Goal: Task Accomplishment & Management: Use online tool/utility

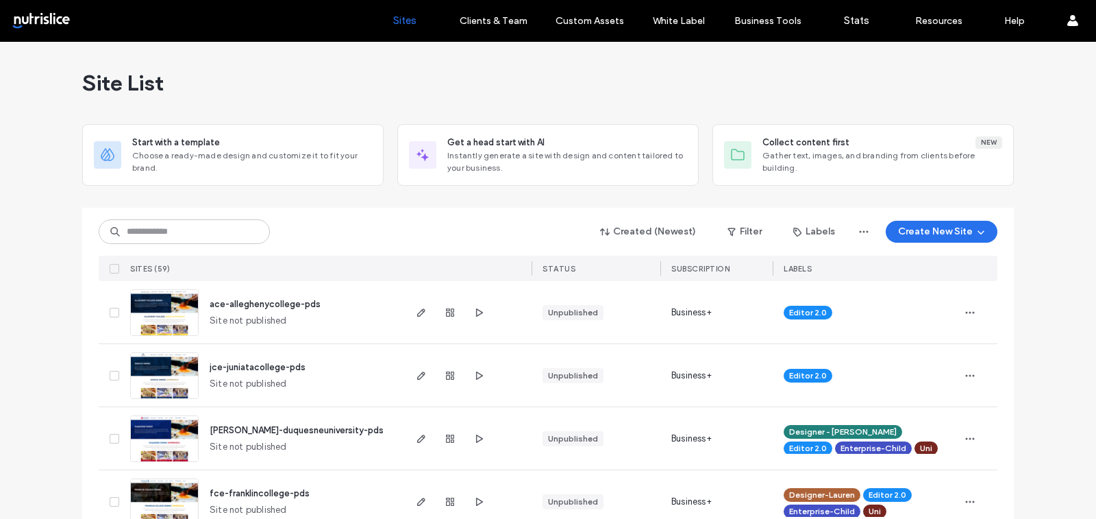
scroll to position [653, 0]
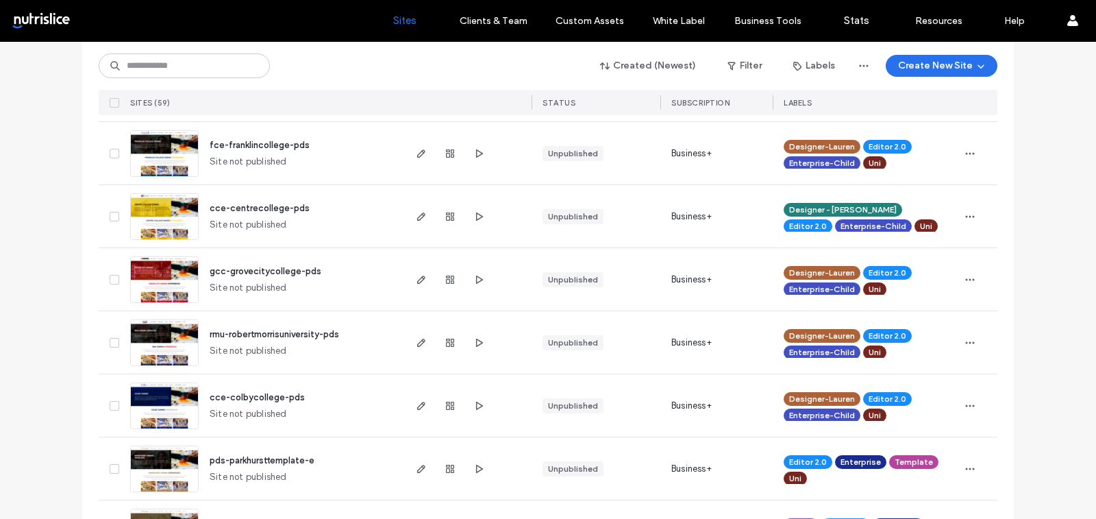
scroll to position [345, 0]
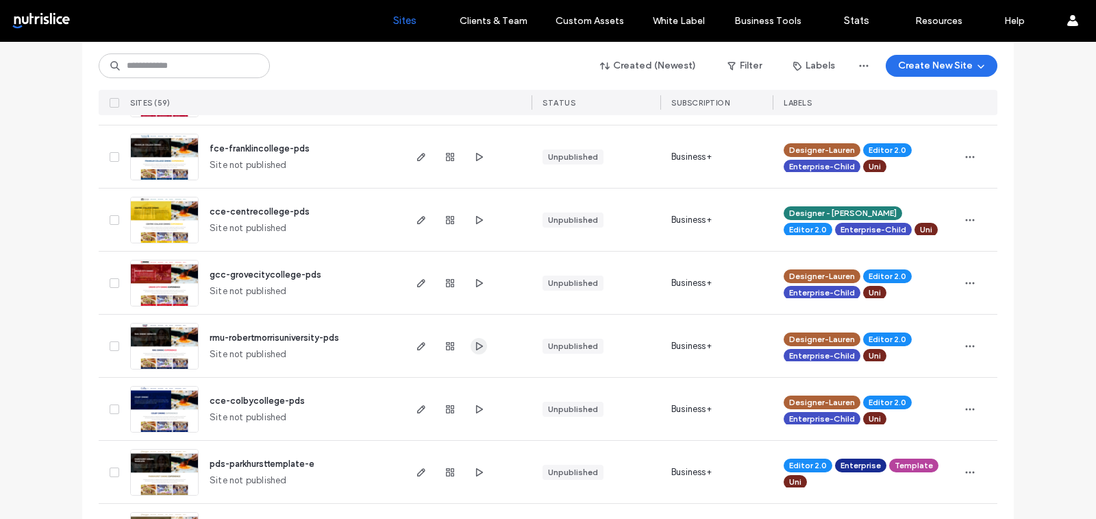
click at [473, 341] on icon "button" at bounding box center [478, 346] width 11 height 11
click at [476, 408] on use "button" at bounding box center [479, 408] width 7 height 8
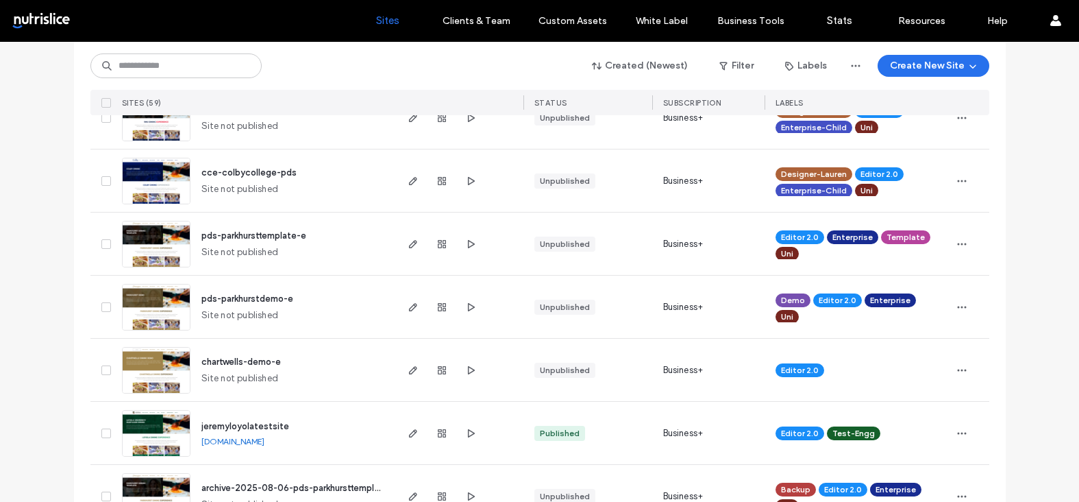
scroll to position [578, 0]
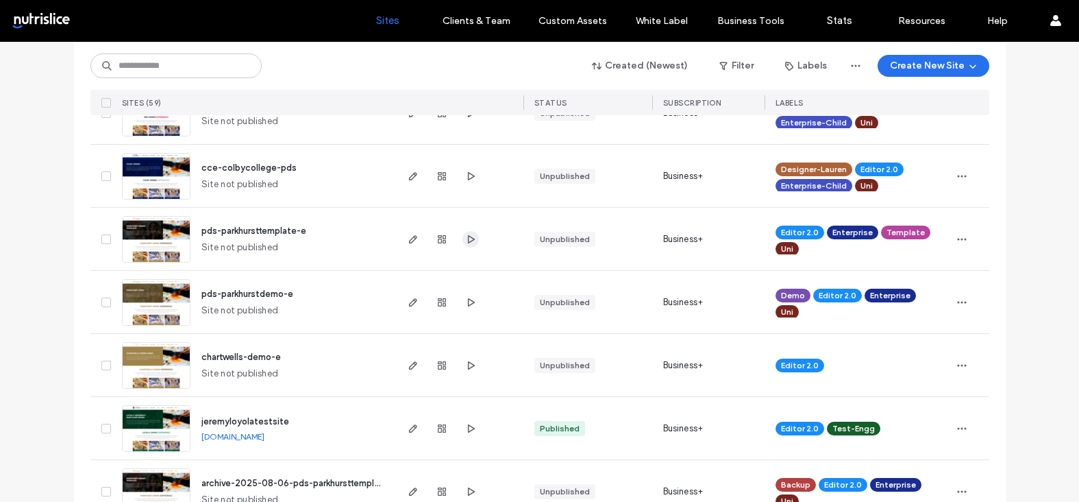
click at [469, 238] on icon "button" at bounding box center [470, 239] width 11 height 11
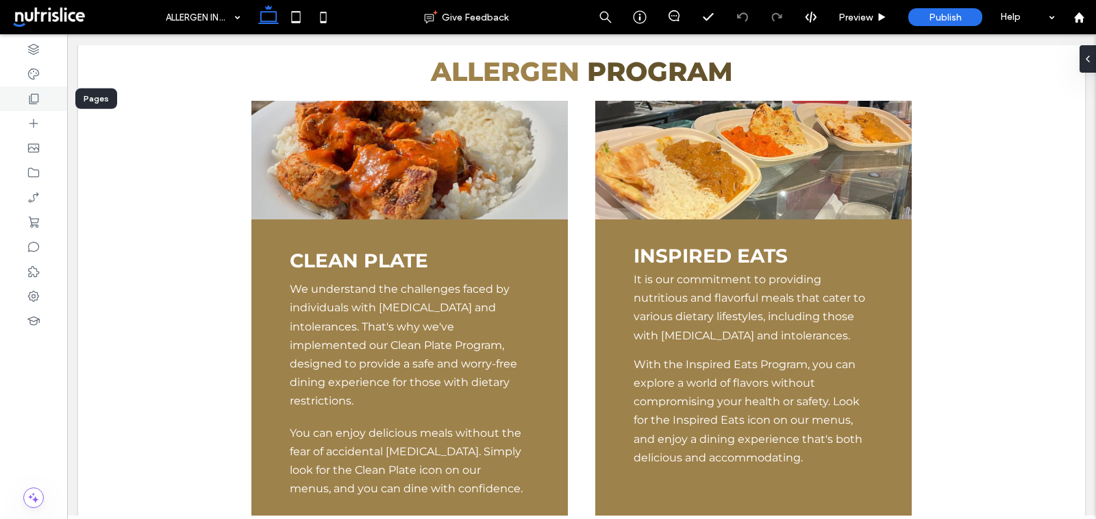
click at [29, 96] on use at bounding box center [34, 99] width 10 height 10
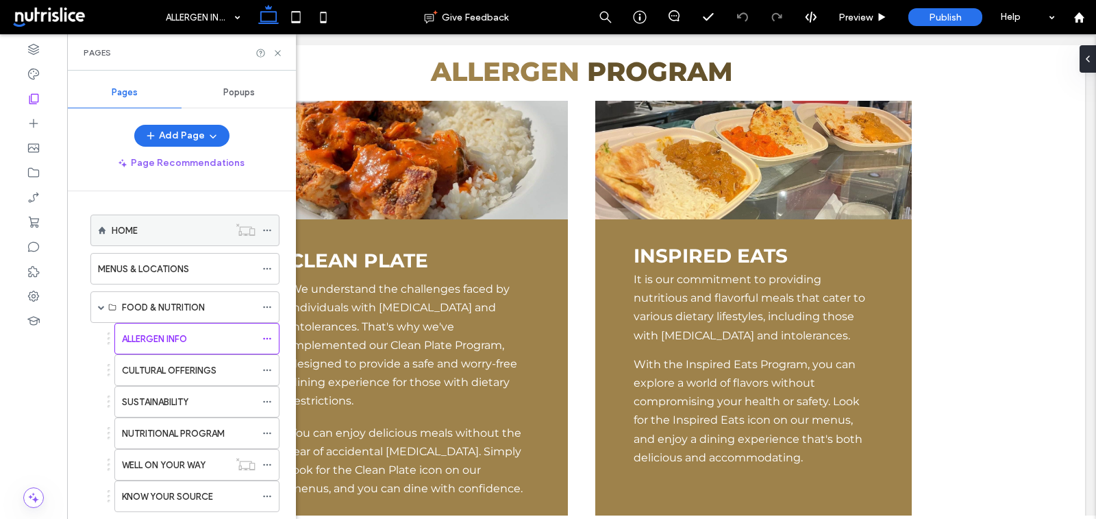
click at [185, 237] on div "HOME" at bounding box center [170, 230] width 117 height 30
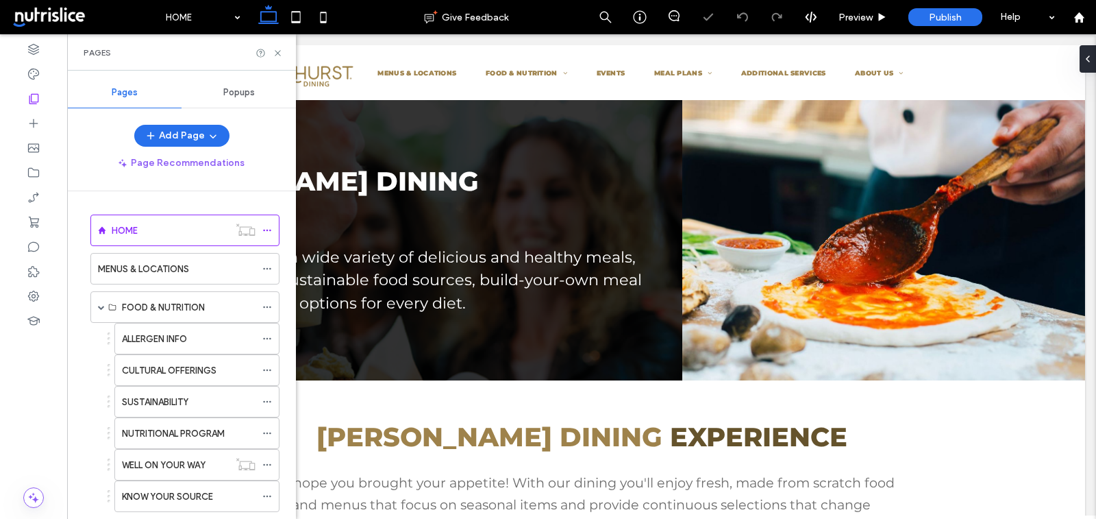
click at [275, 47] on div "Pages" at bounding box center [182, 52] width 196 height 11
click at [277, 52] on use at bounding box center [277, 52] width 5 height 5
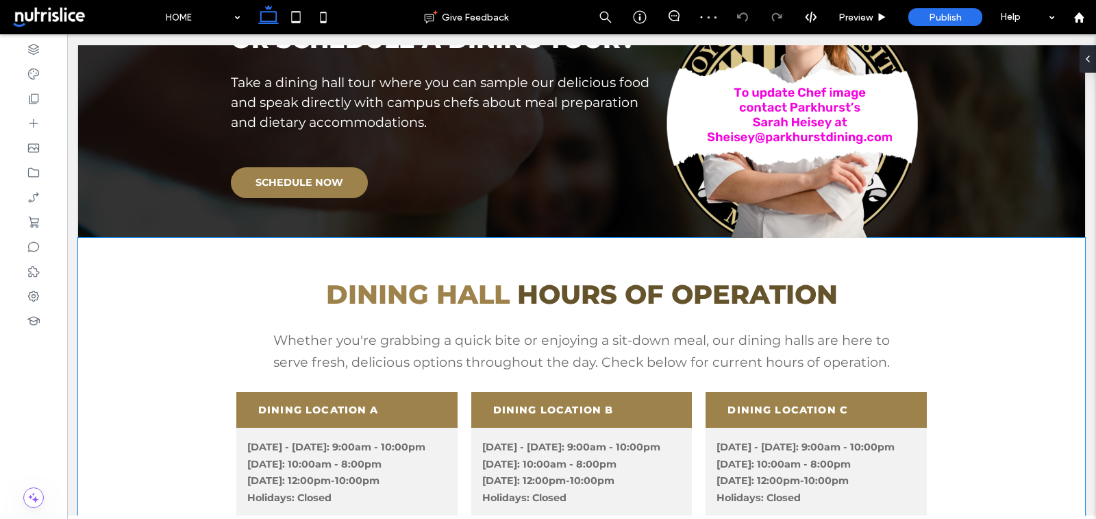
scroll to position [937, 0]
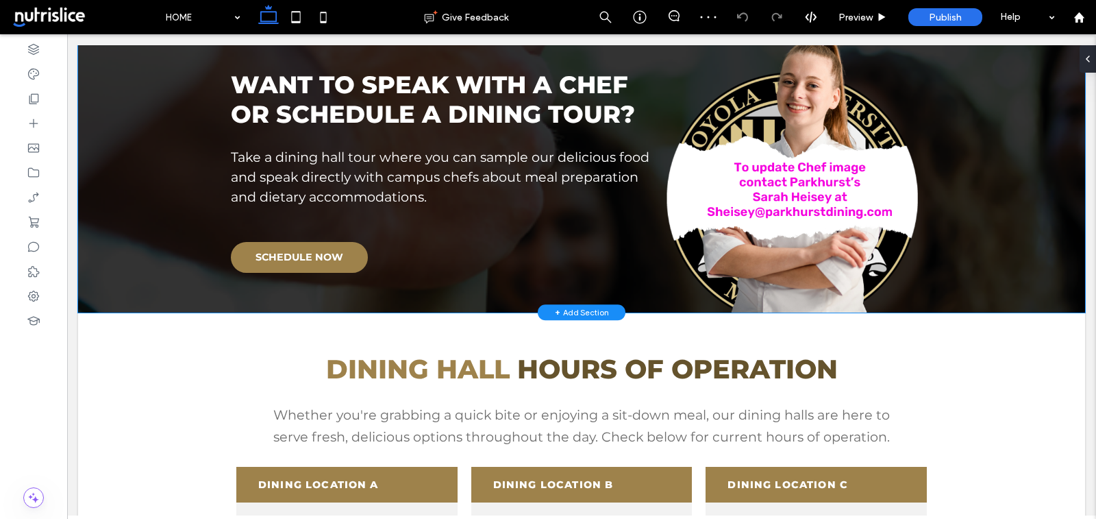
click at [135, 234] on div "WANT TO SPEAK WITH A CHEF OR SCHEDULE A DINING TOUR? Take a dining hall tour wh…" at bounding box center [581, 165] width 1007 height 293
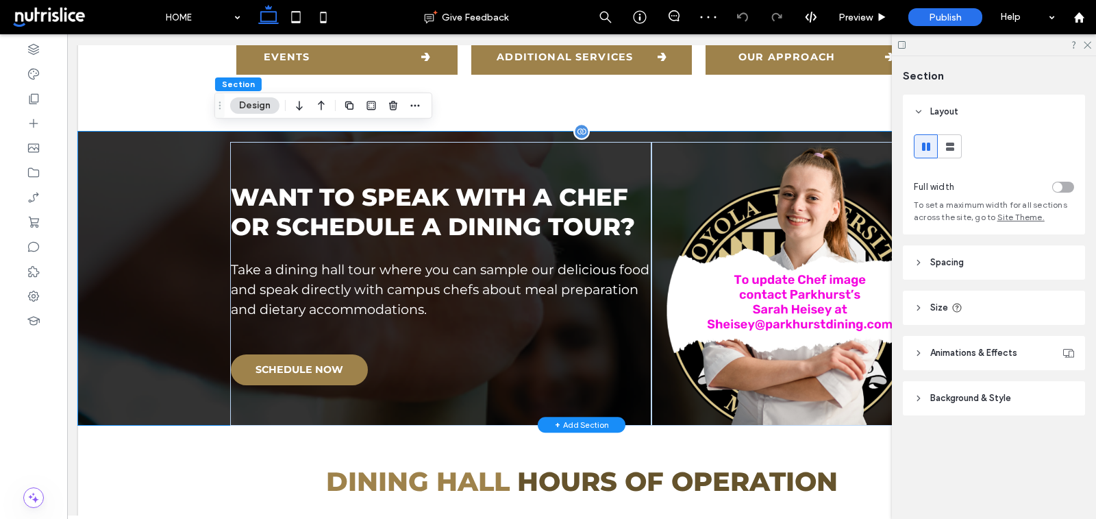
scroll to position [822, 0]
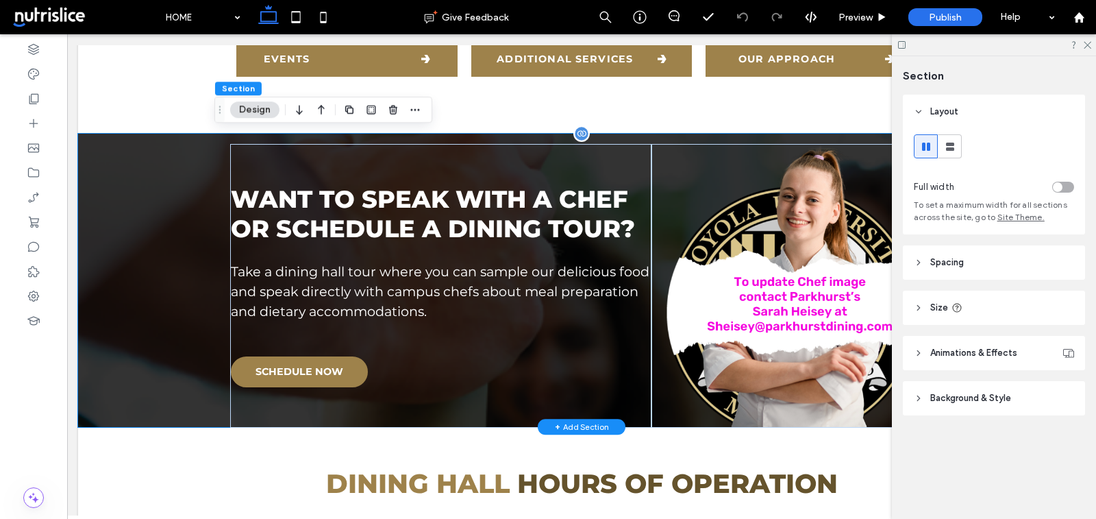
click at [113, 191] on div "WANT TO SPEAK WITH A CHEF OR SCHEDULE A DINING TOUR? Take a dining hall tour wh…" at bounding box center [581, 280] width 1007 height 293
click at [29, 45] on icon at bounding box center [34, 49] width 14 height 14
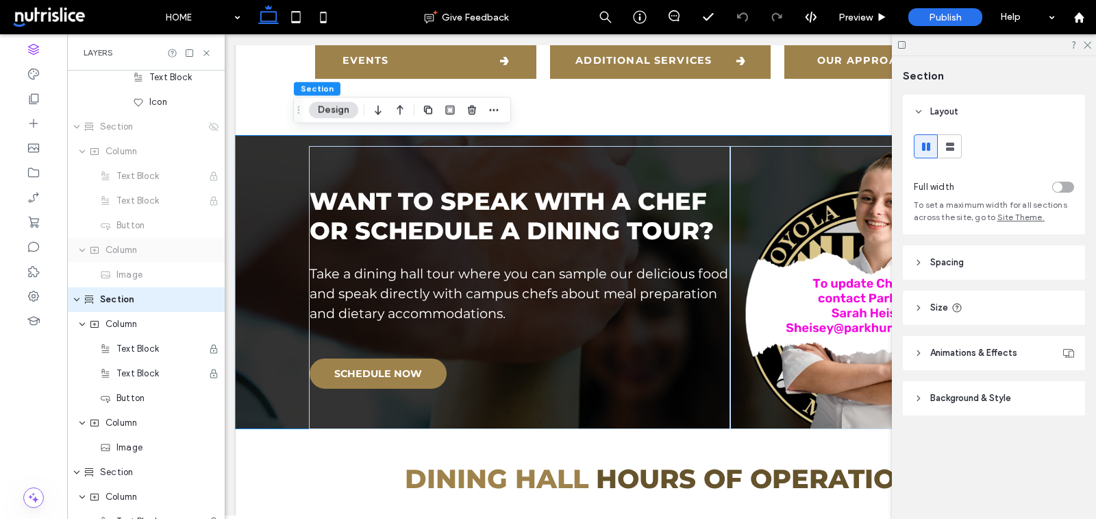
scroll to position [1169, 0]
click at [109, 297] on span "Section" at bounding box center [117, 295] width 34 height 14
click at [138, 294] on input "**********" at bounding box center [153, 295] width 106 height 16
click at [193, 296] on input "**********" at bounding box center [153, 295] width 106 height 16
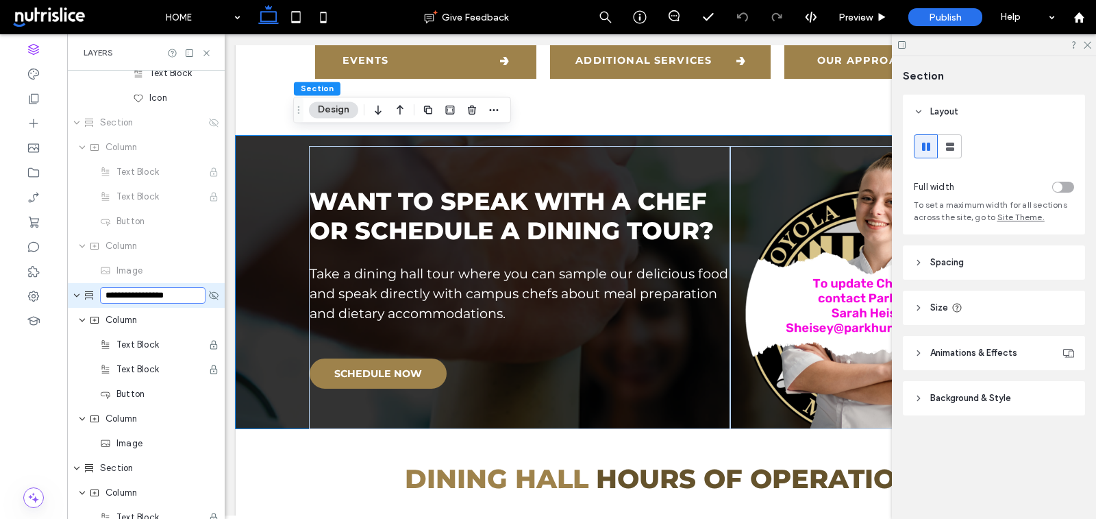
type input "**********"
click at [301, 9] on icon at bounding box center [295, 16] width 27 height 27
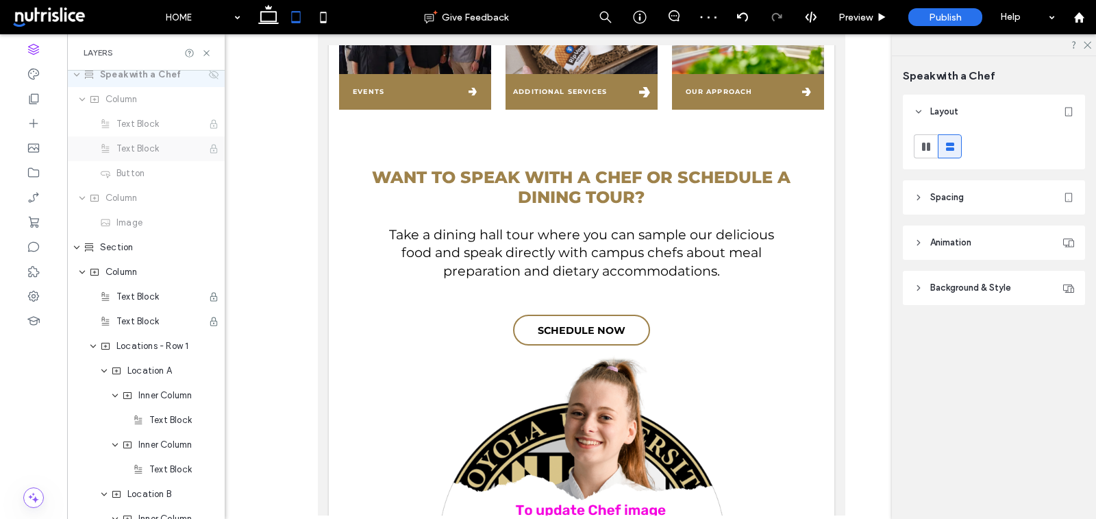
scroll to position [1392, 0]
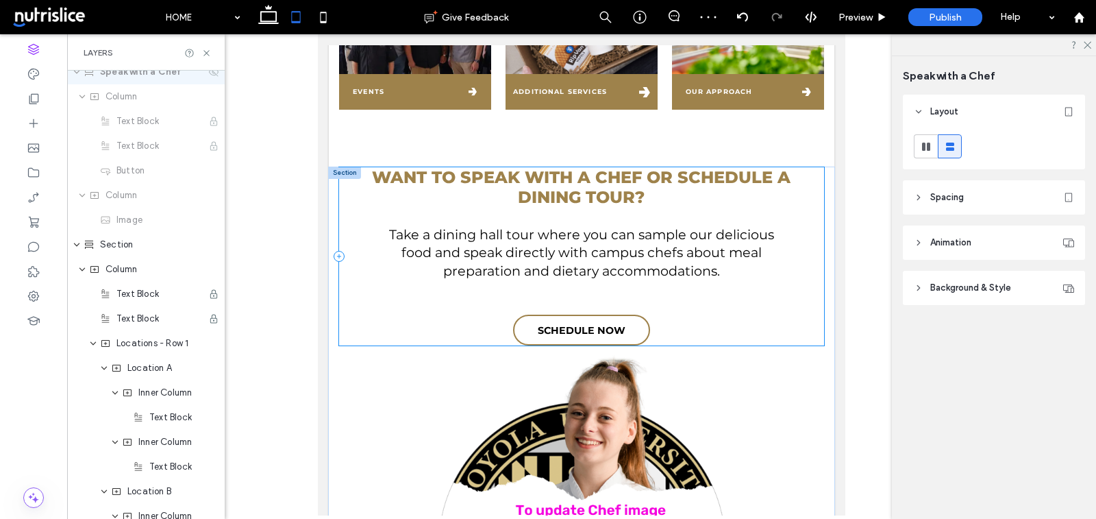
click at [343, 181] on div "WANT TO SPEAK WITH A CHEF OR SCHEDULE A DINING TOUR? Take a dining hall tour wh…" at bounding box center [582, 256] width 486 height 178
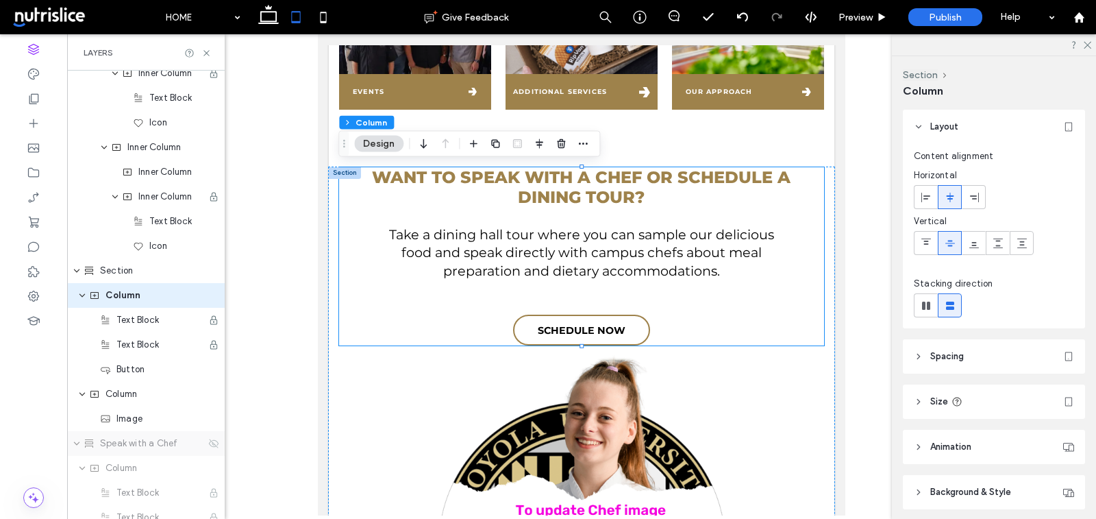
click at [336, 169] on div at bounding box center [345, 173] width 32 height 12
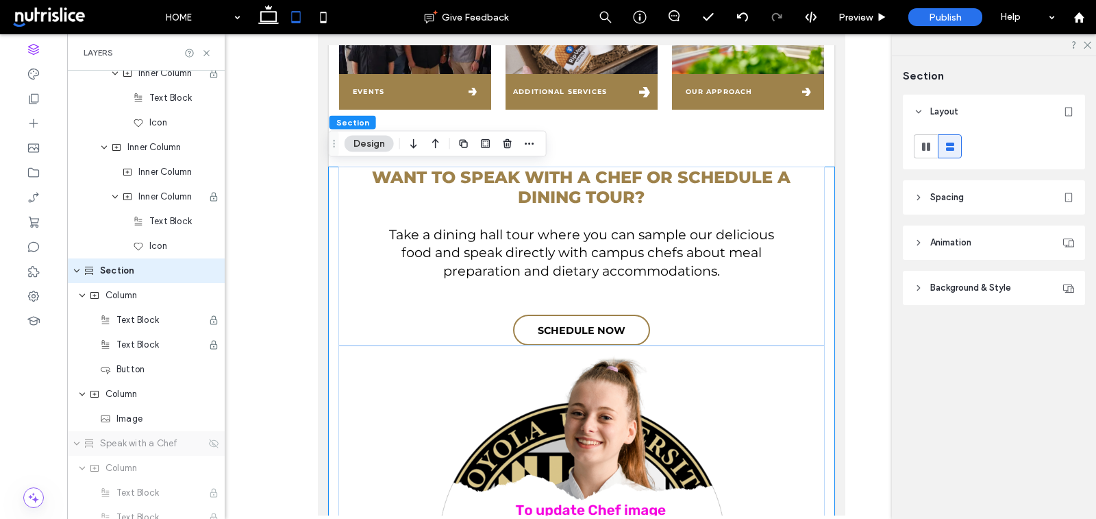
scroll to position [996, 0]
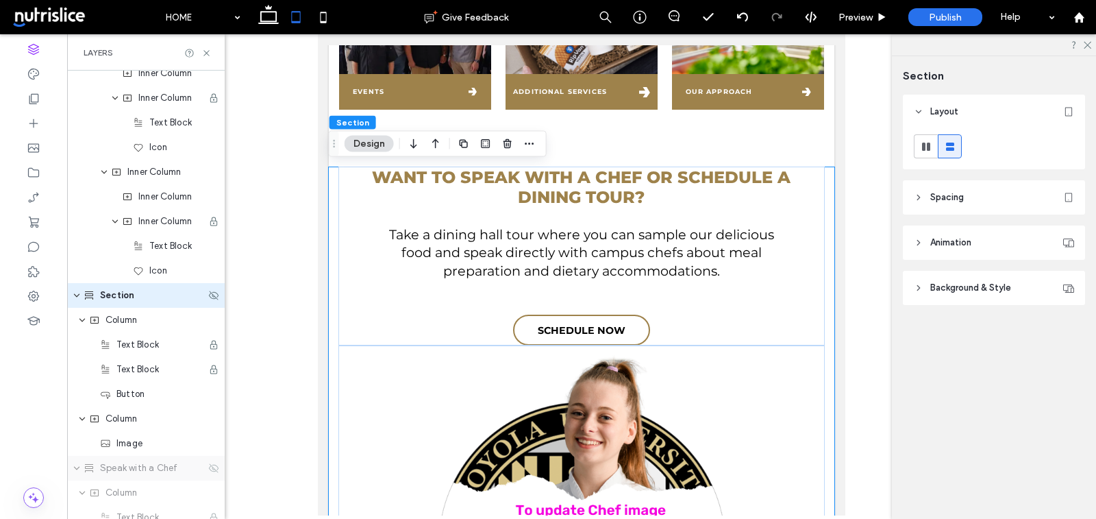
click at [127, 296] on span "Section" at bounding box center [117, 295] width 34 height 14
type input "**********"
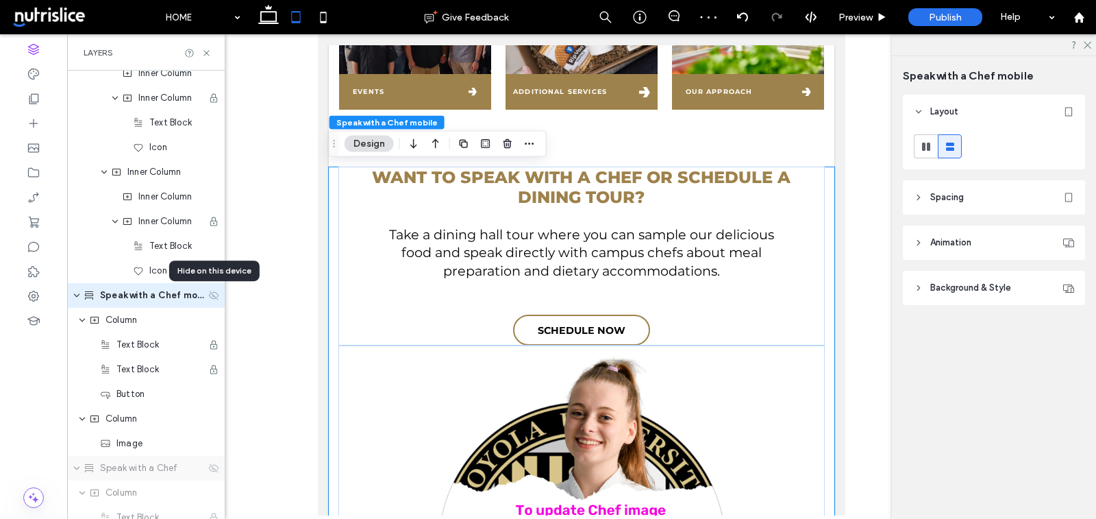
click at [210, 291] on use at bounding box center [214, 295] width 10 height 9
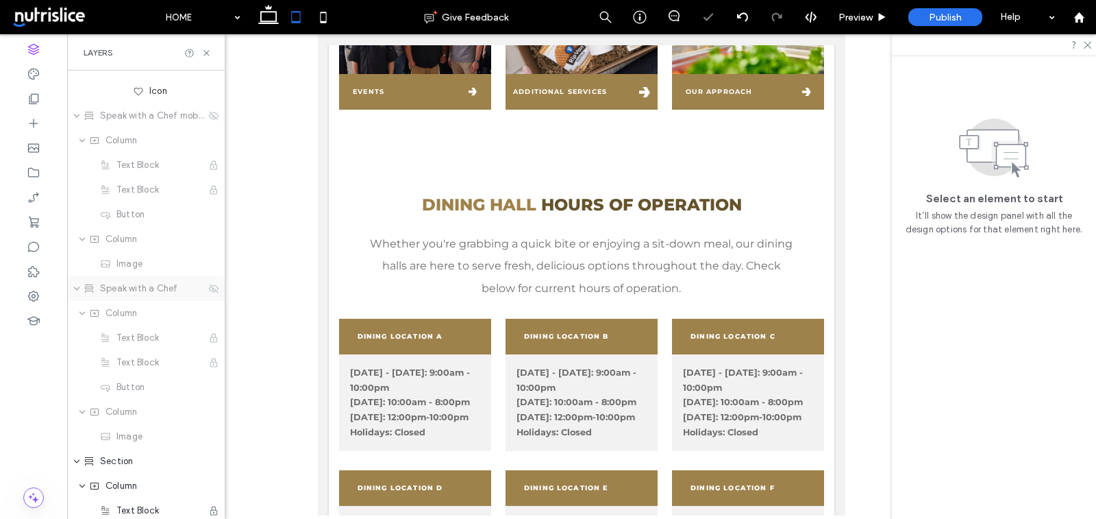
scroll to position [1225, 0]
click at [207, 238] on div "Speak with a Chef" at bounding box center [146, 239] width 158 height 25
click at [211, 238] on icon at bounding box center [213, 239] width 11 height 11
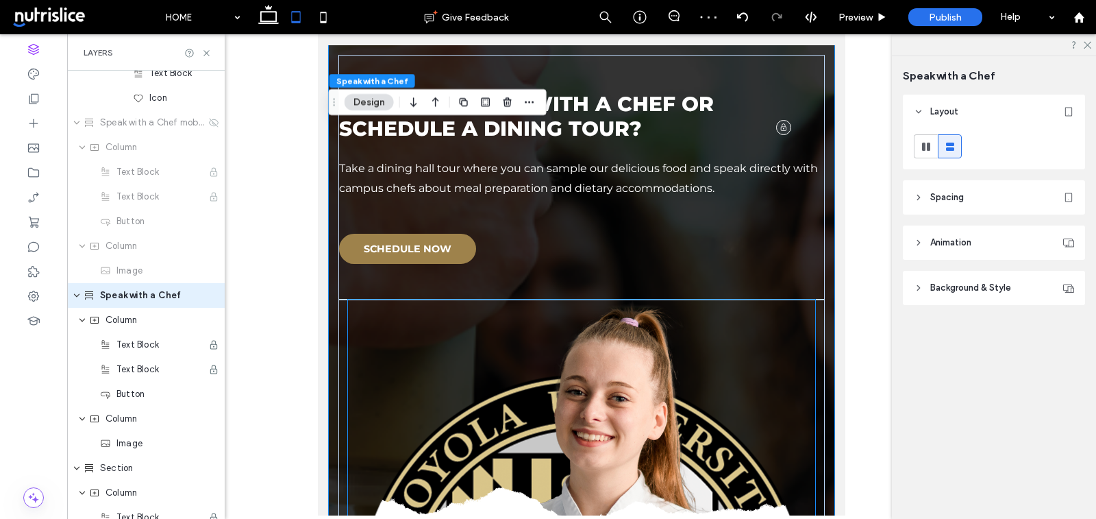
scroll to position [934, 0]
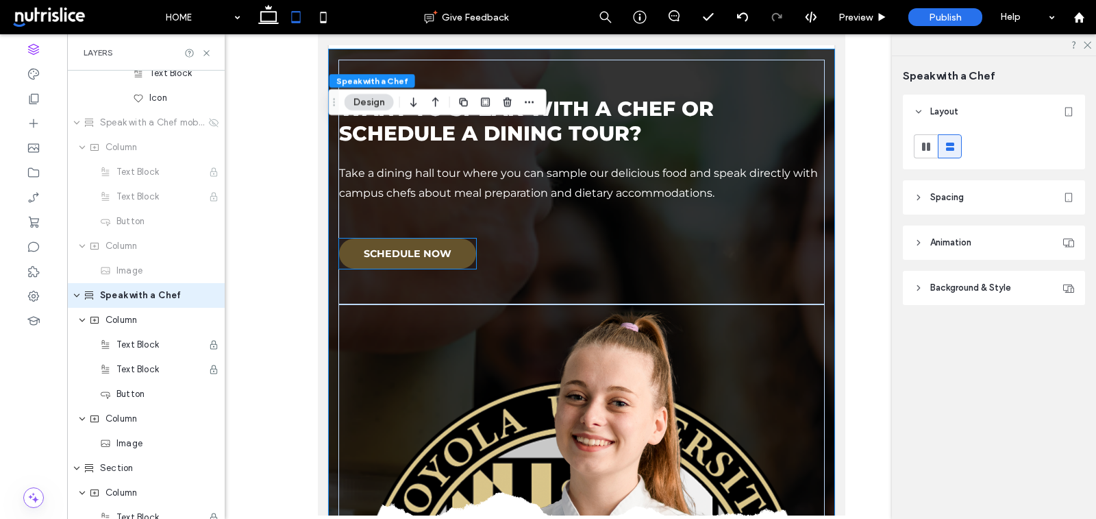
click at [430, 258] on span "SCHEDULE NOW" at bounding box center [408, 253] width 88 height 12
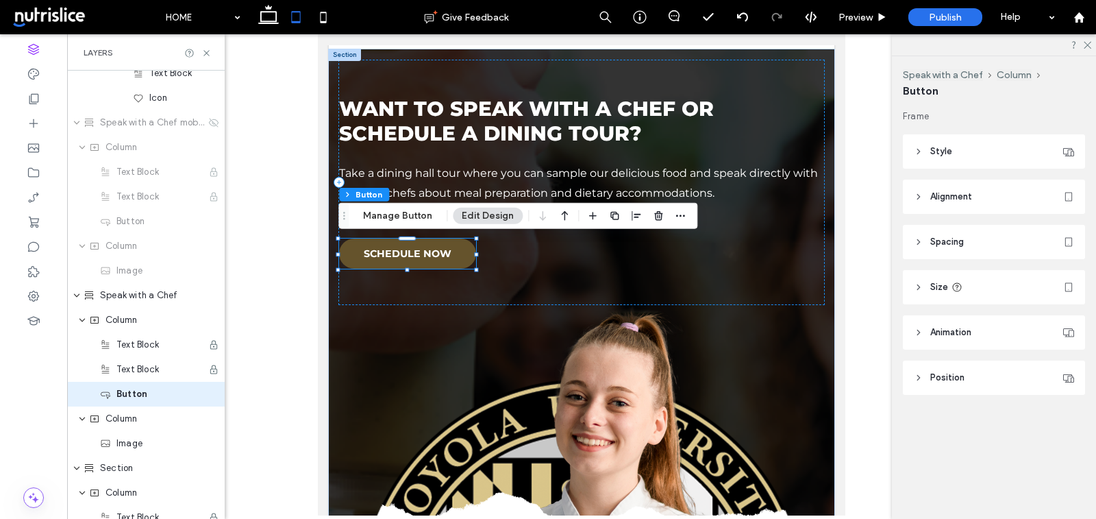
type input "**"
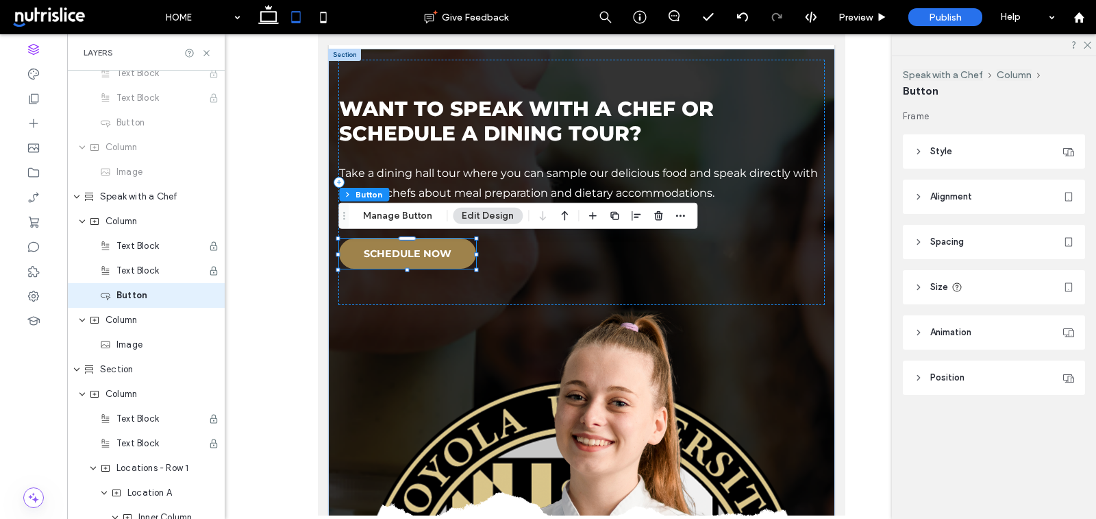
scroll to position [1268, 0]
click at [1004, 238] on header "Spacing" at bounding box center [994, 242] width 182 height 34
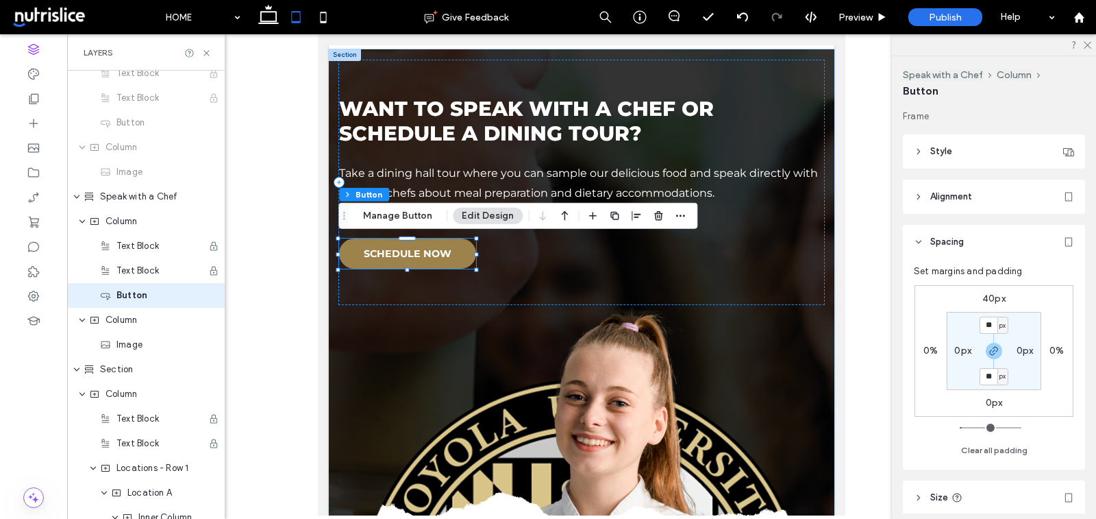
click at [991, 206] on header "Alignment" at bounding box center [994, 197] width 182 height 34
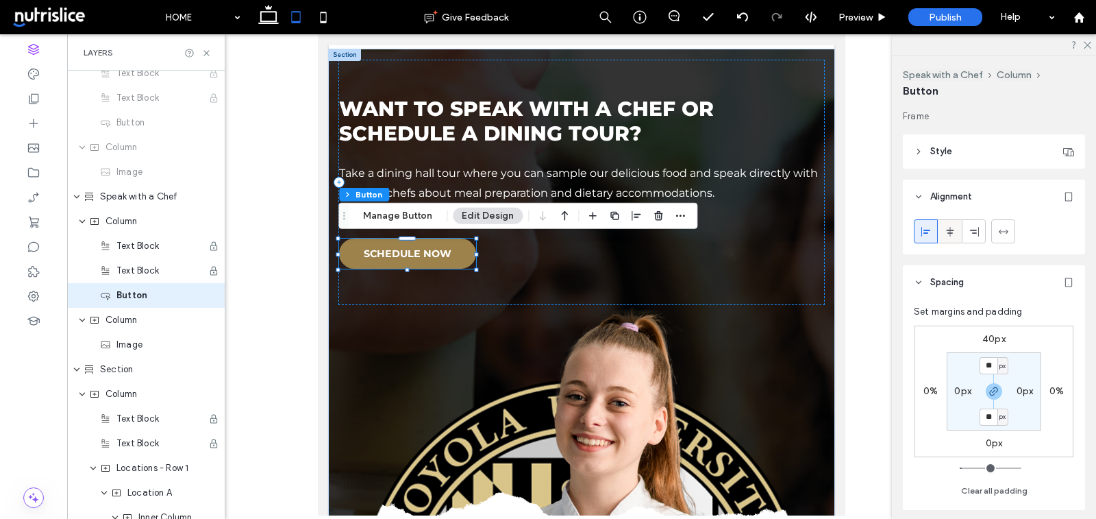
click at [949, 232] on use at bounding box center [950, 231] width 8 height 10
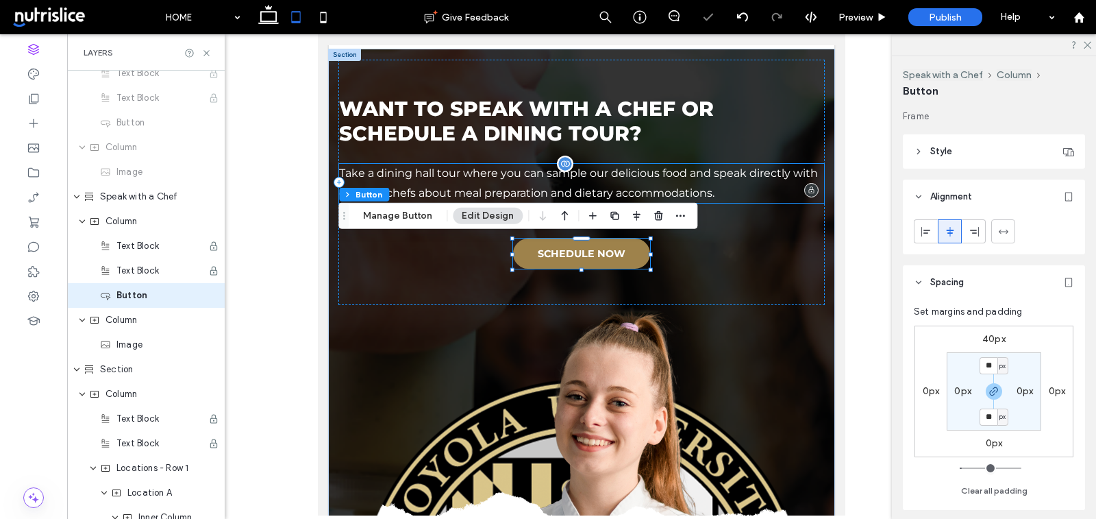
click at [763, 181] on p "Take a dining hall tour where you can sample our delicious food and speak direc…" at bounding box center [582, 184] width 486 height 40
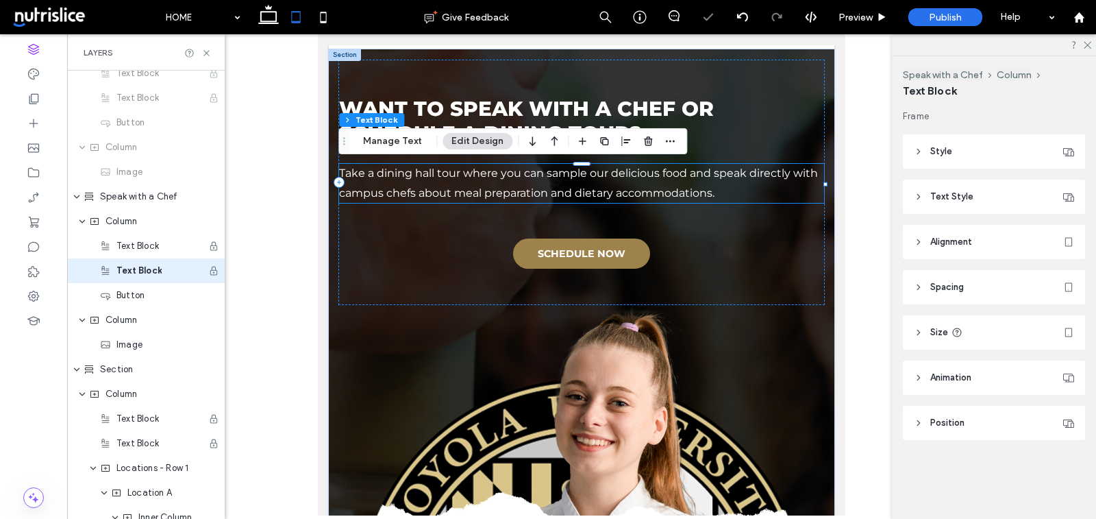
scroll to position [1243, 0]
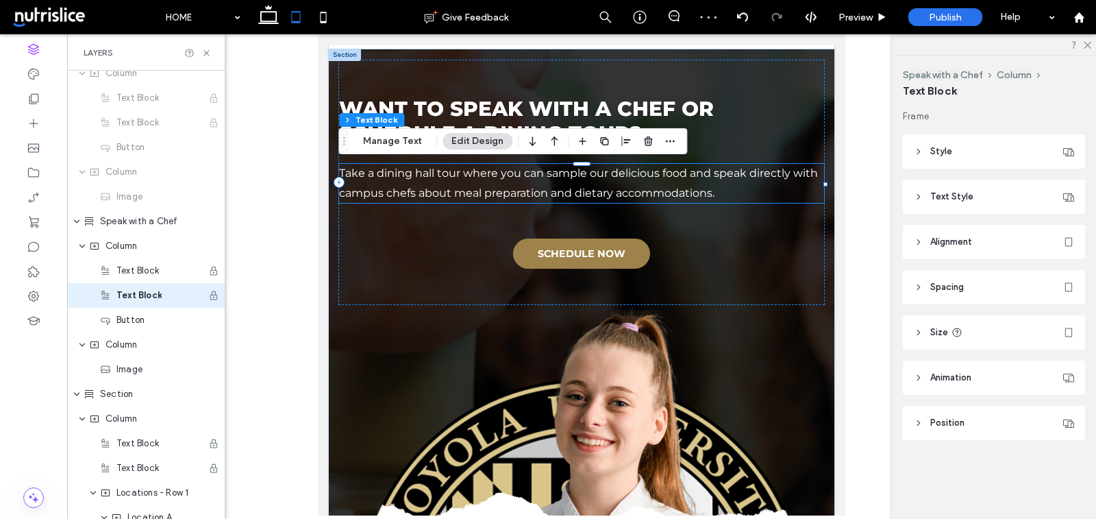
click at [959, 188] on header "Text Style" at bounding box center [994, 197] width 182 height 34
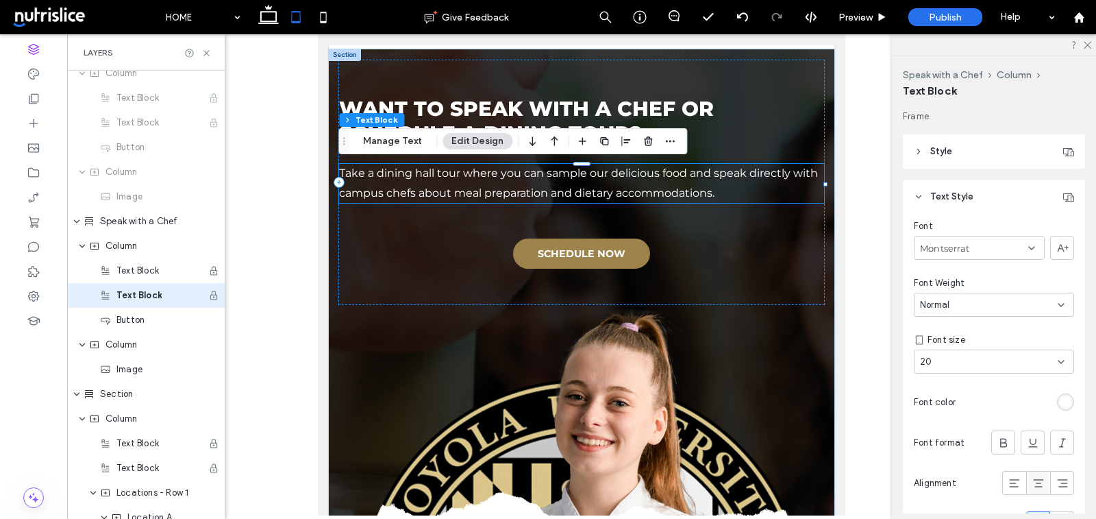
click at [1041, 486] on icon at bounding box center [1039, 483] width 14 height 14
click at [1017, 153] on header "Style" at bounding box center [994, 151] width 182 height 34
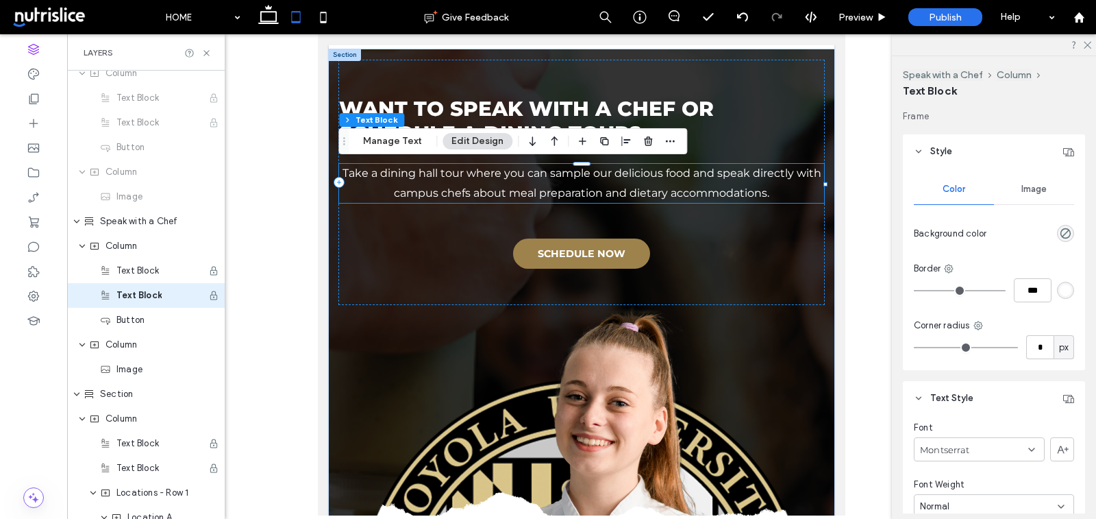
click at [1005, 144] on header "Style" at bounding box center [994, 151] width 182 height 34
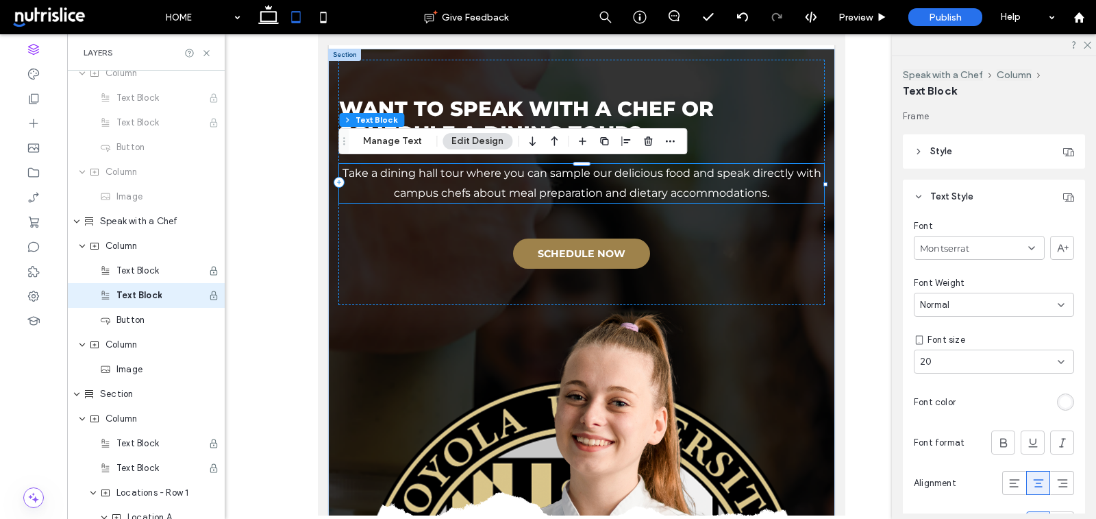
click at [987, 207] on header "Text Style" at bounding box center [994, 197] width 182 height 34
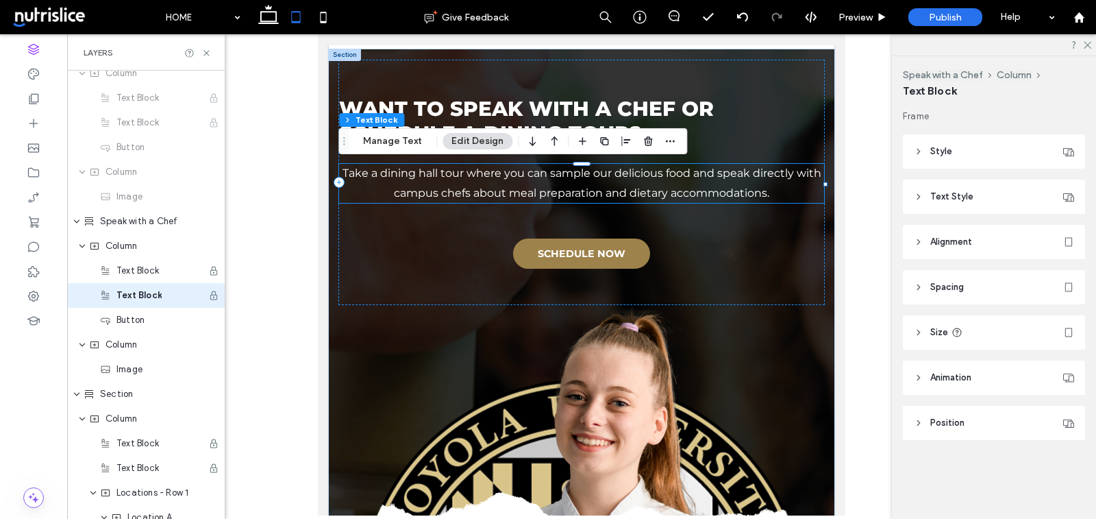
click at [980, 243] on header "Alignment" at bounding box center [994, 242] width 182 height 34
click at [952, 275] on use at bounding box center [950, 276] width 8 height 10
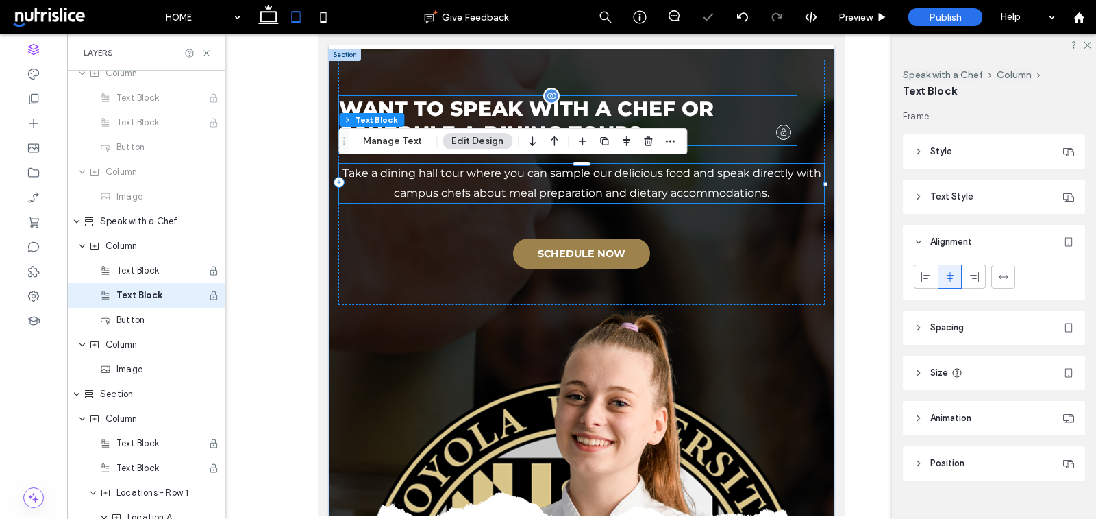
click at [716, 109] on p "WANT TO SPEAK WITH A CHEF OR SCHEDULE A DINING TOUR?" at bounding box center [568, 120] width 458 height 49
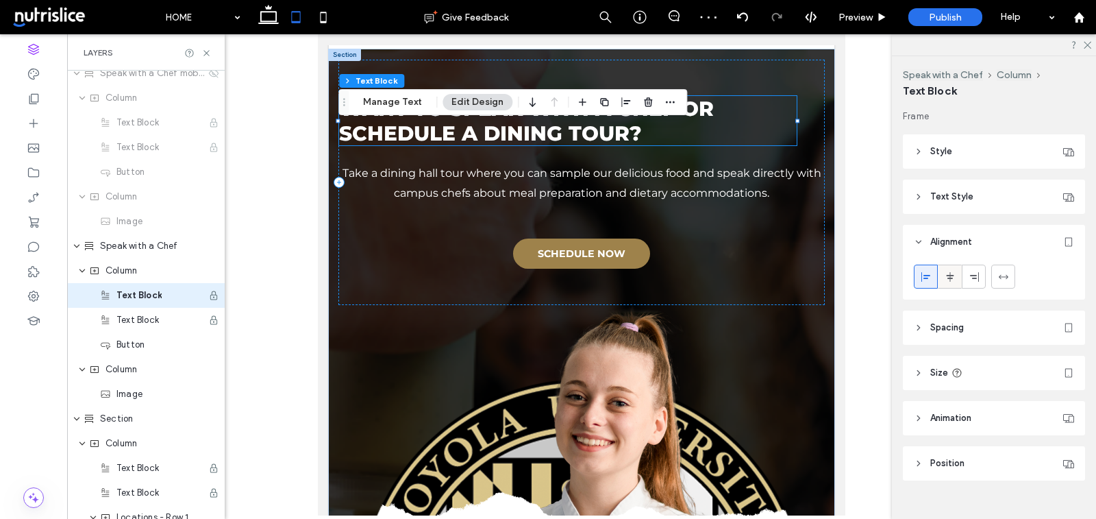
click at [955, 277] on icon at bounding box center [950, 276] width 11 height 11
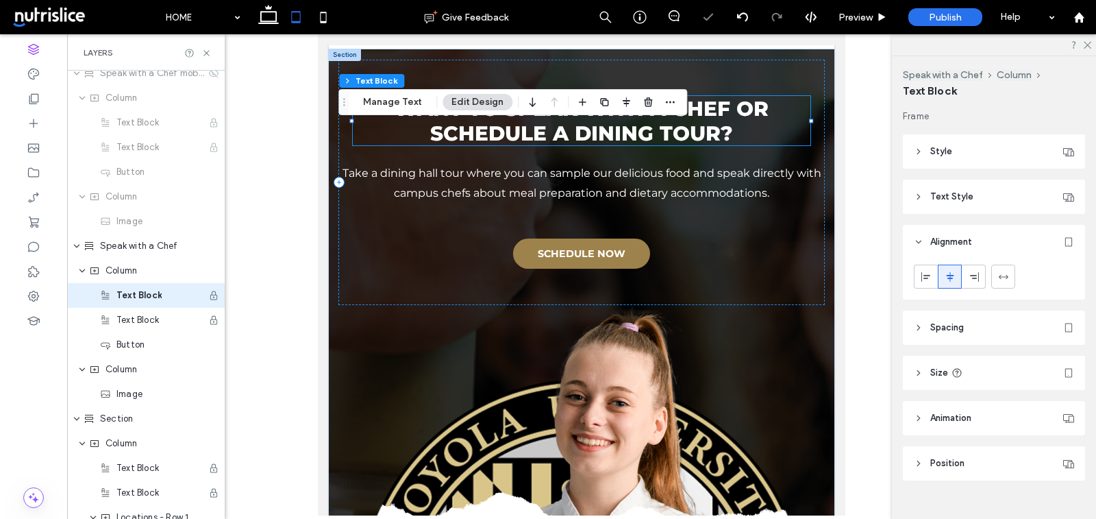
click at [958, 206] on header "Text Style" at bounding box center [994, 197] width 182 height 34
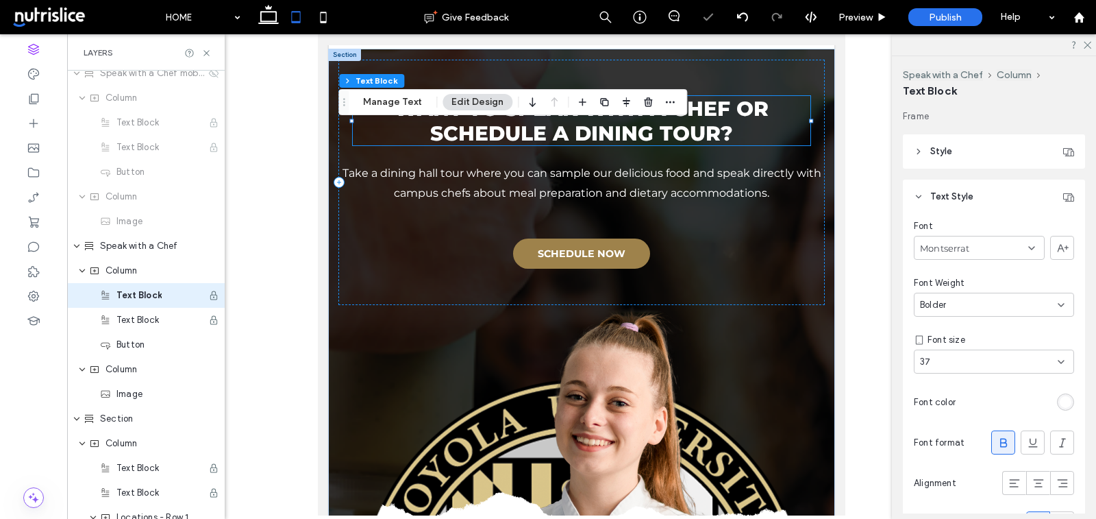
click at [1039, 469] on div "Font Montserrat Font Weight Bolder Font size 37 Font color Font format Alignmen…" at bounding box center [994, 380] width 182 height 332
click at [1037, 479] on use at bounding box center [1038, 483] width 10 height 8
click at [1089, 42] on use at bounding box center [1088, 46] width 8 height 8
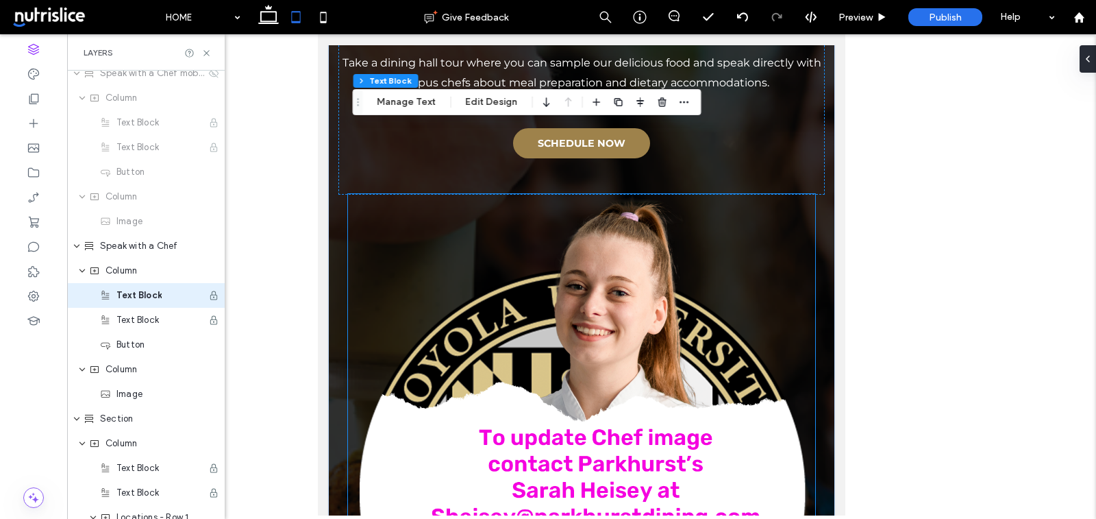
scroll to position [1047, 0]
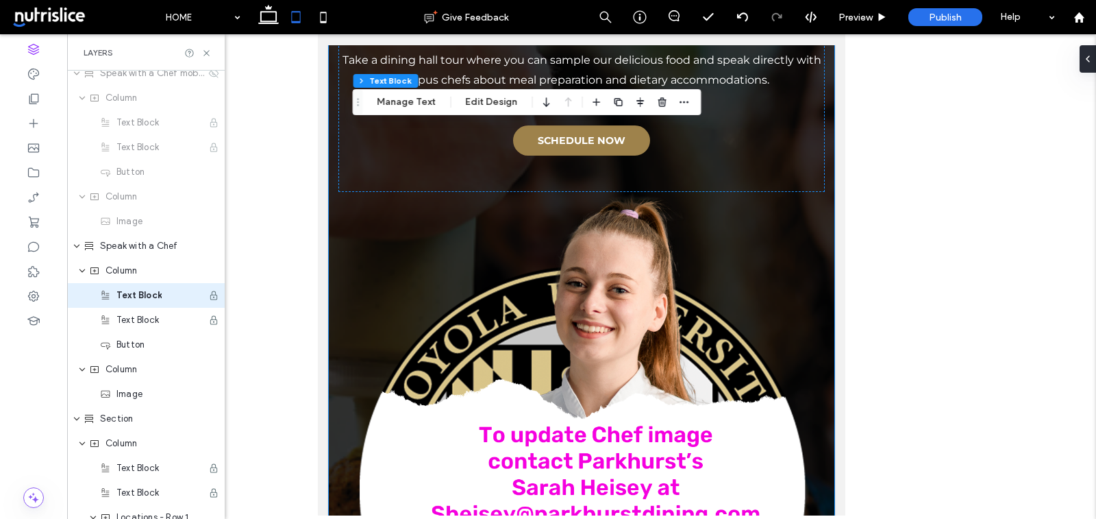
click at [332, 240] on div "WANT TO SPEAK WITH A CHEF OR SCHEDULE A DINING TOUR? Take a dining hall tour wh…" at bounding box center [582, 314] width 506 height 757
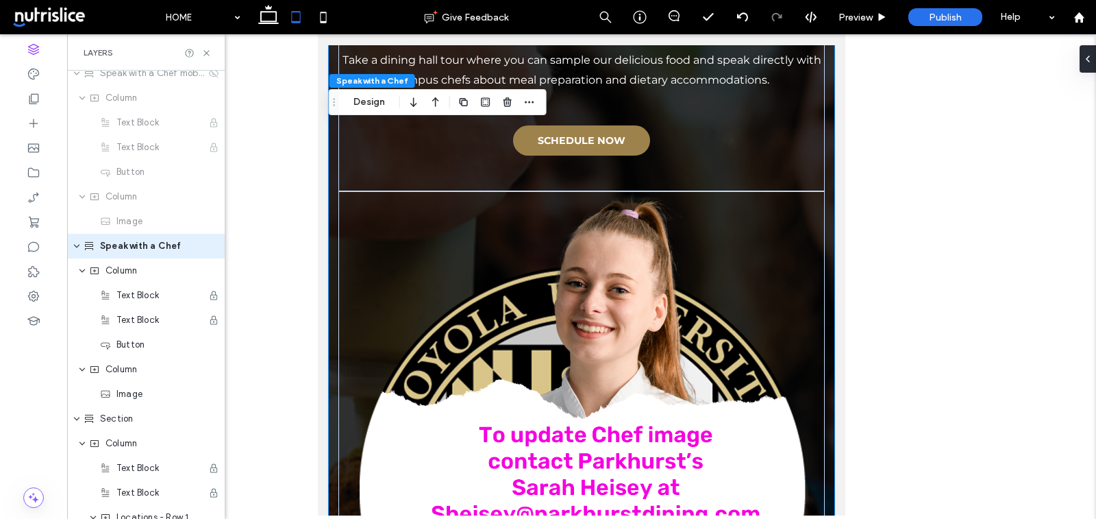
scroll to position [1169, 0]
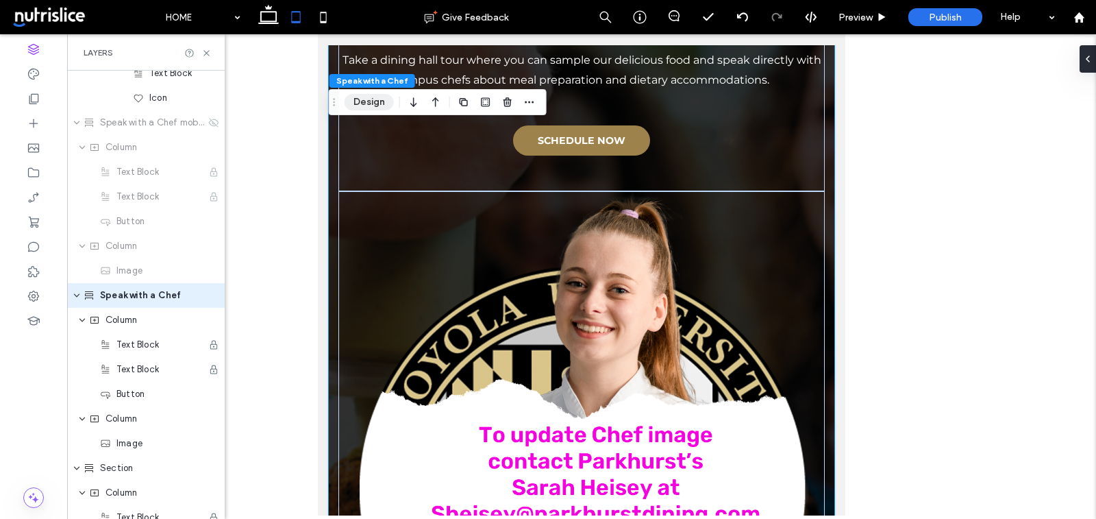
click at [360, 100] on button "Design" at bounding box center [369, 102] width 49 height 16
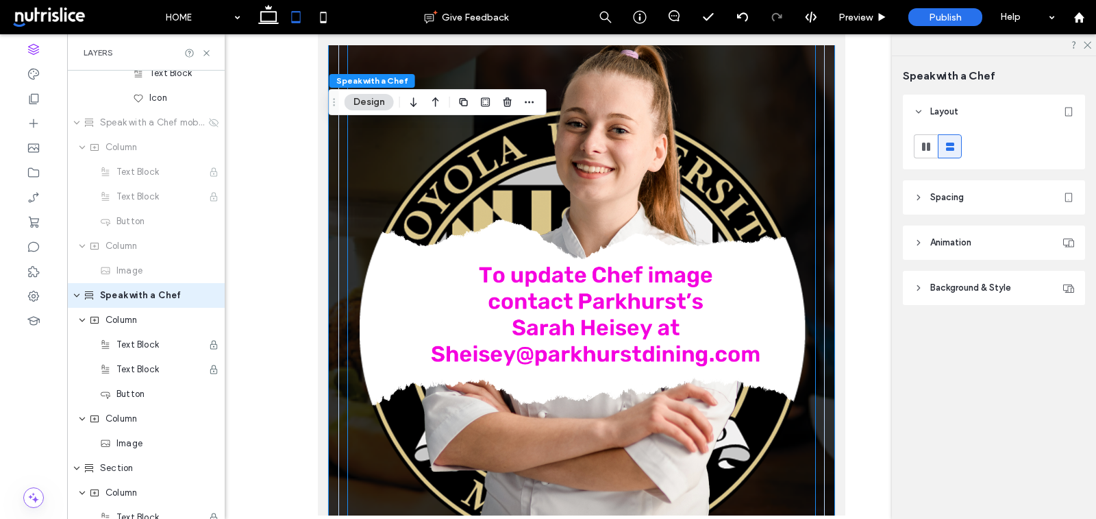
scroll to position [1199, 0]
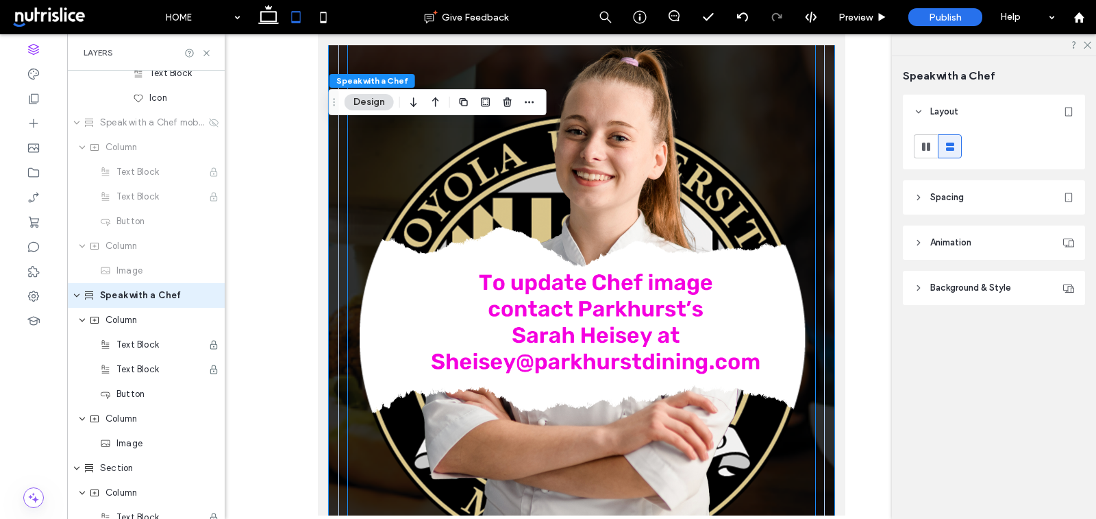
click at [686, 369] on img at bounding box center [582, 290] width 468 height 502
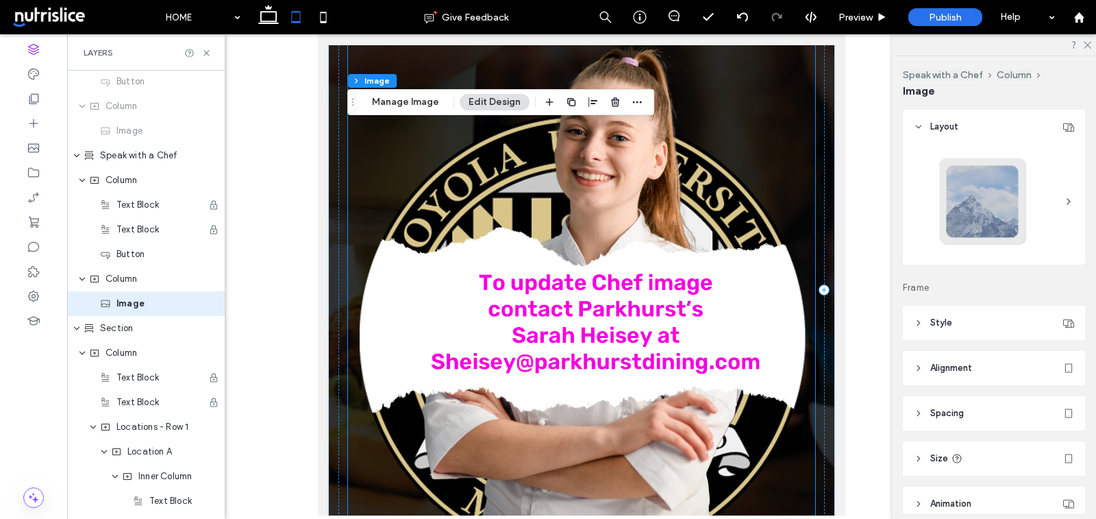
scroll to position [1317, 0]
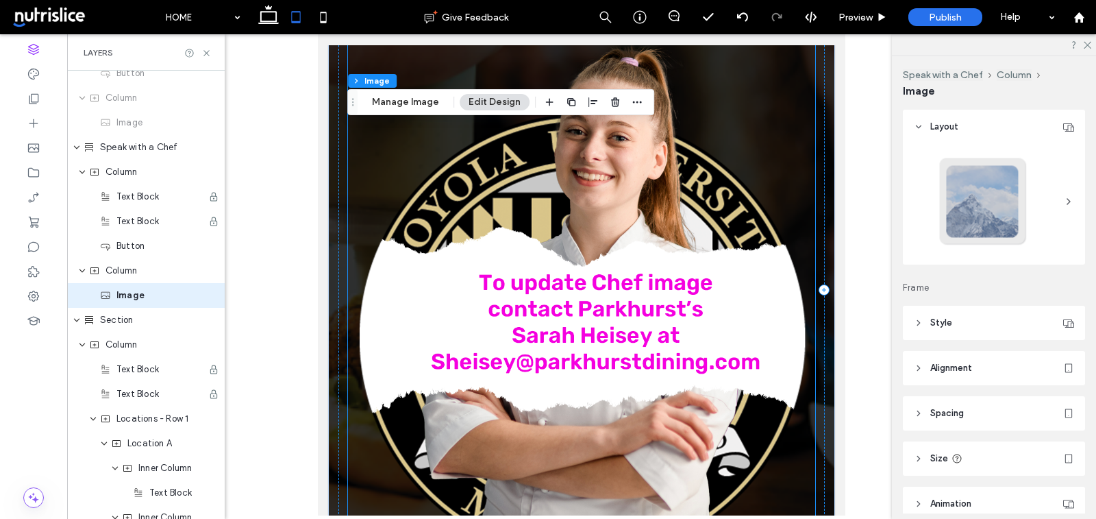
click at [911, 459] on header "Size" at bounding box center [994, 458] width 182 height 34
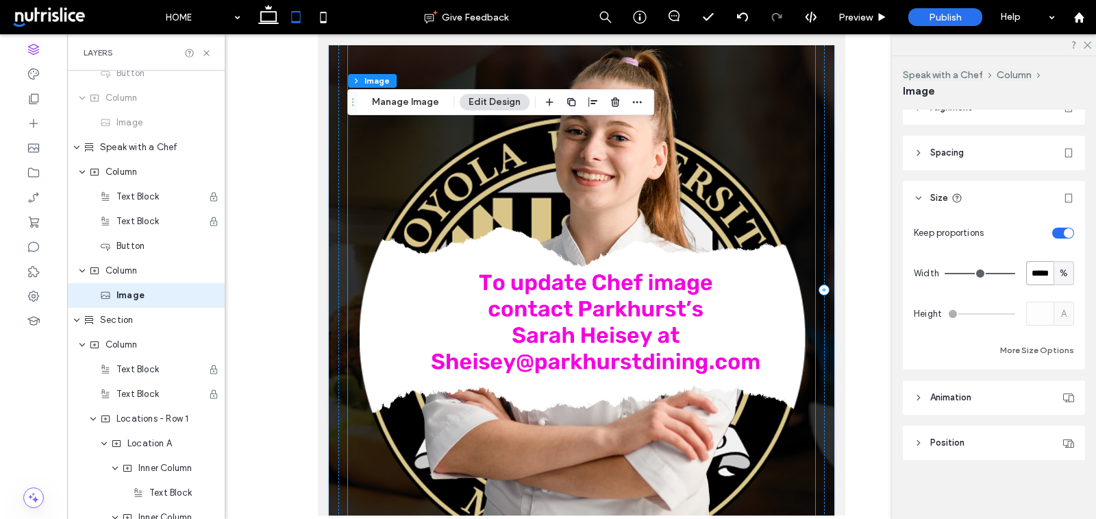
click at [1036, 271] on input "*****" at bounding box center [1039, 273] width 27 height 24
type input "*****"
type input "**"
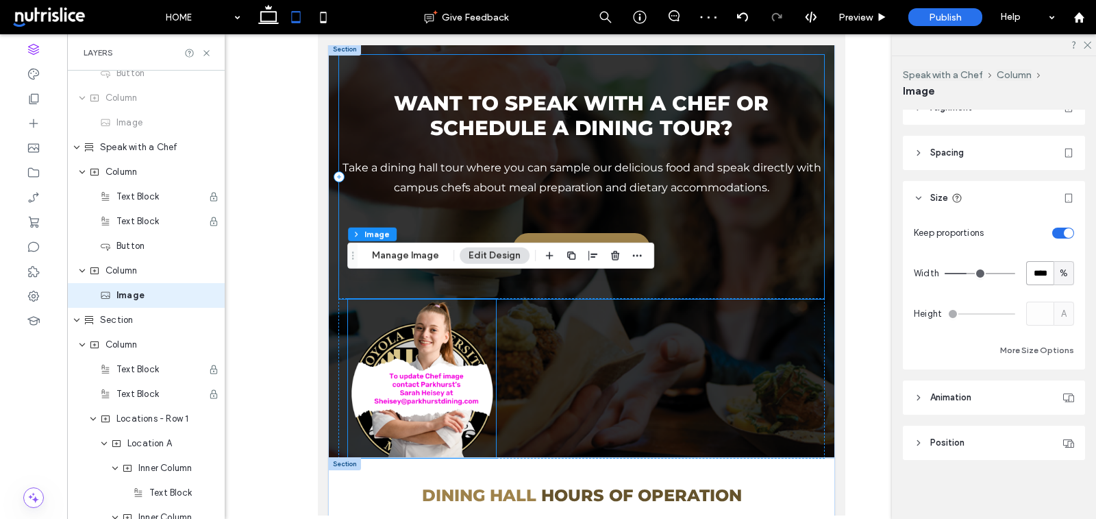
scroll to position [933, 0]
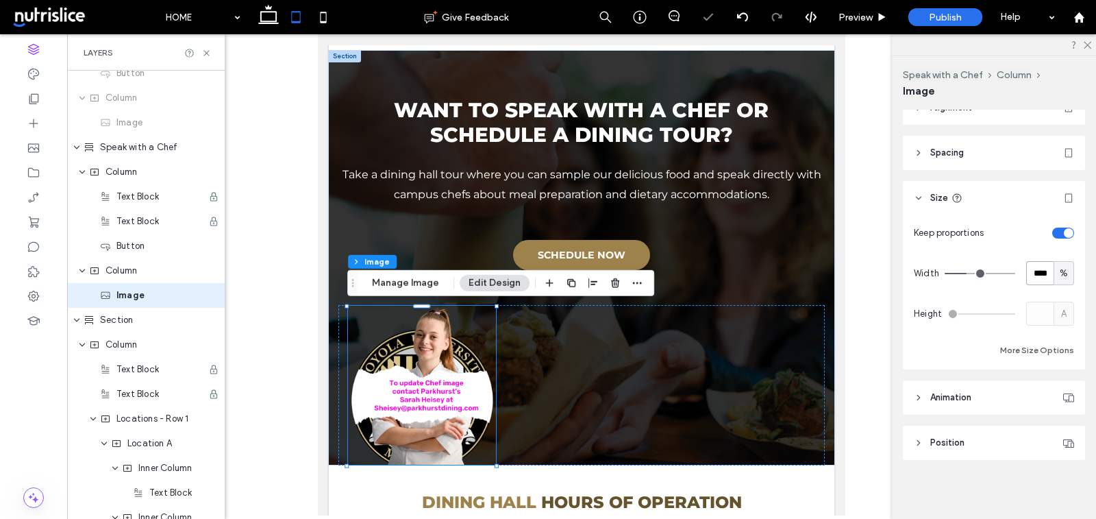
type input "****"
type input "**"
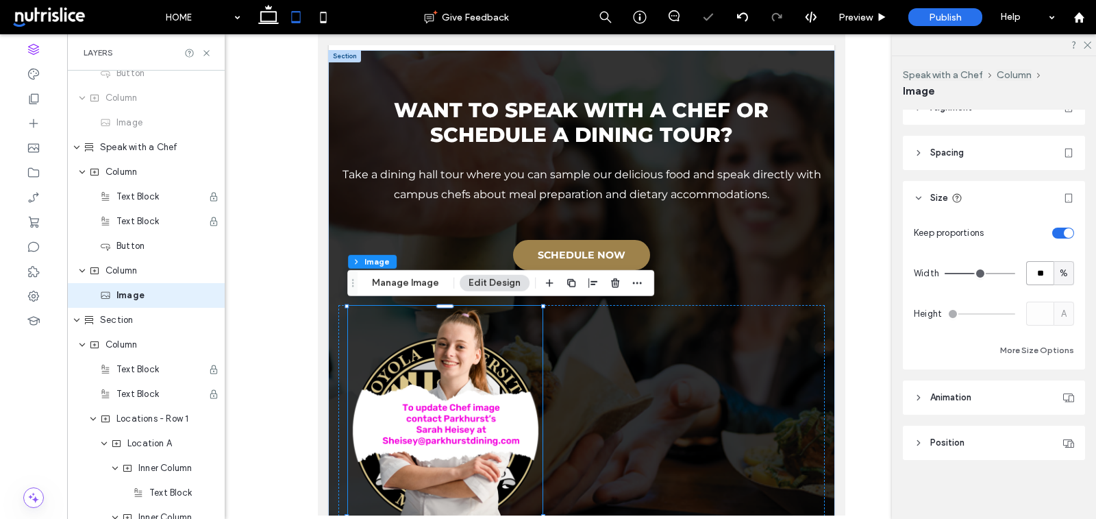
type input "**"
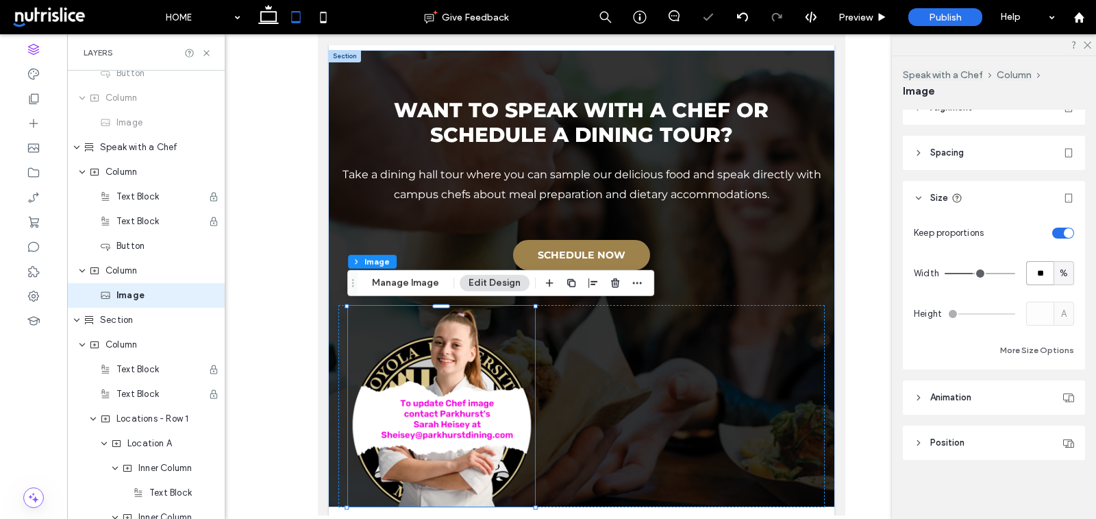
scroll to position [0, 0]
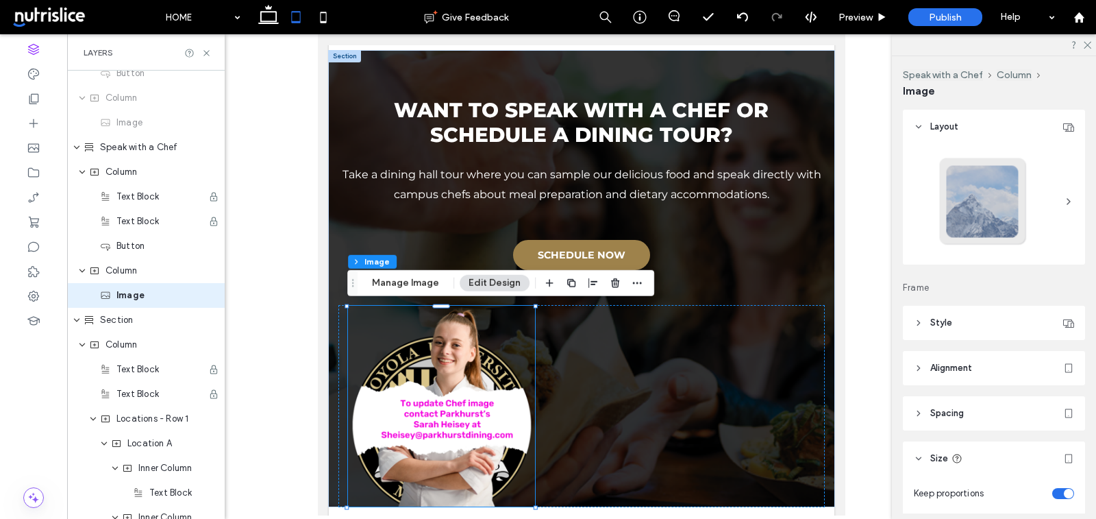
click at [935, 371] on span "Alignment" at bounding box center [951, 368] width 42 height 14
click at [945, 393] on span at bounding box center [950, 402] width 11 height 23
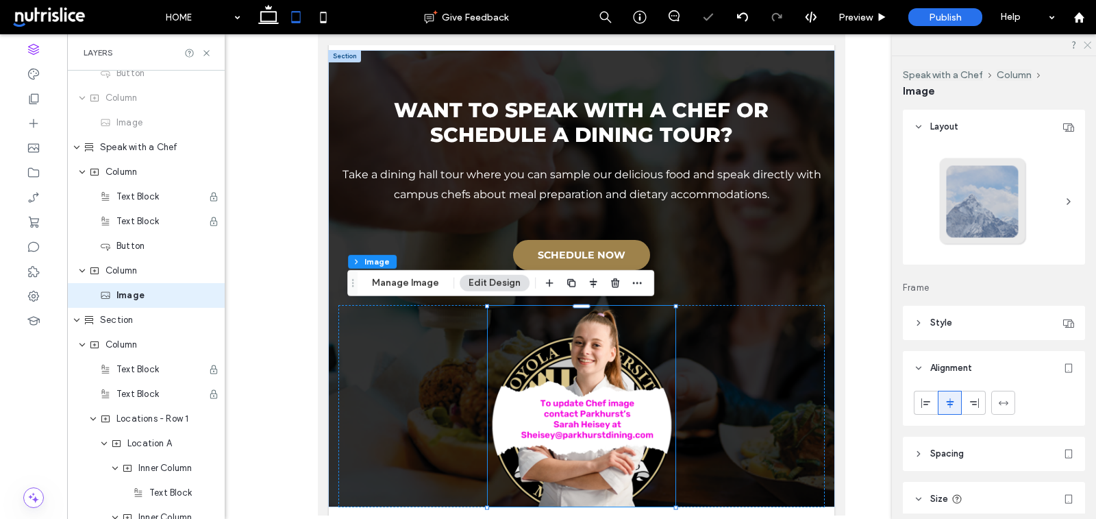
click at [1087, 46] on use at bounding box center [1088, 46] width 8 height 8
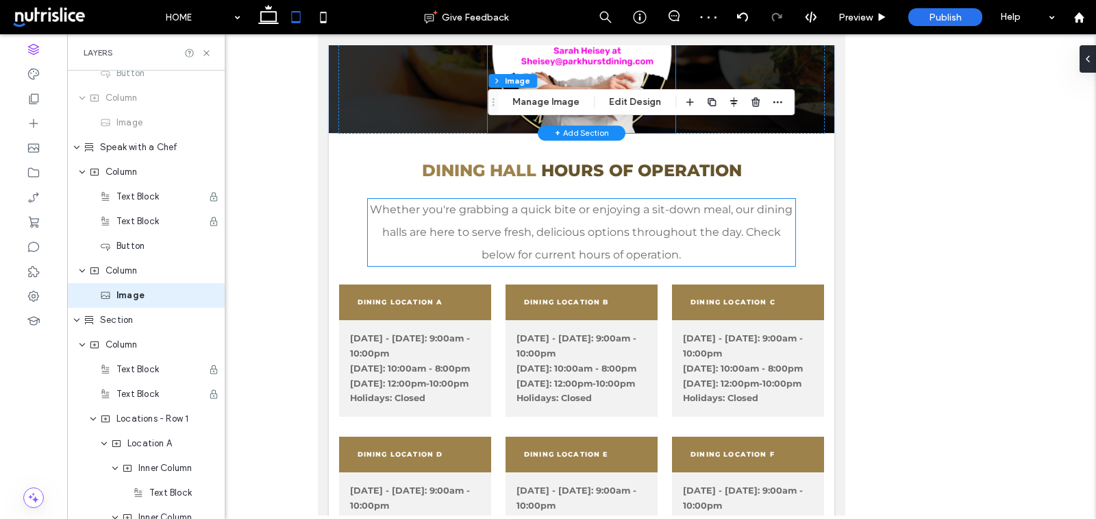
scroll to position [1267, 0]
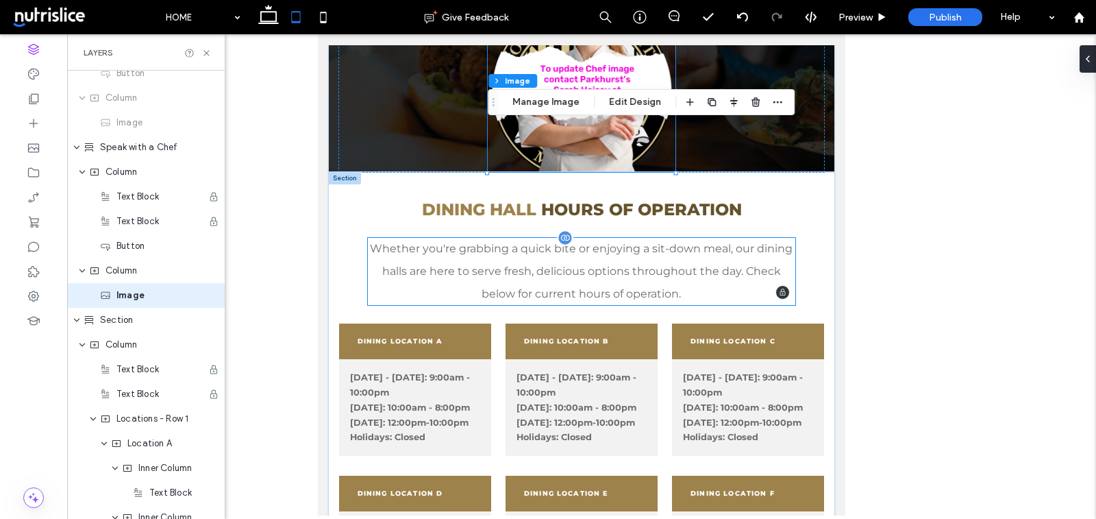
click at [717, 254] on p "Whether you're grabbing a quick bite or enjoying a sit-down meal, our dining ha…" at bounding box center [582, 271] width 428 height 67
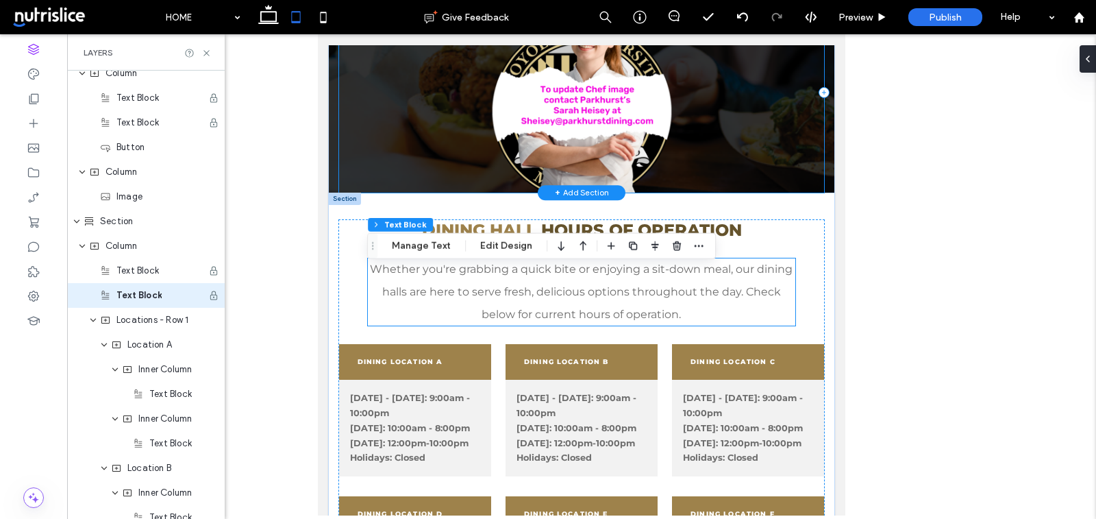
scroll to position [1248, 0]
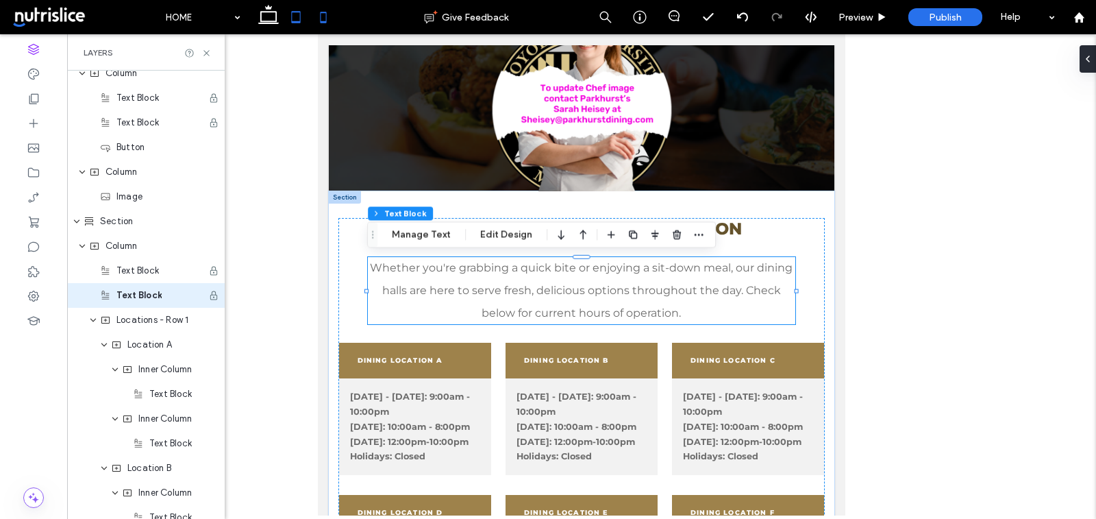
click at [321, 18] on icon at bounding box center [323, 16] width 27 height 27
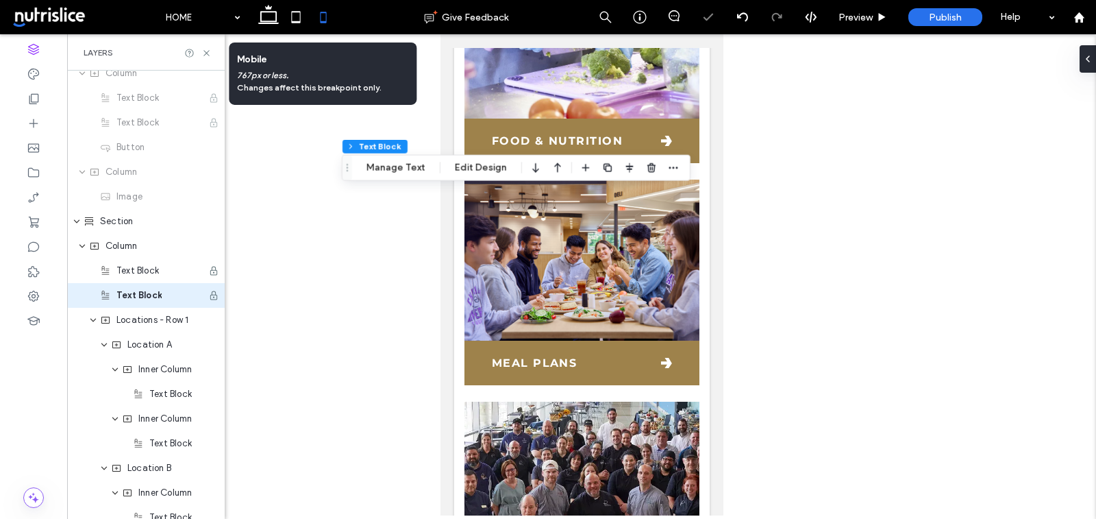
type input "***"
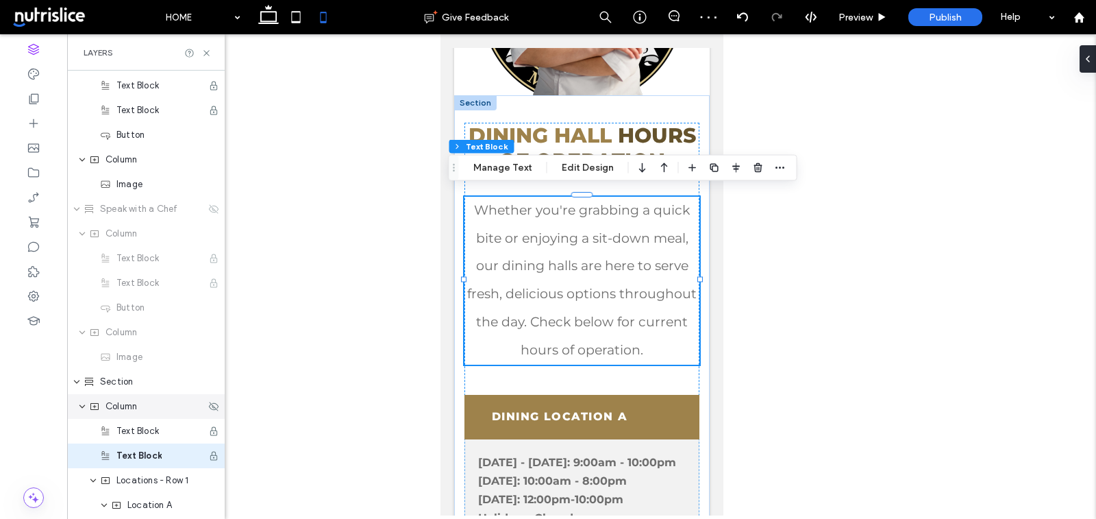
scroll to position [1253, 0]
click at [209, 210] on use at bounding box center [214, 211] width 10 height 9
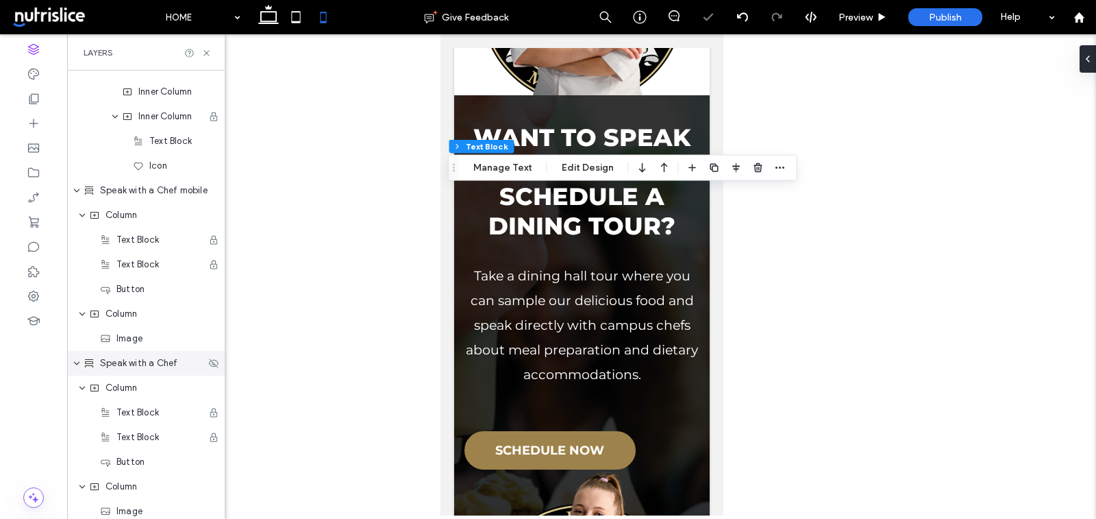
scroll to position [1087, 0]
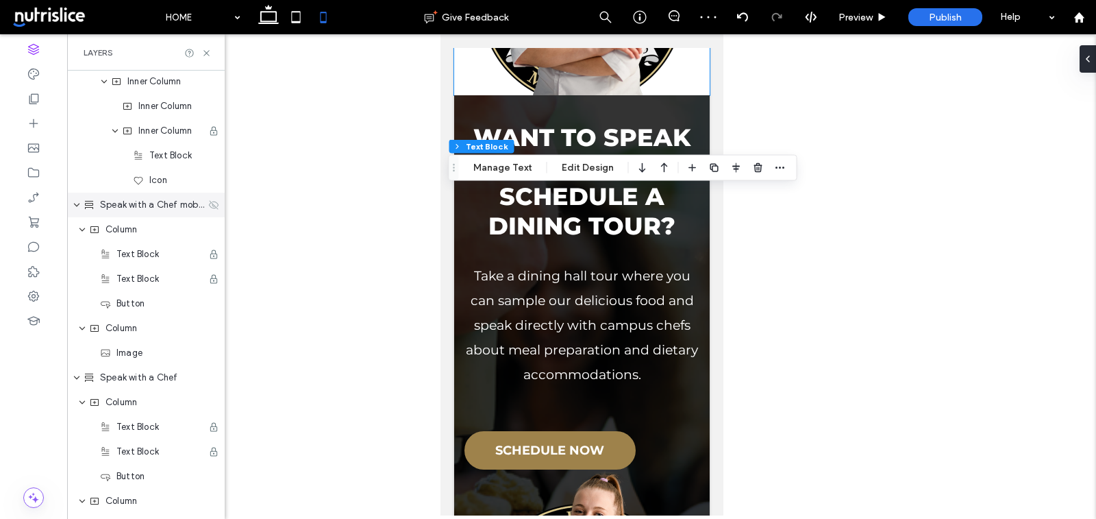
click at [208, 204] on icon at bounding box center [213, 204] width 11 height 11
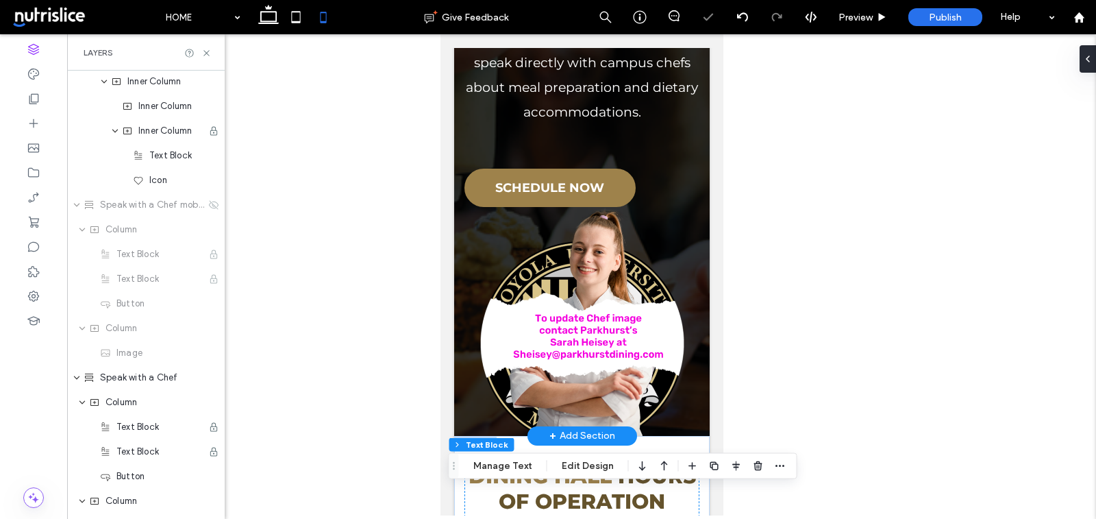
scroll to position [2517, 0]
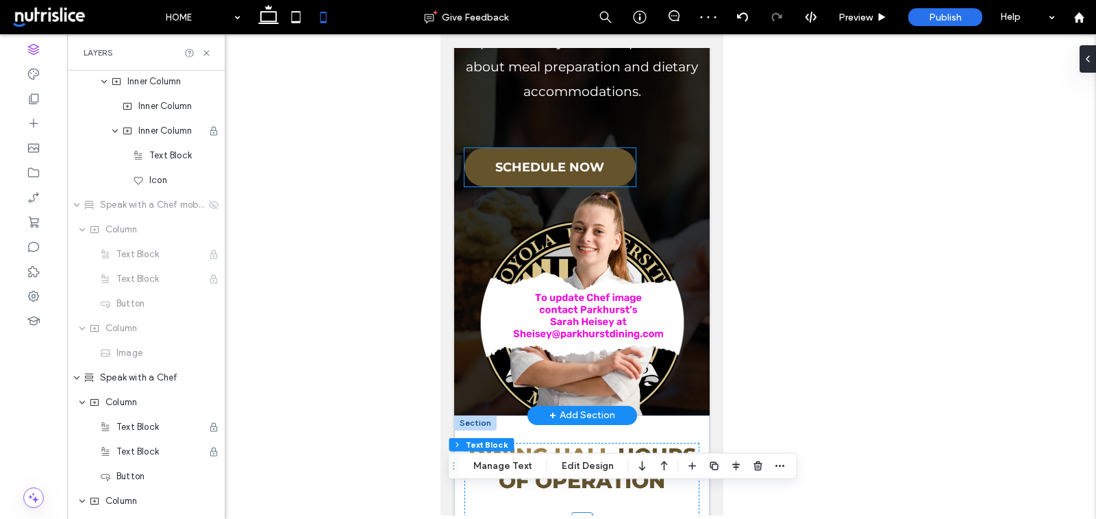
click at [514, 162] on span "SCHEDULE NOW" at bounding box center [549, 167] width 109 height 15
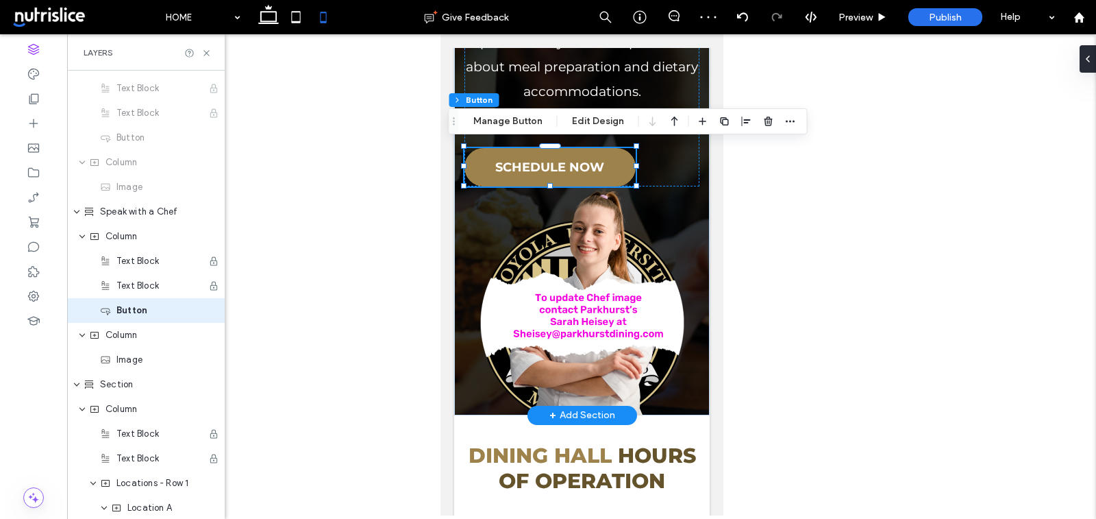
scroll to position [1268, 0]
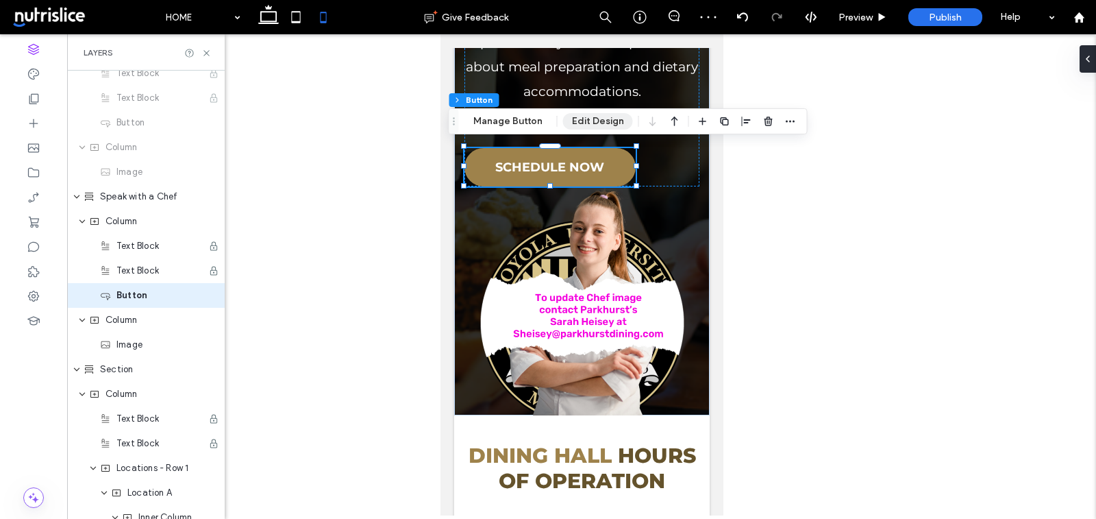
click at [612, 120] on button "Edit Design" at bounding box center [598, 121] width 70 height 16
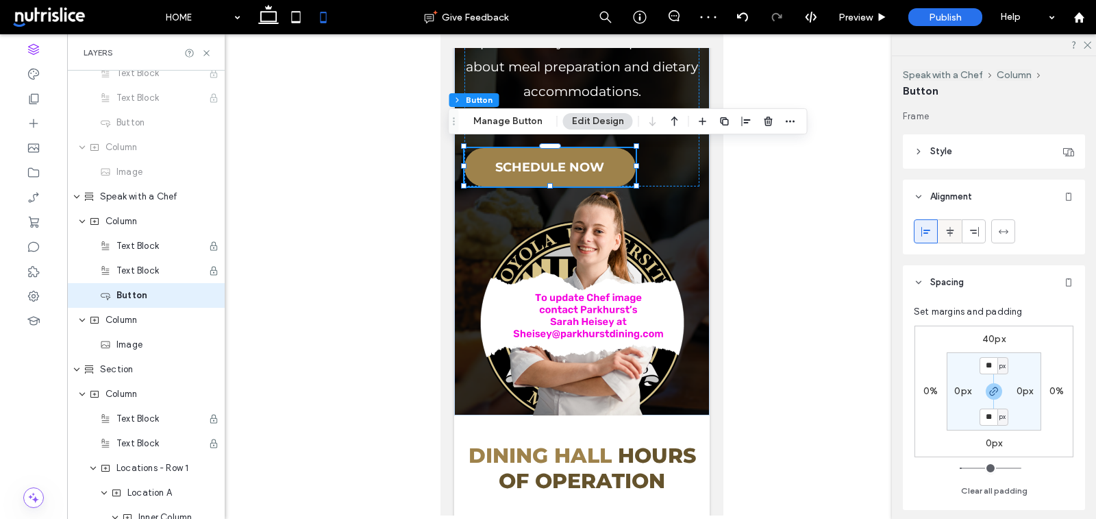
click at [952, 230] on icon at bounding box center [950, 231] width 11 height 11
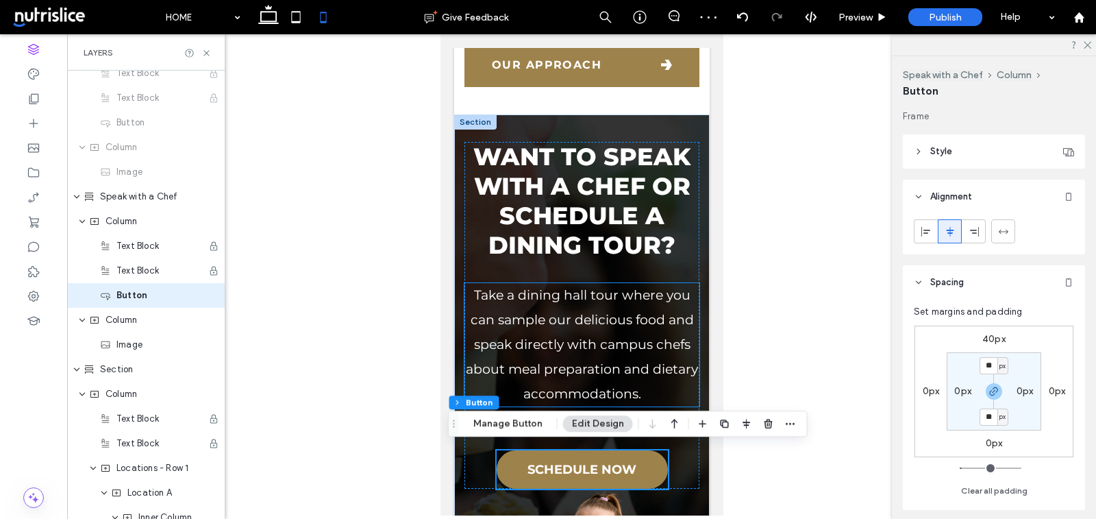
scroll to position [2205, 0]
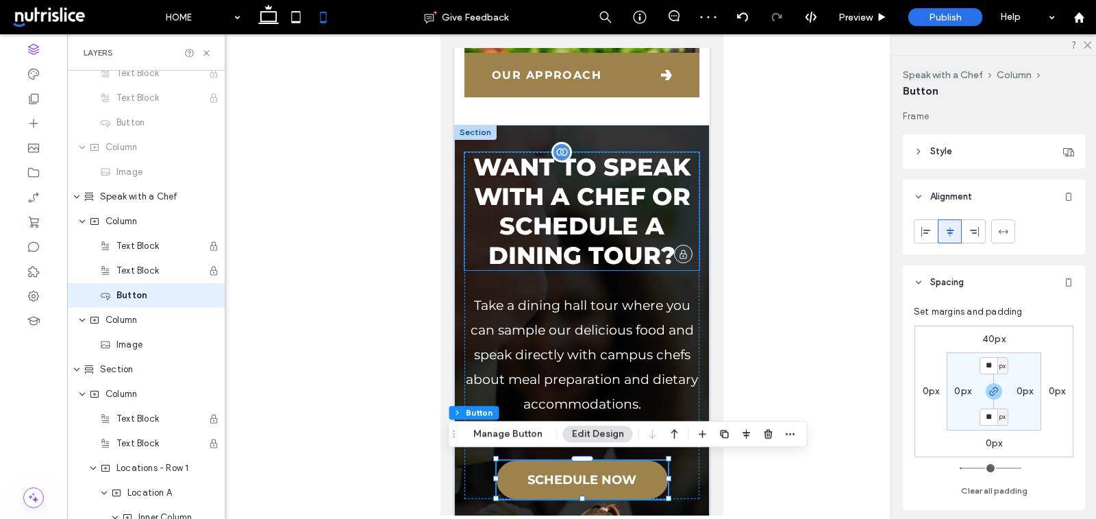
click at [606, 256] on p "WANT TO SPEAK WITH A CHEF OR SCHEDULE A DINING TOUR?" at bounding box center [581, 211] width 235 height 118
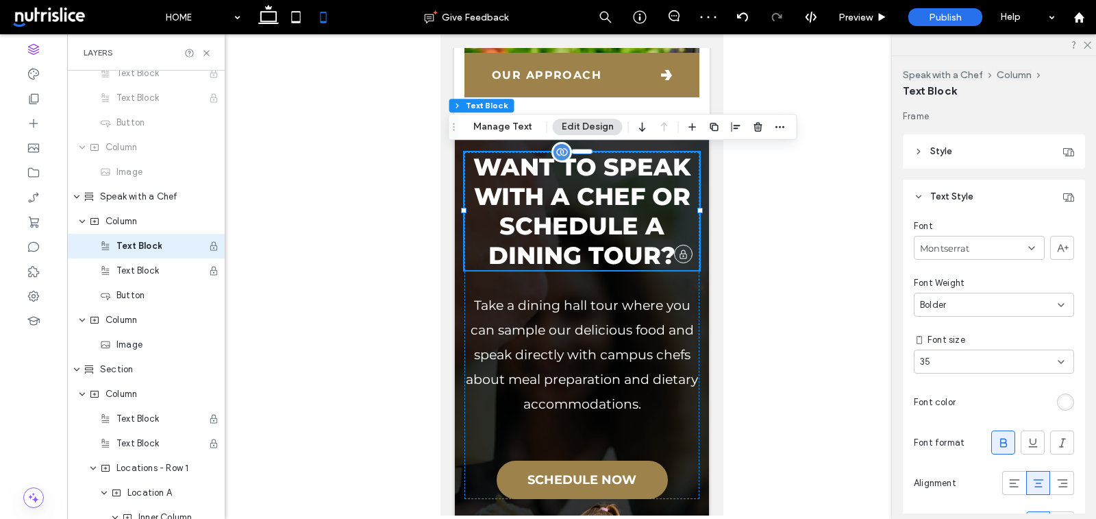
scroll to position [1218, 0]
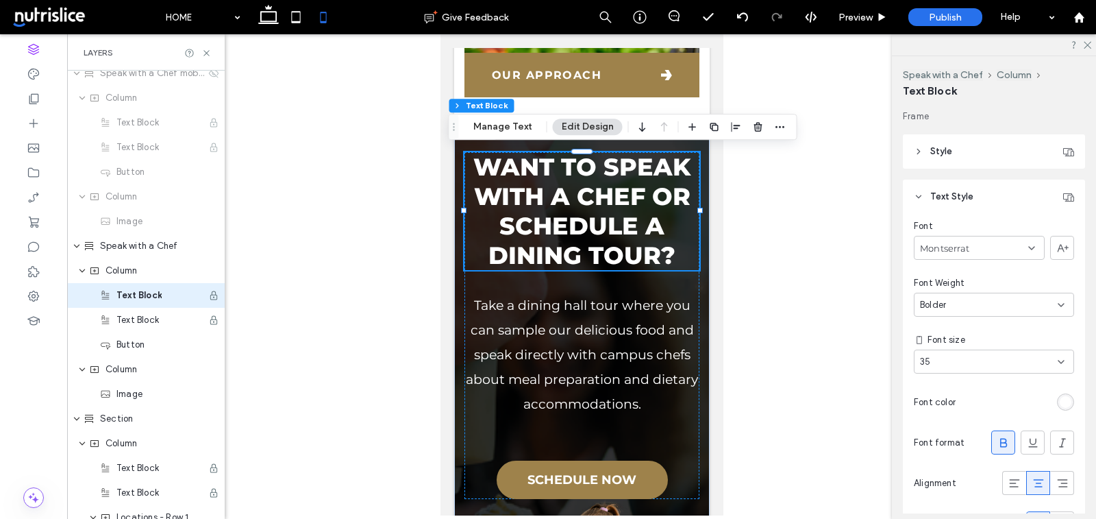
click at [1044, 369] on div "35" at bounding box center [994, 361] width 160 height 24
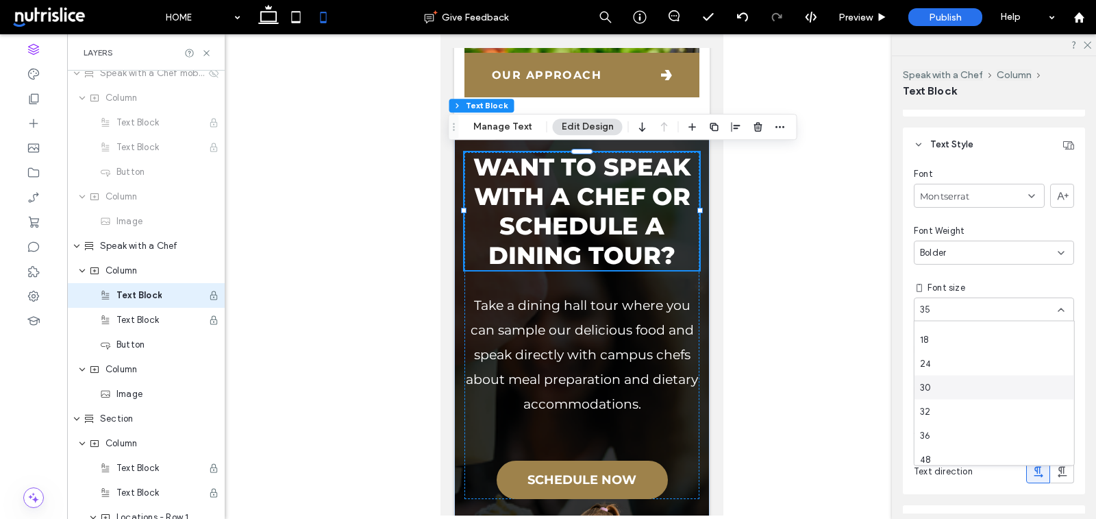
scroll to position [159, 0]
click at [924, 385] on span "30" at bounding box center [925, 390] width 11 height 14
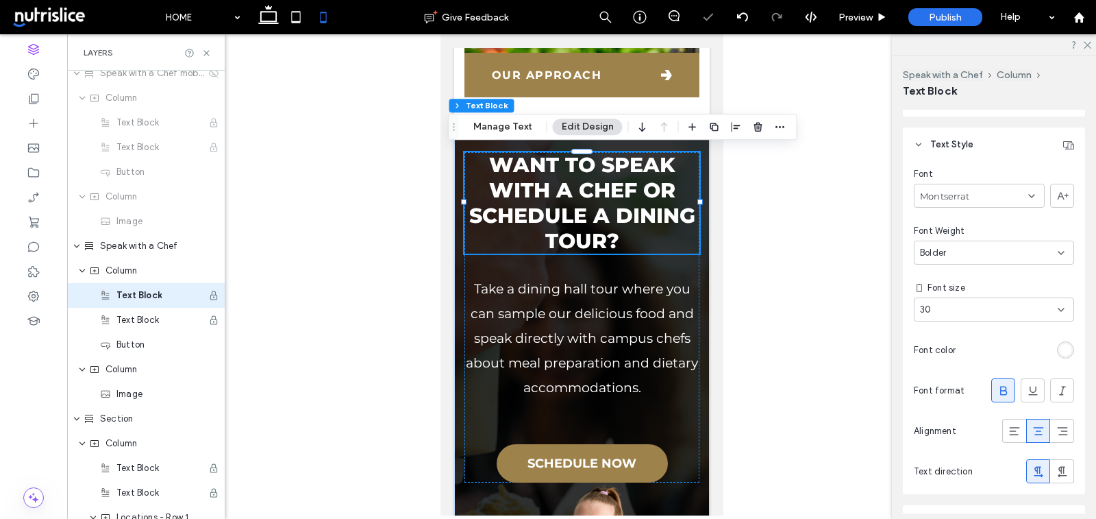
click at [941, 306] on div "30" at bounding box center [986, 310] width 132 height 14
click at [939, 369] on div "24" at bounding box center [995, 363] width 160 height 24
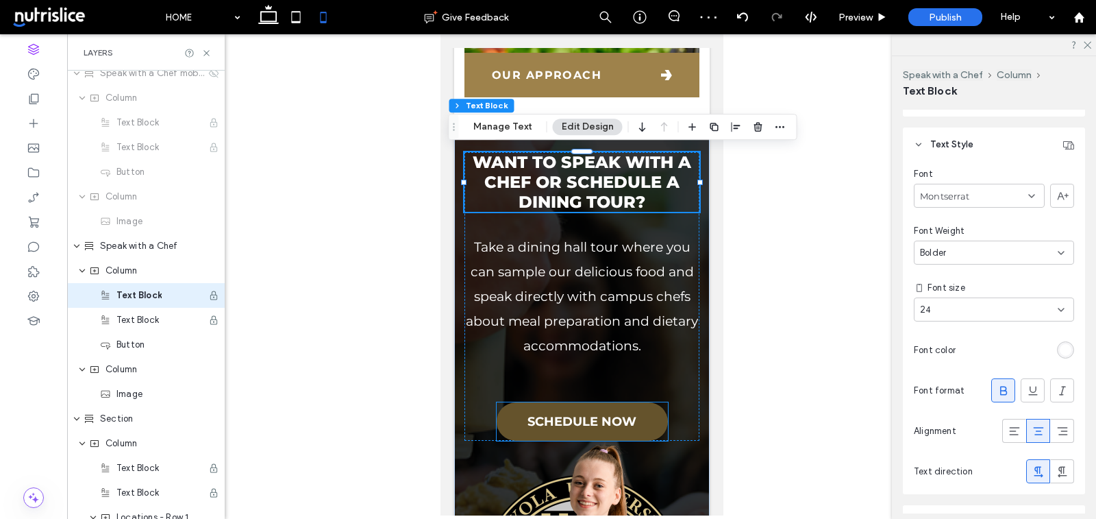
click at [660, 416] on link "SCHEDULE NOW" at bounding box center [581, 421] width 171 height 38
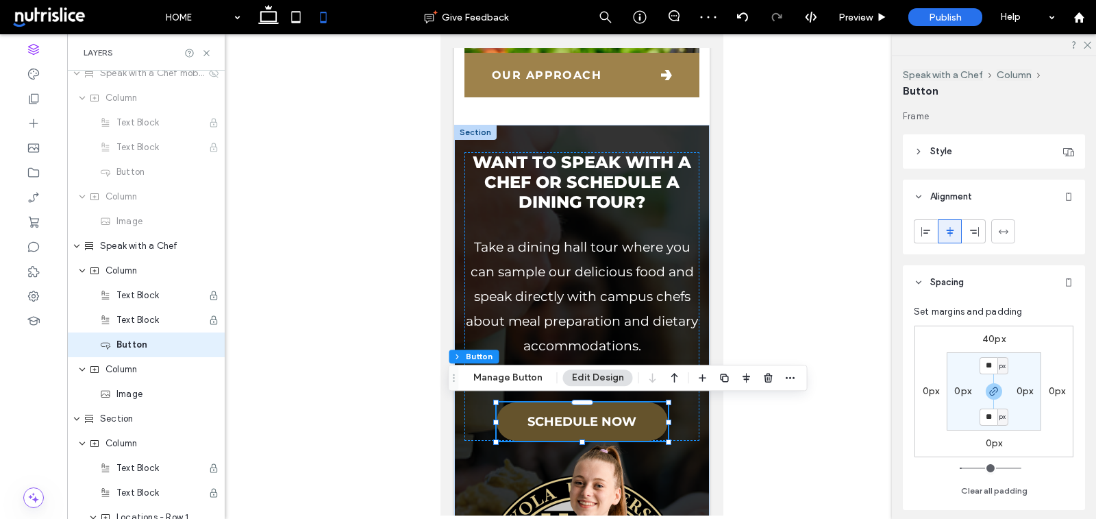
scroll to position [1268, 0]
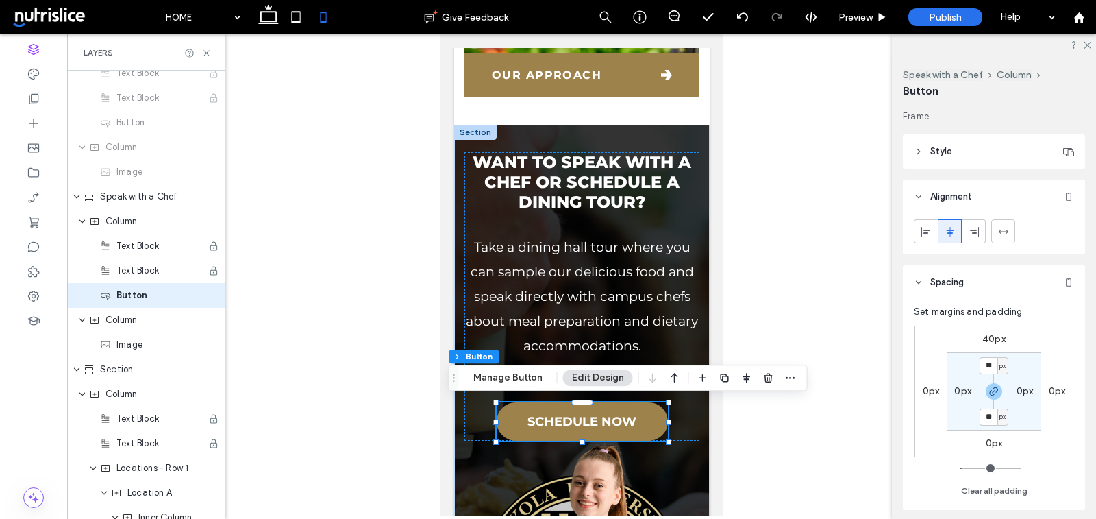
click at [991, 443] on label "0px" at bounding box center [994, 443] width 17 height 12
type input "*"
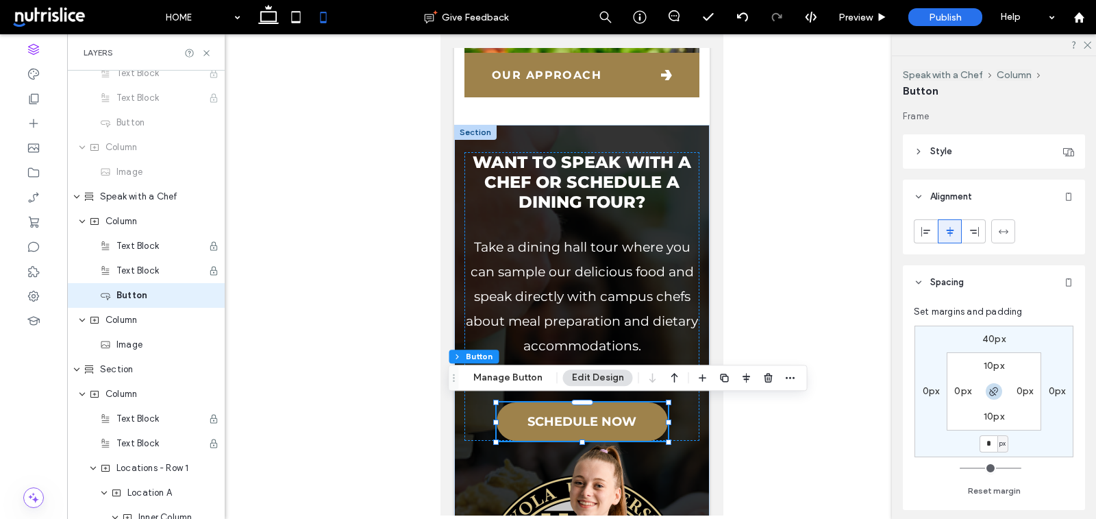
click at [994, 391] on icon "button" at bounding box center [994, 391] width 11 height 11
type input "**"
click at [986, 447] on input "**" at bounding box center [989, 443] width 18 height 17
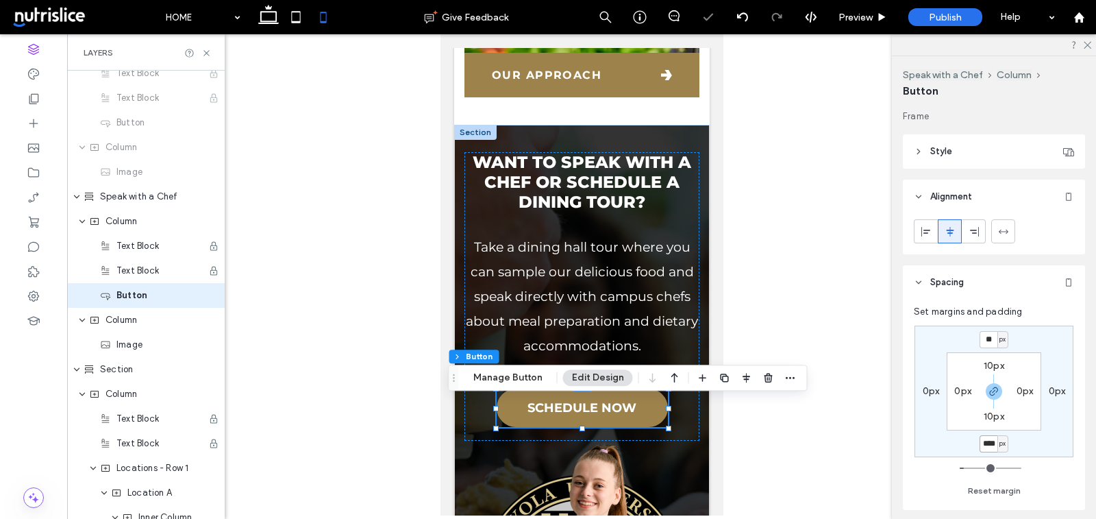
scroll to position [0, 2]
type input "****"
type input "***"
type input "****"
type input "***"
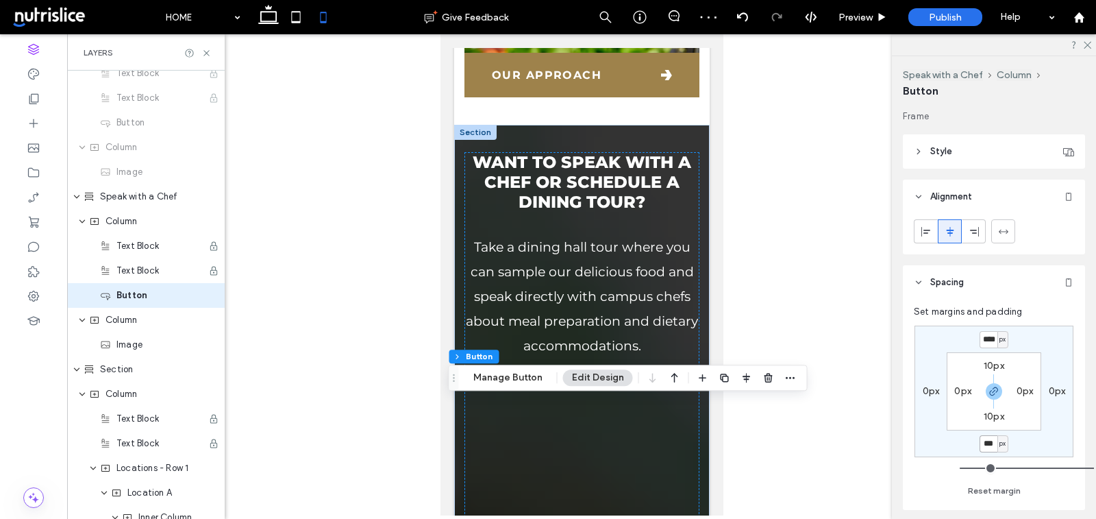
scroll to position [0, 0]
type input "**"
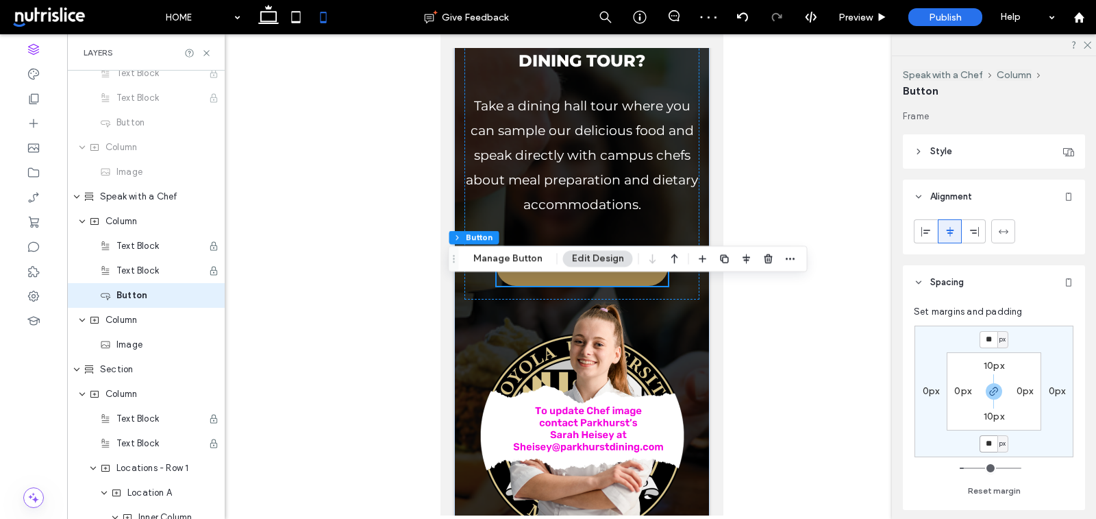
scroll to position [2359, 0]
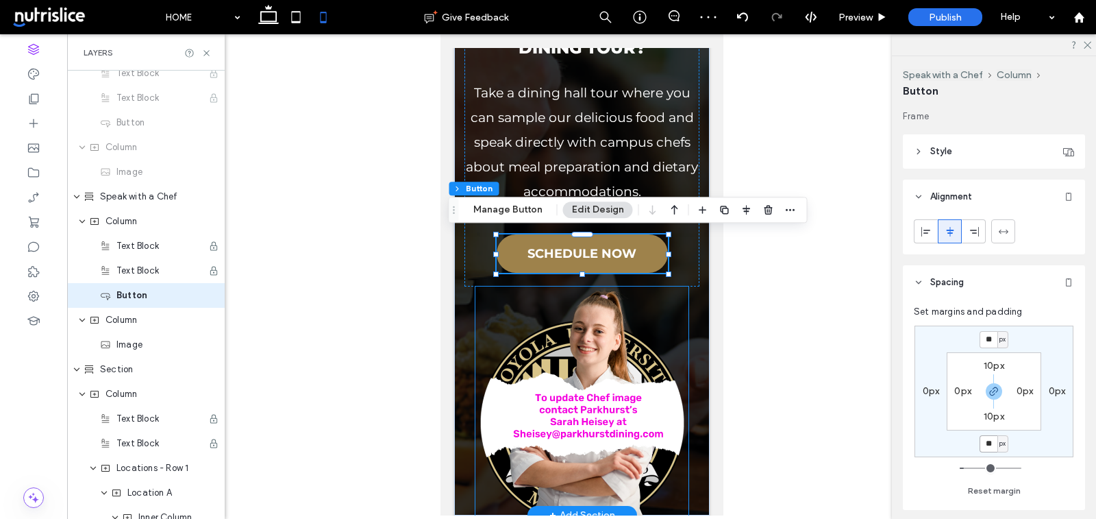
click at [647, 372] on img at bounding box center [581, 400] width 213 height 228
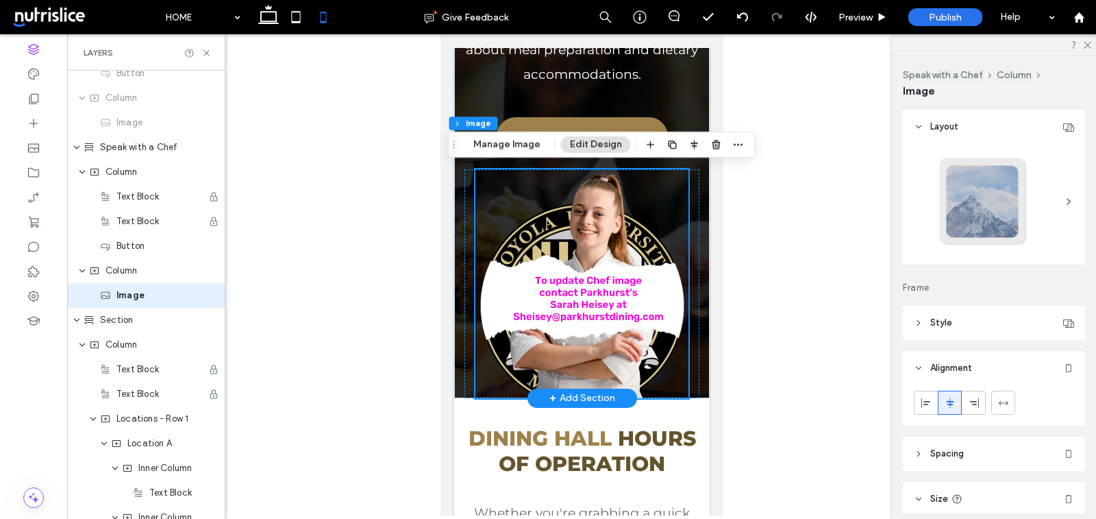
scroll to position [2479, 0]
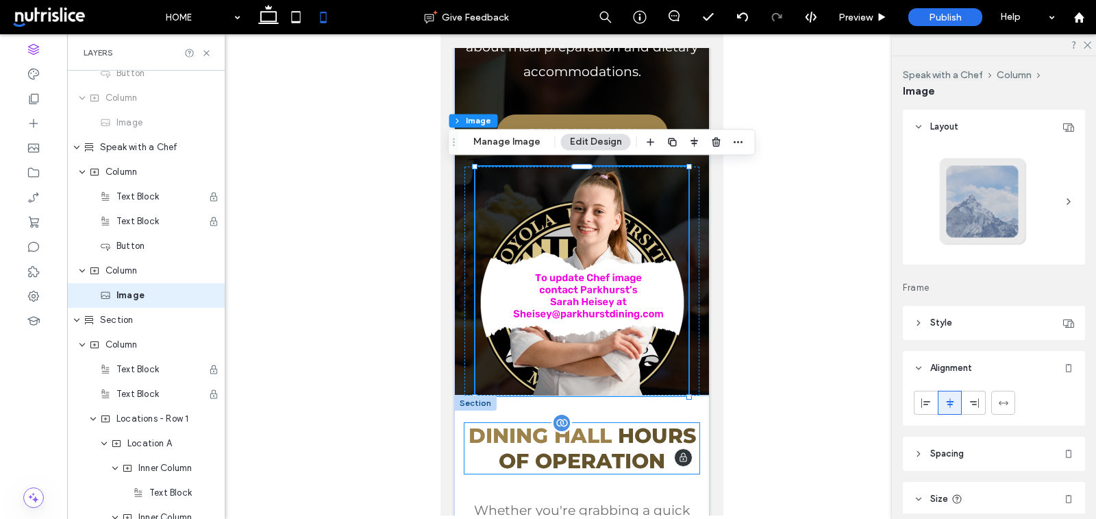
click at [650, 460] on span "HOURS OF OPERATION" at bounding box center [596, 448] width 197 height 51
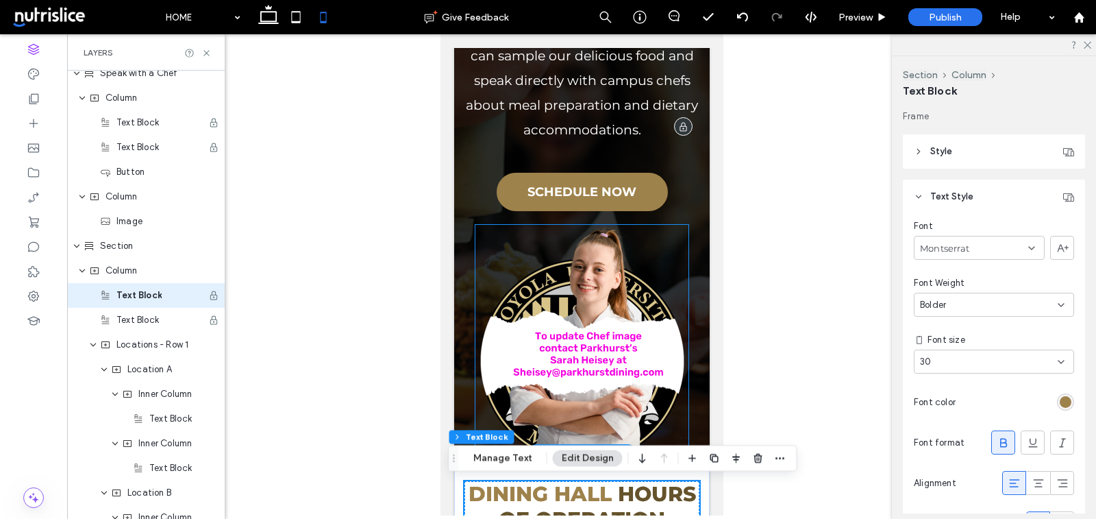
scroll to position [2422, 0]
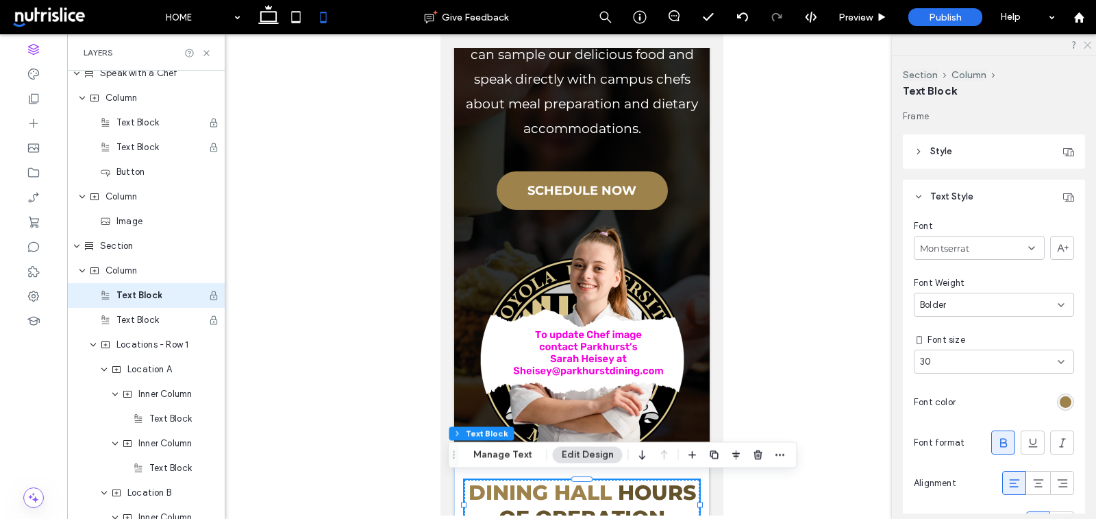
click at [1086, 42] on icon at bounding box center [1087, 44] width 9 height 9
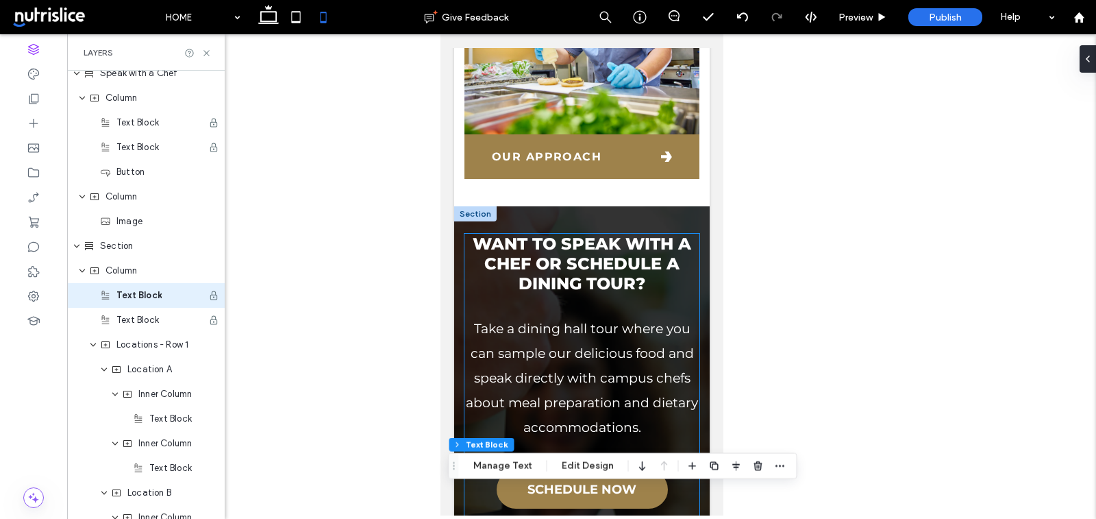
scroll to position [2152, 0]
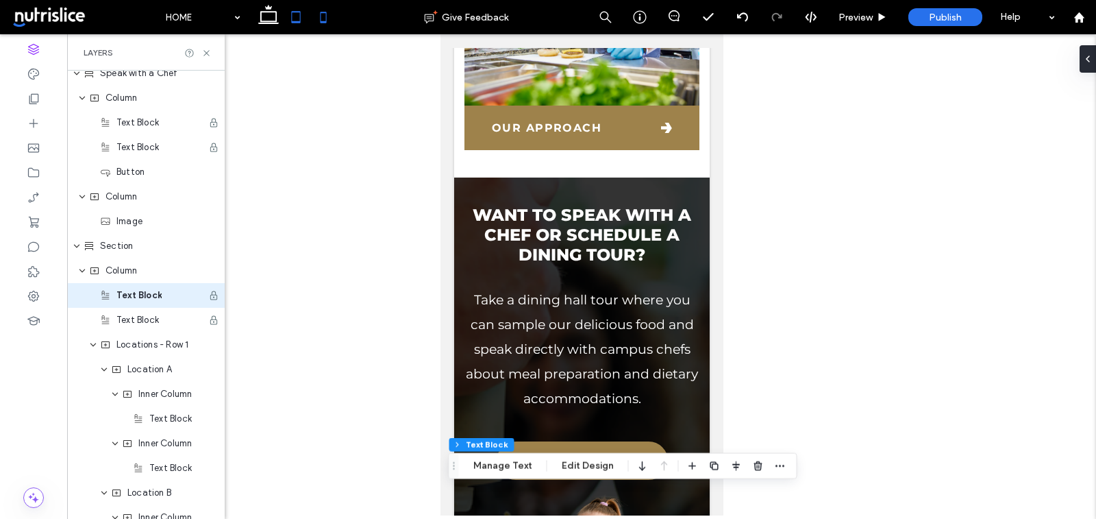
click at [295, 24] on icon at bounding box center [295, 16] width 27 height 27
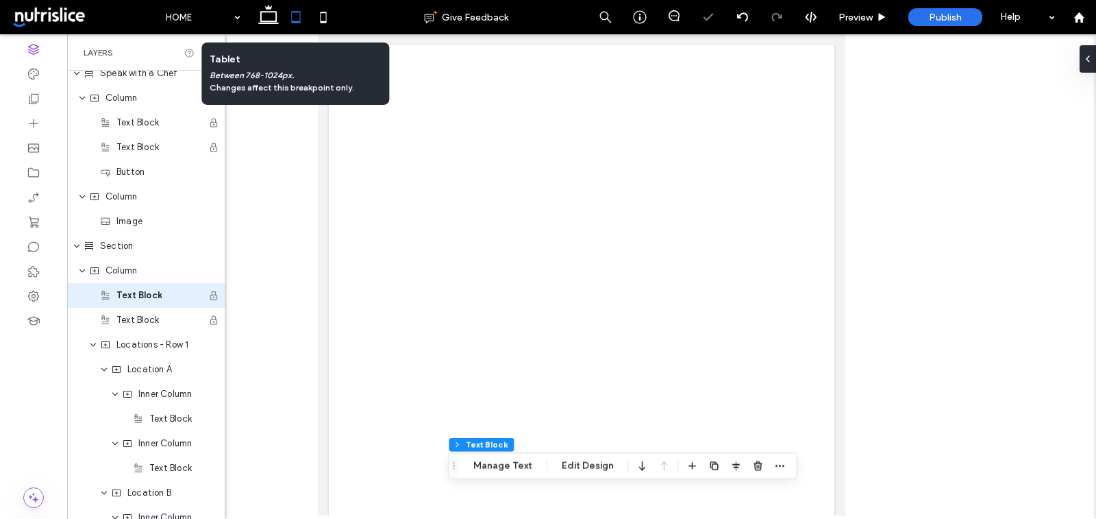
scroll to position [935, 0]
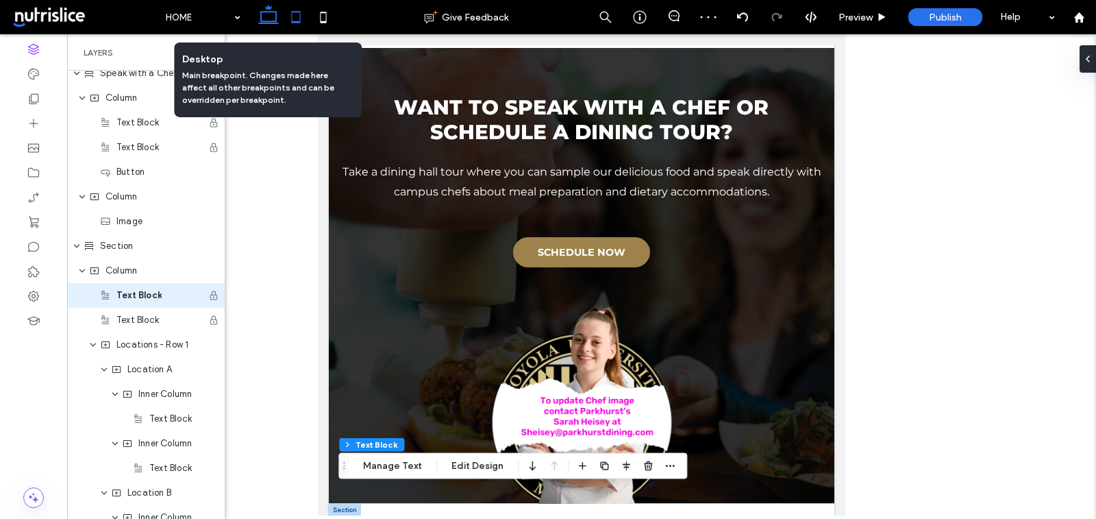
click at [267, 22] on icon at bounding box center [268, 16] width 27 height 27
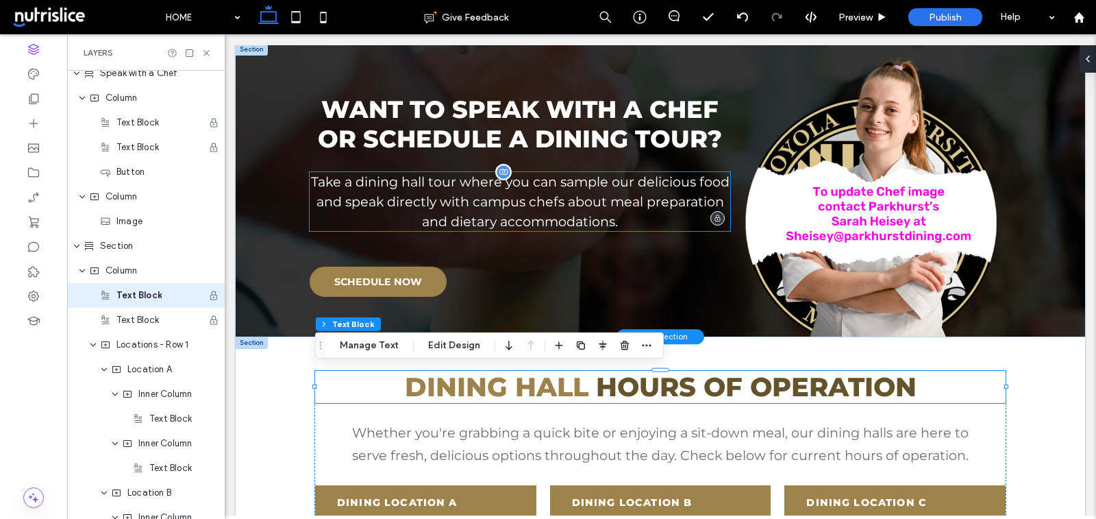
click at [441, 184] on p "Take a dining hall tour where you can sample our delicious food and speak direc…" at bounding box center [520, 201] width 421 height 59
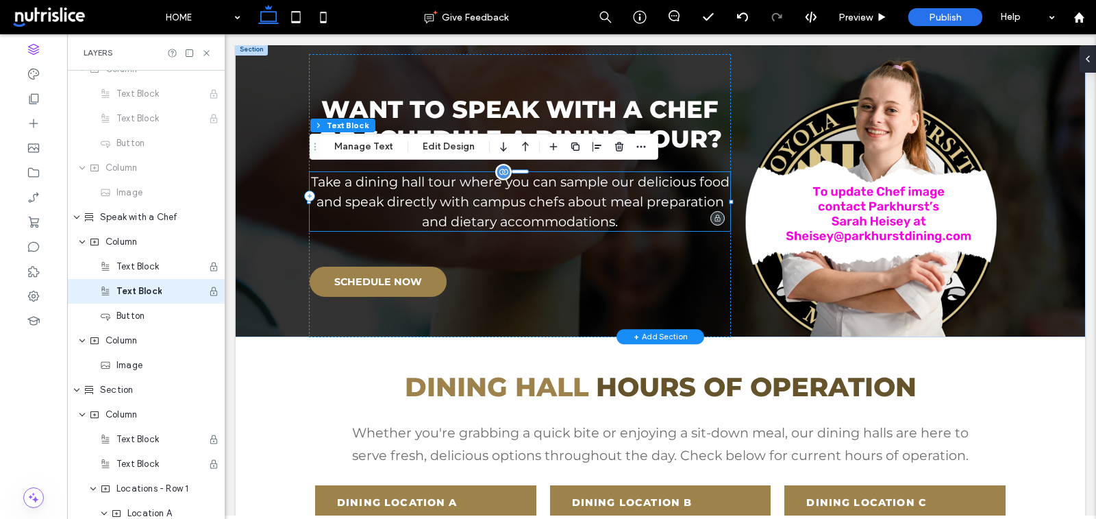
scroll to position [1243, 0]
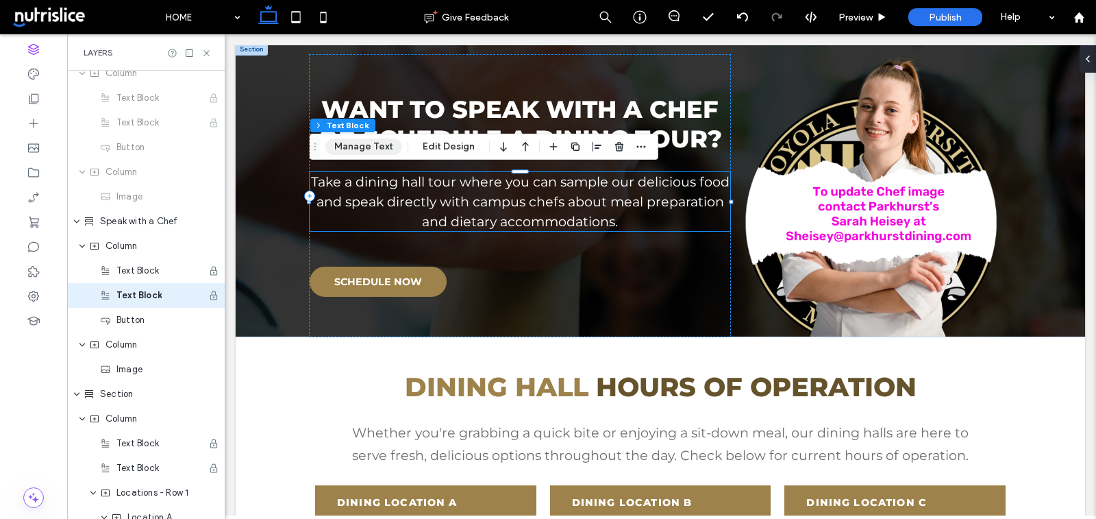
click at [338, 149] on button "Manage Text" at bounding box center [363, 146] width 77 height 16
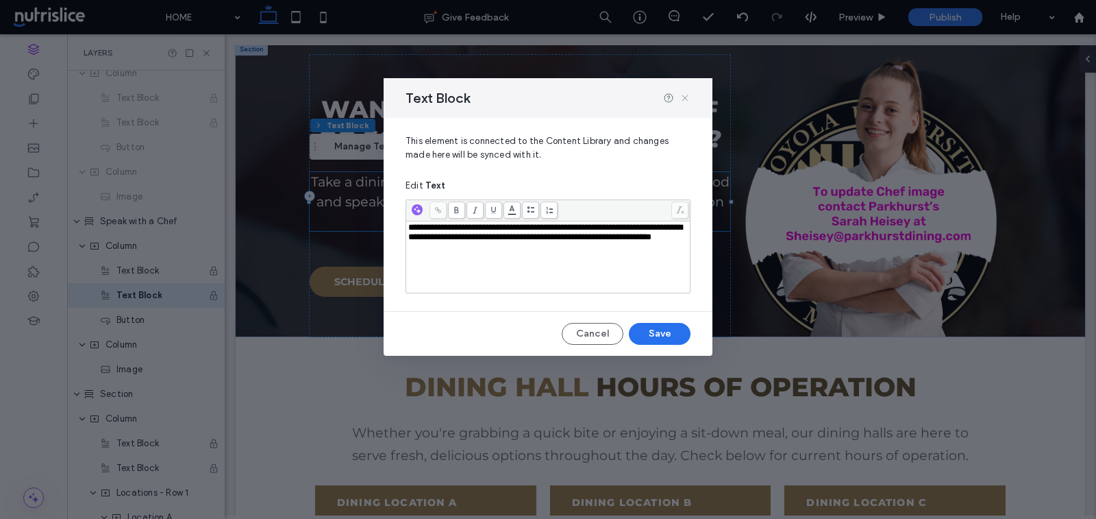
click at [689, 97] on icon at bounding box center [685, 97] width 11 height 11
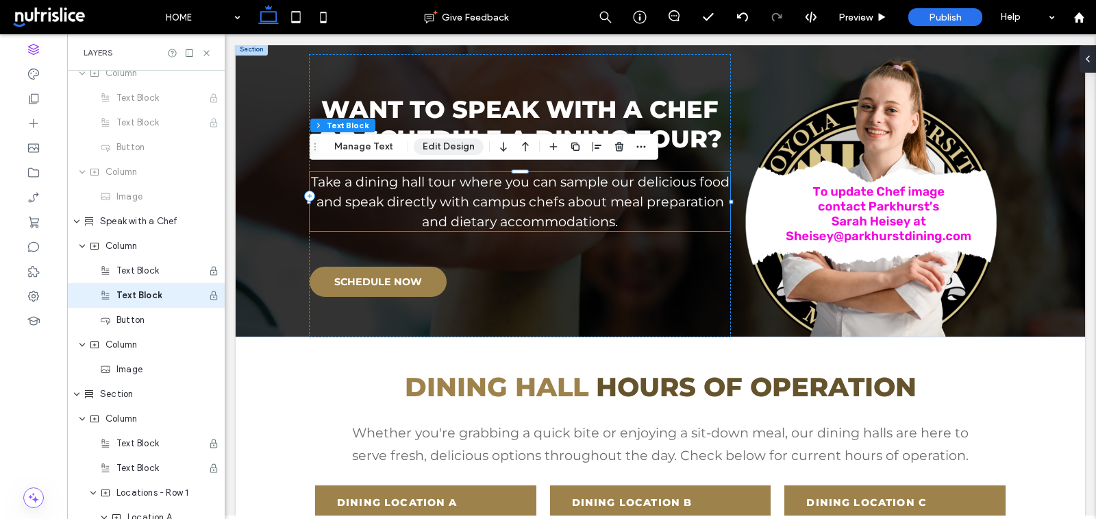
click at [441, 151] on button "Edit Design" at bounding box center [449, 146] width 70 height 16
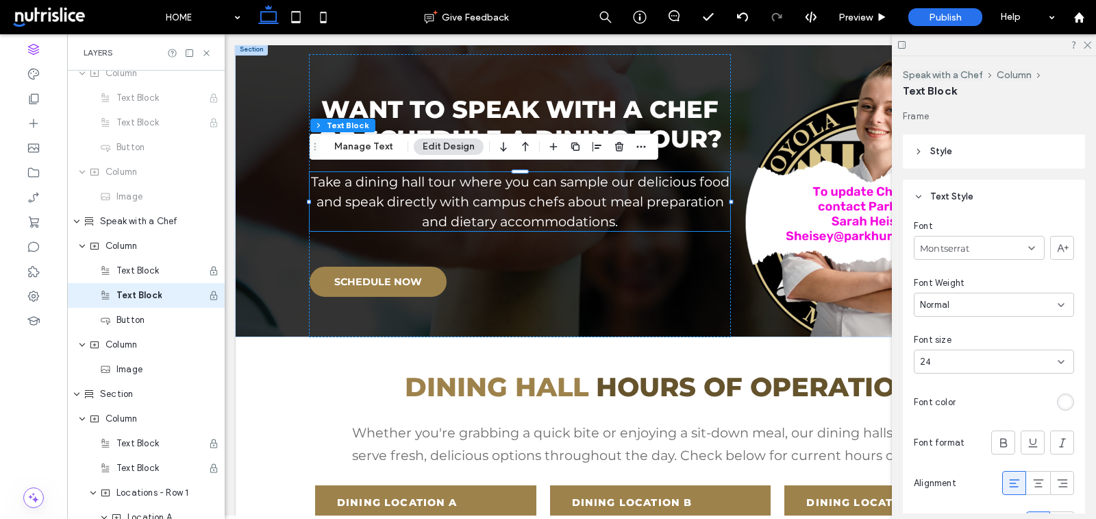
click at [1017, 488] on icon at bounding box center [1015, 483] width 14 height 14
click at [937, 155] on span "Style" at bounding box center [941, 152] width 22 height 14
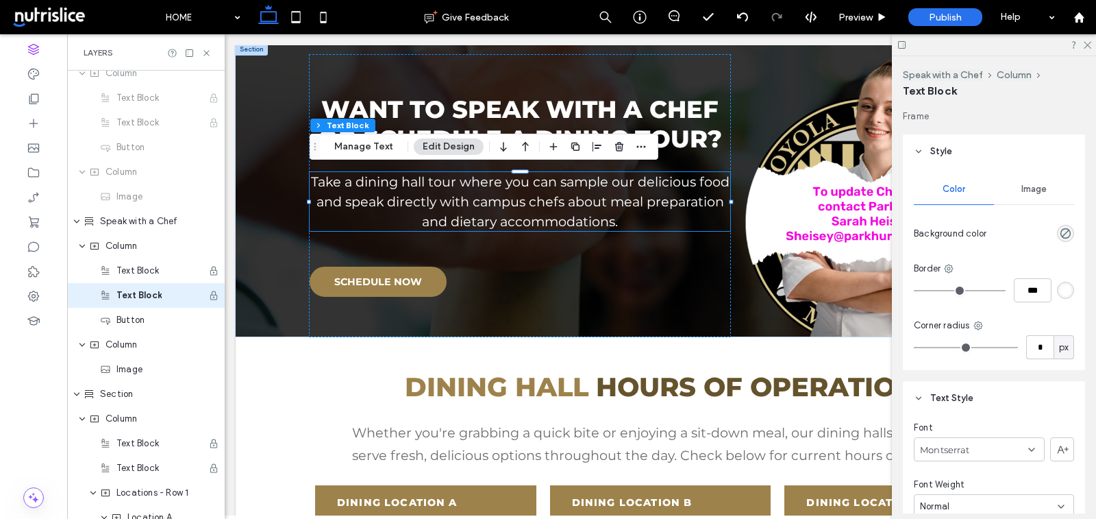
click at [945, 156] on span "Style" at bounding box center [941, 152] width 22 height 14
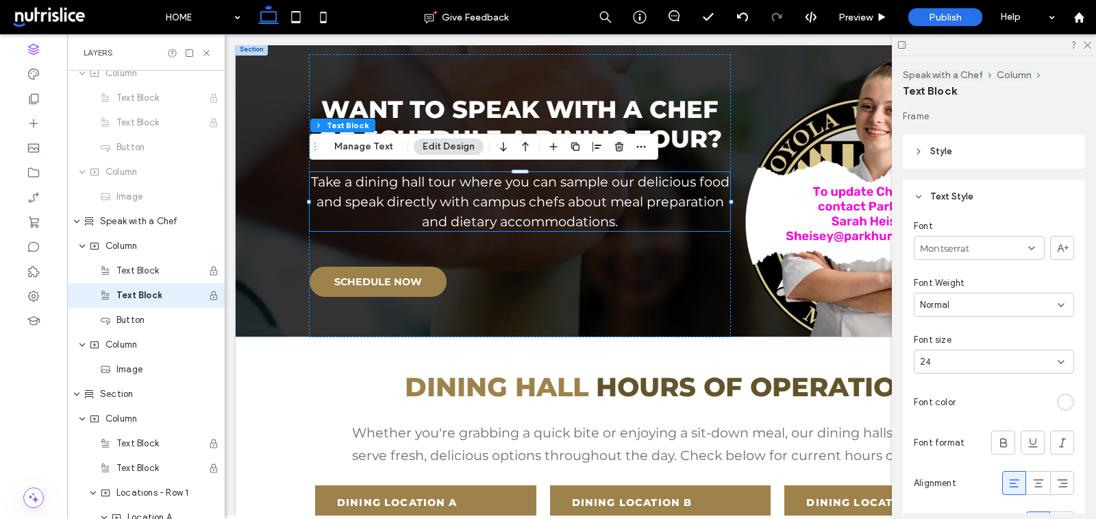
click at [942, 190] on span "Text Style" at bounding box center [951, 197] width 43 height 14
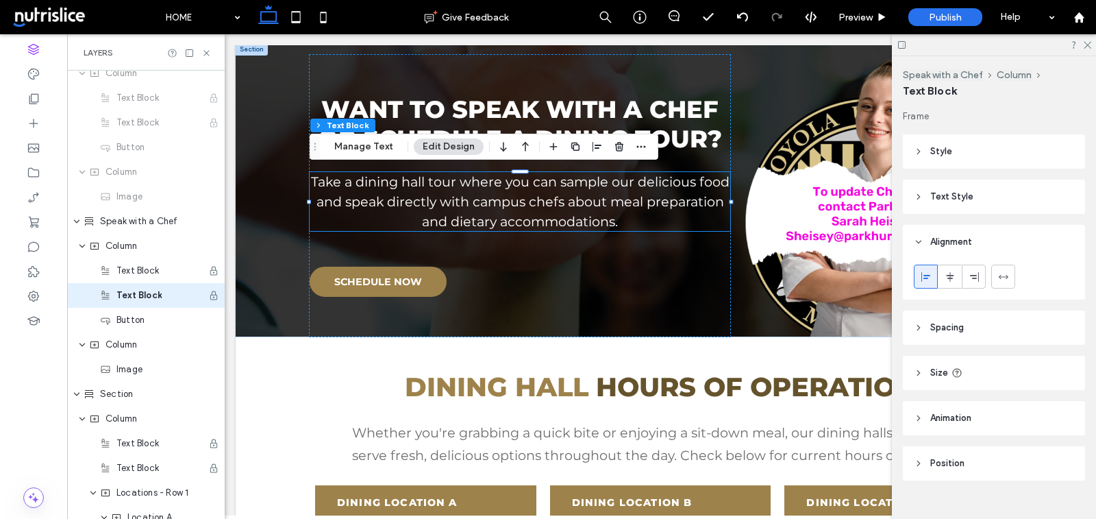
click at [931, 277] on div at bounding box center [926, 276] width 23 height 23
click at [931, 277] on icon at bounding box center [926, 276] width 11 height 11
click at [961, 188] on header "Text Style" at bounding box center [994, 197] width 182 height 34
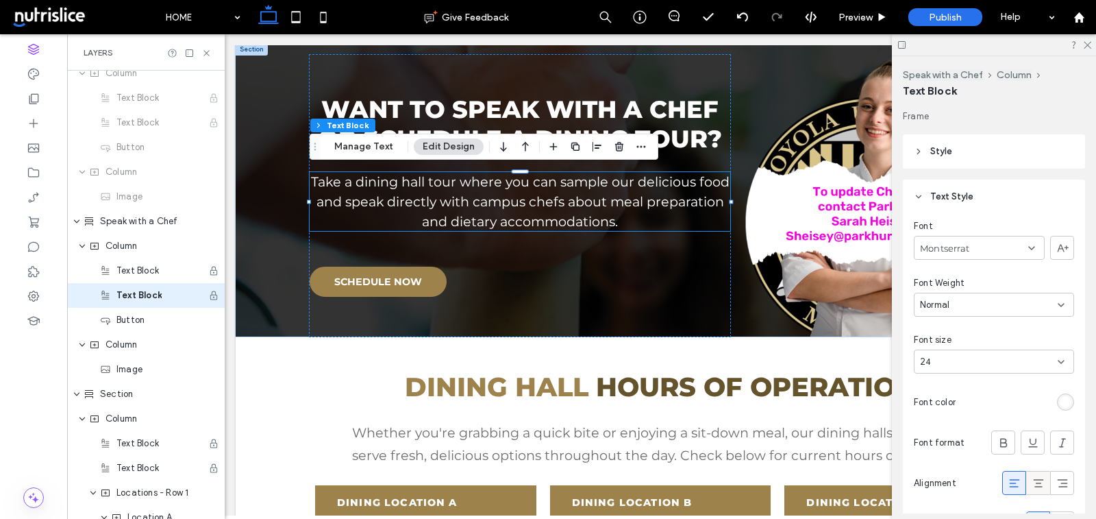
click at [1035, 485] on use at bounding box center [1038, 483] width 10 height 8
click at [1017, 485] on use at bounding box center [1014, 483] width 10 height 8
click at [292, 21] on use at bounding box center [295, 17] width 9 height 12
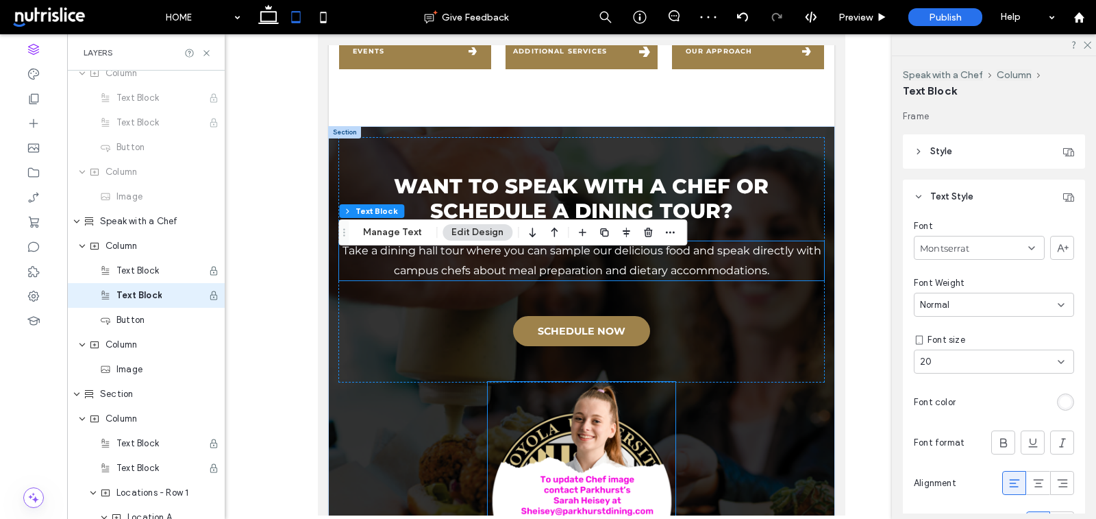
scroll to position [843, 0]
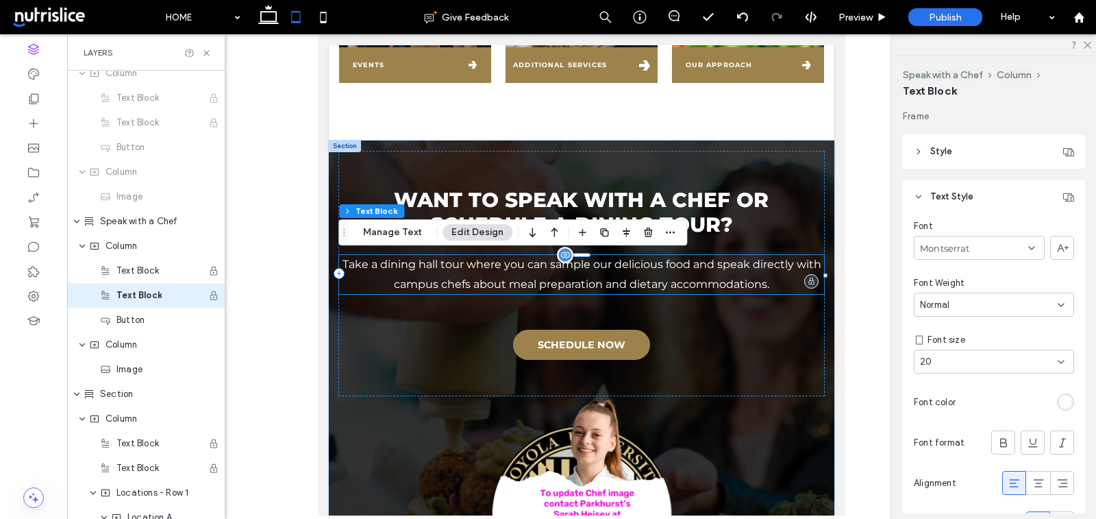
click at [758, 289] on p "Take a dining hall tour where you can sample our delicious food and speak direc…" at bounding box center [582, 275] width 486 height 40
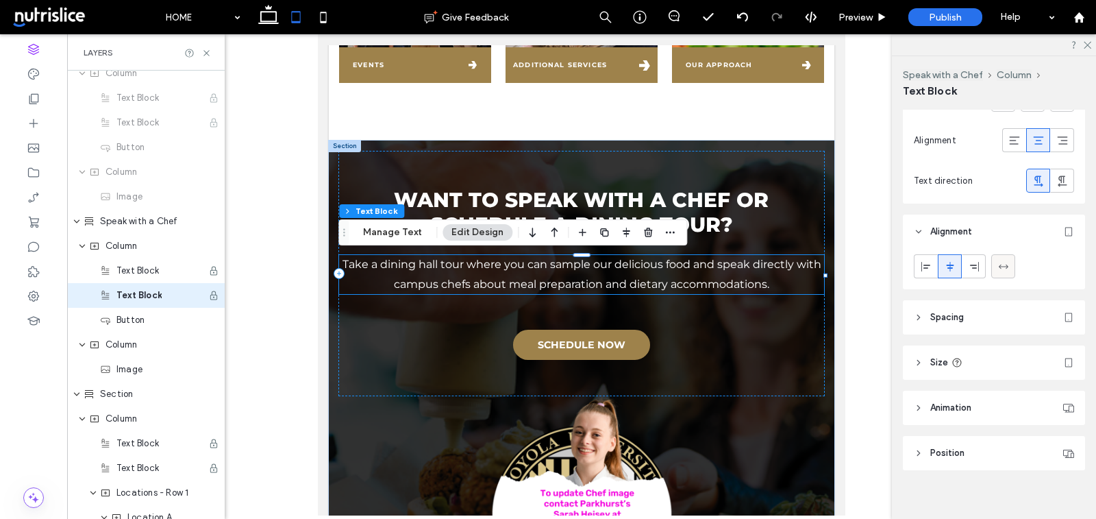
scroll to position [353, 0]
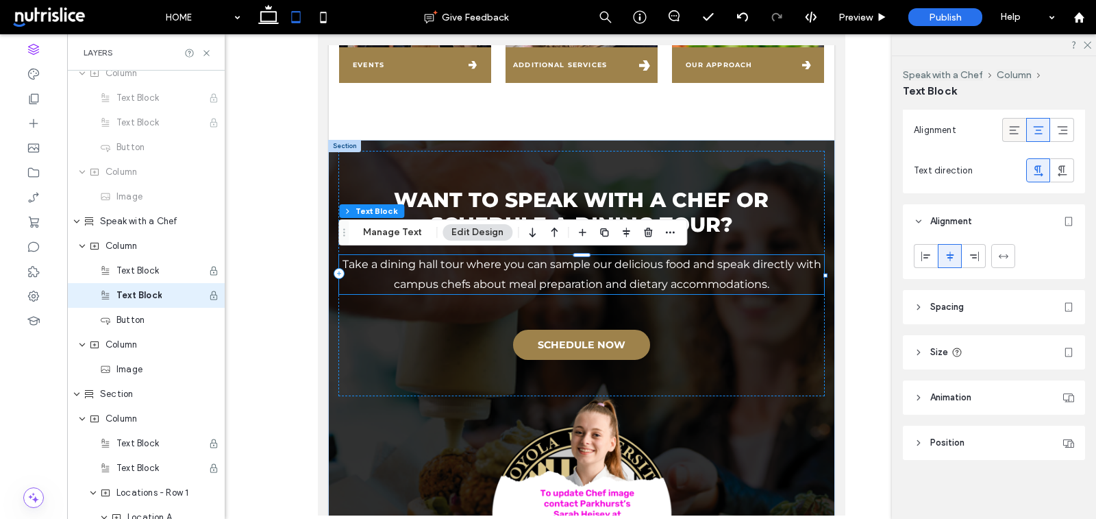
click at [1015, 129] on icon at bounding box center [1015, 130] width 14 height 14
click at [277, 13] on icon at bounding box center [268, 16] width 27 height 27
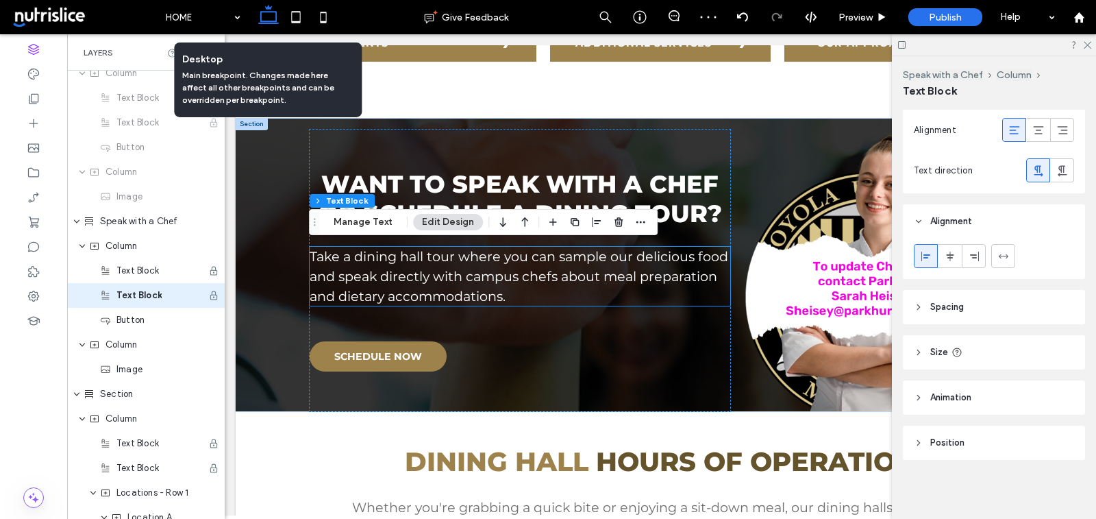
scroll to position [832, 0]
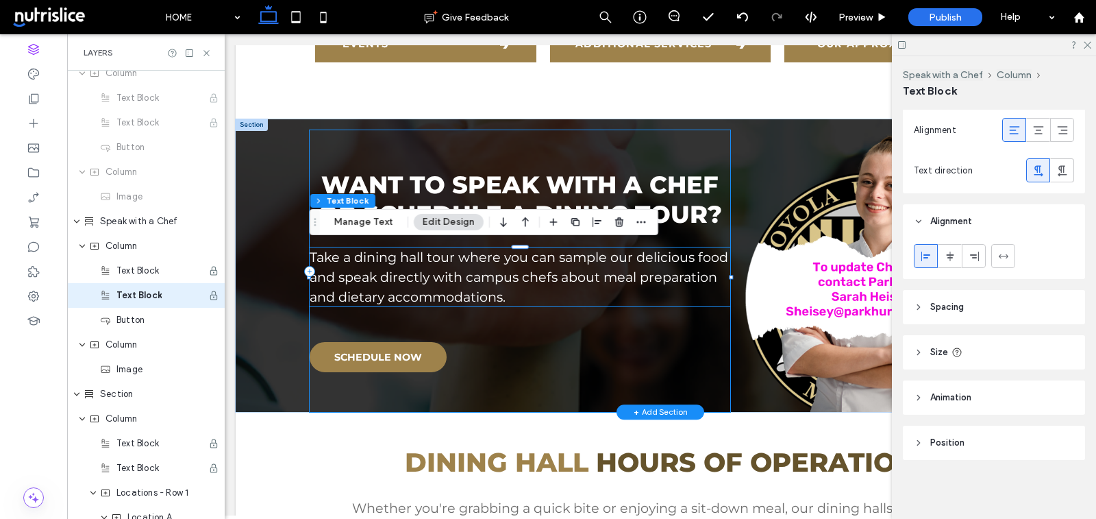
click at [517, 366] on div "WANT TO SPEAK WITH A CHEF OR SCHEDULE A DINING TOUR? Take a dining hall tour wh…" at bounding box center [520, 271] width 421 height 282
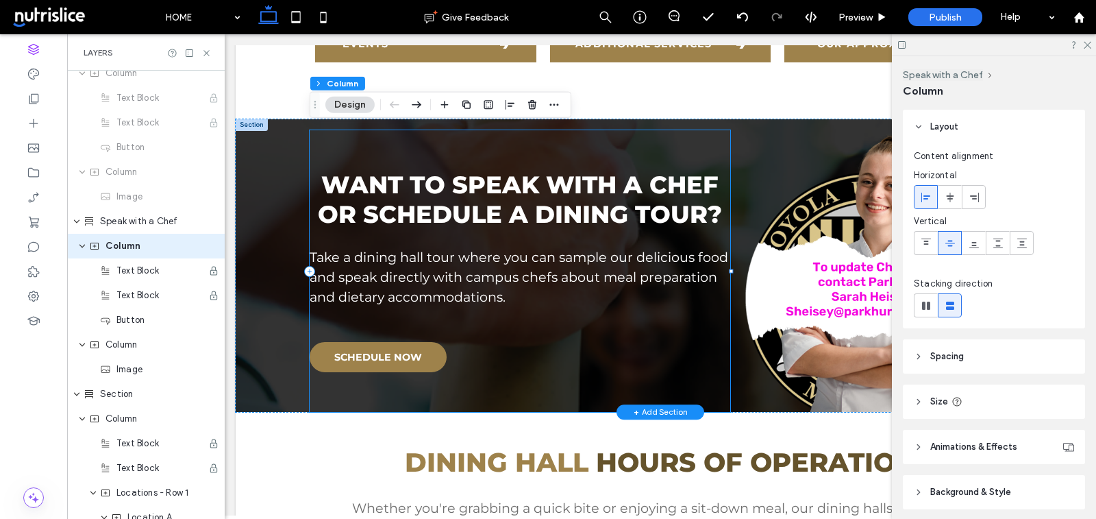
scroll to position [1194, 0]
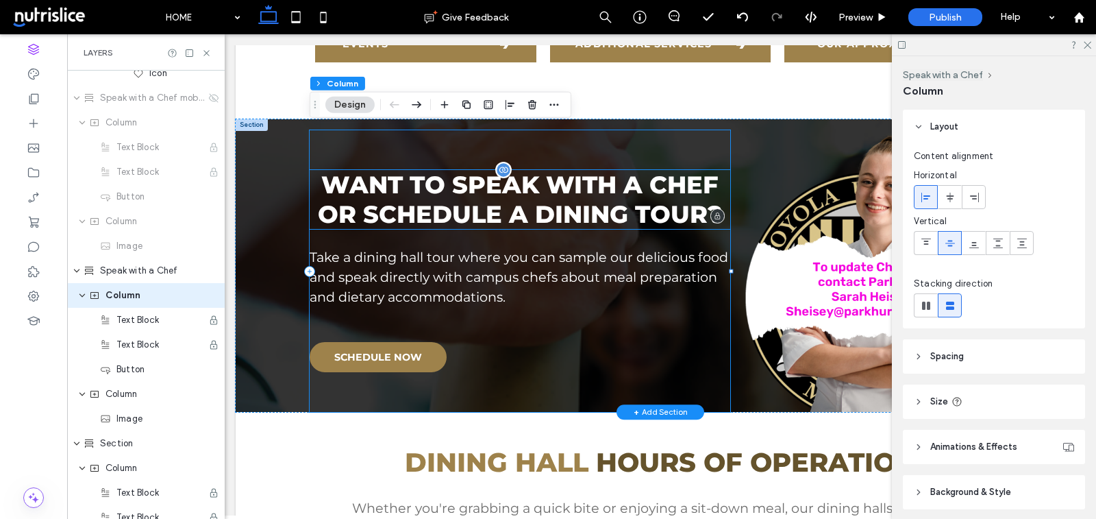
click at [552, 197] on p "WANT TO SPEAK WITH A CHEF OR SCHEDULE A DINING TOUR?" at bounding box center [520, 199] width 421 height 59
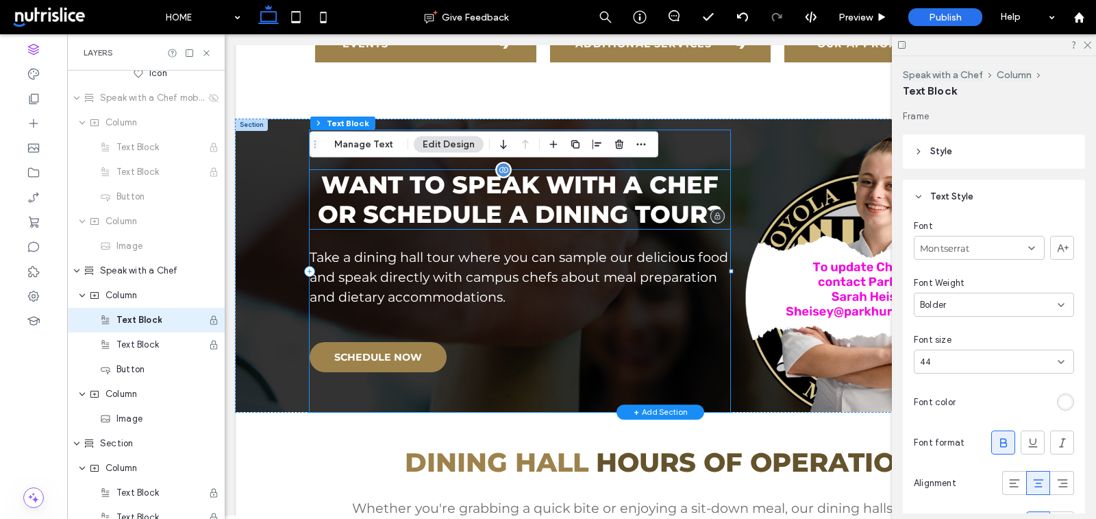
scroll to position [1218, 0]
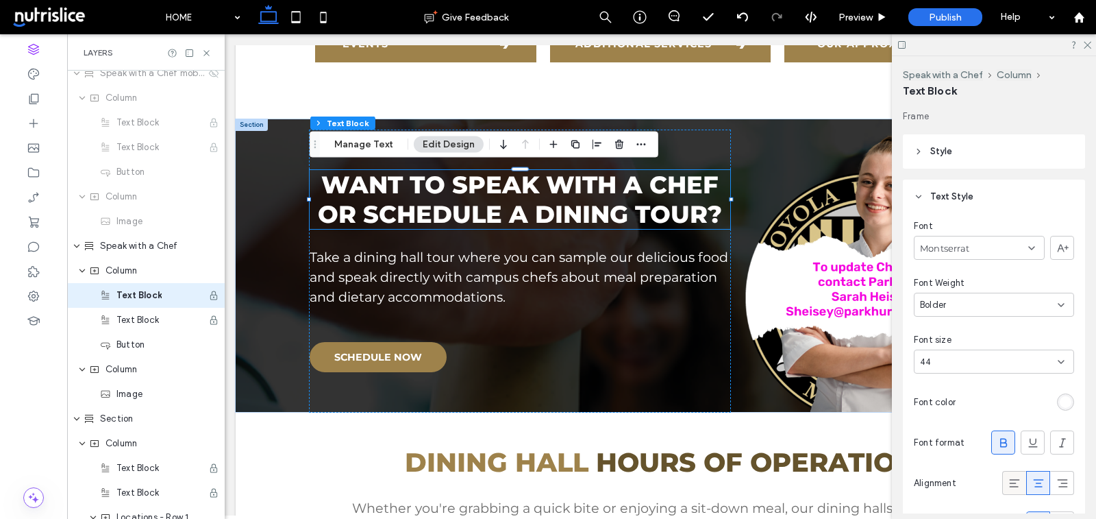
click at [1017, 482] on icon at bounding box center [1015, 483] width 14 height 14
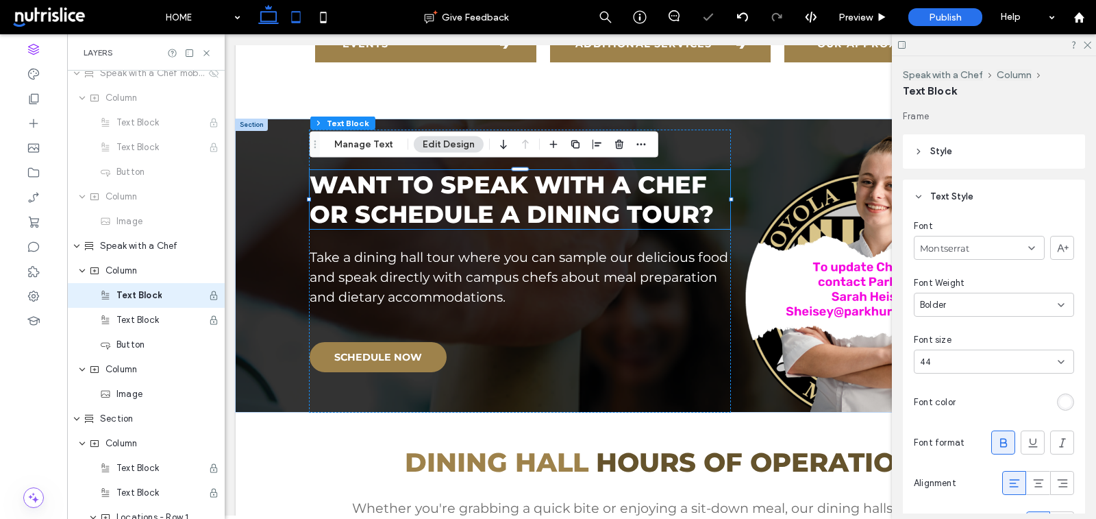
click at [296, 8] on icon at bounding box center [295, 16] width 27 height 27
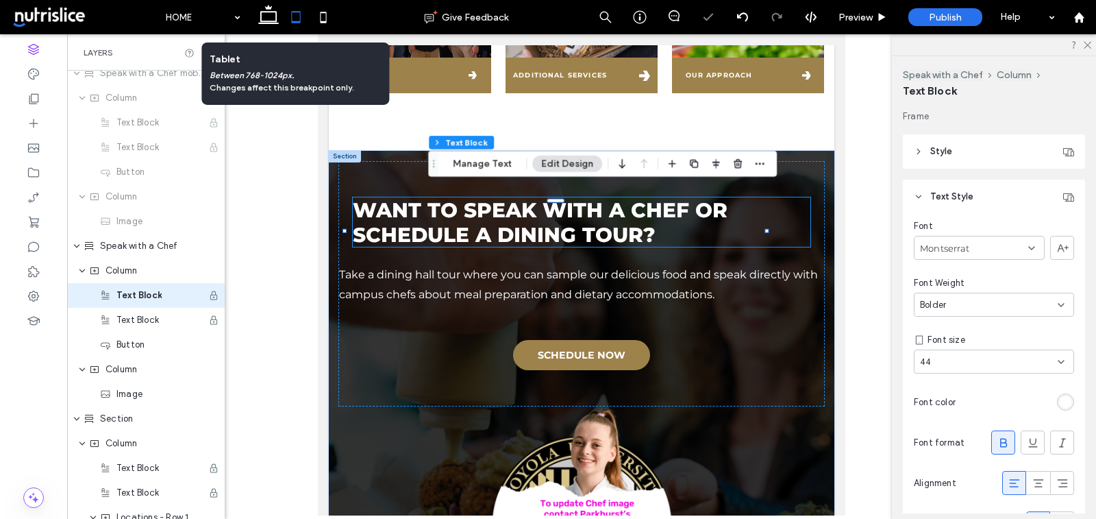
type input "**"
type input "****"
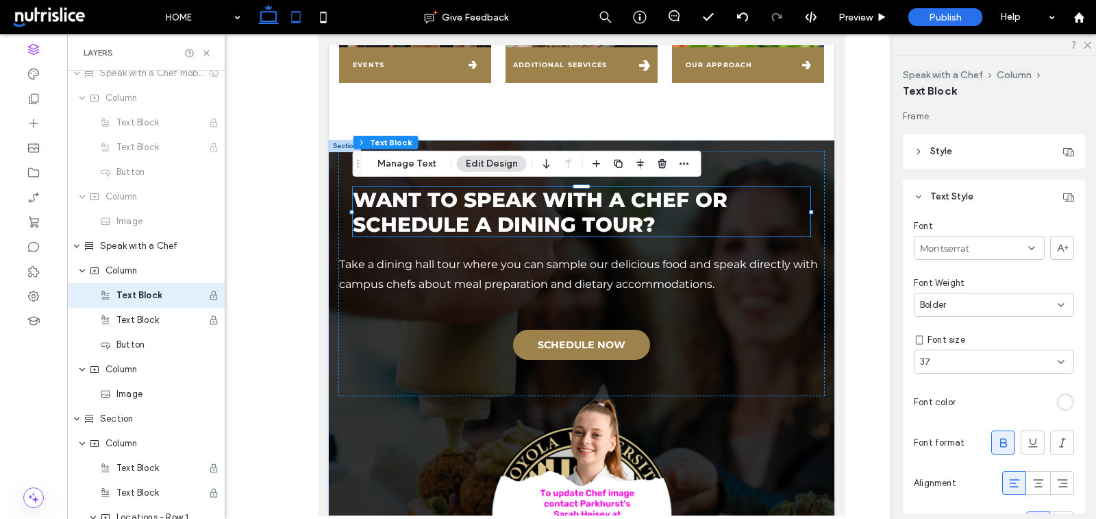
click at [274, 12] on icon at bounding box center [268, 16] width 27 height 27
type input "***"
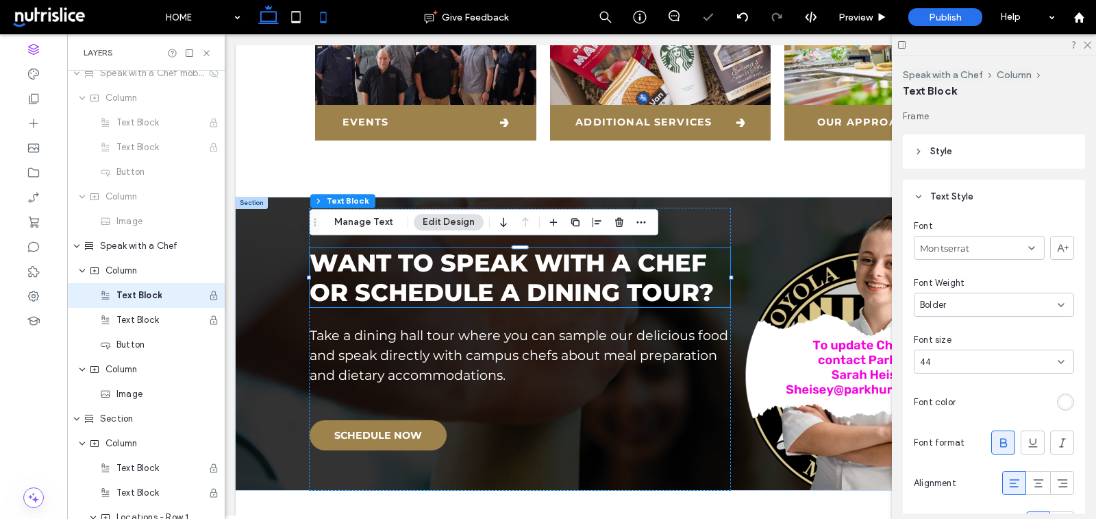
click at [310, 17] on icon at bounding box center [323, 16] width 27 height 27
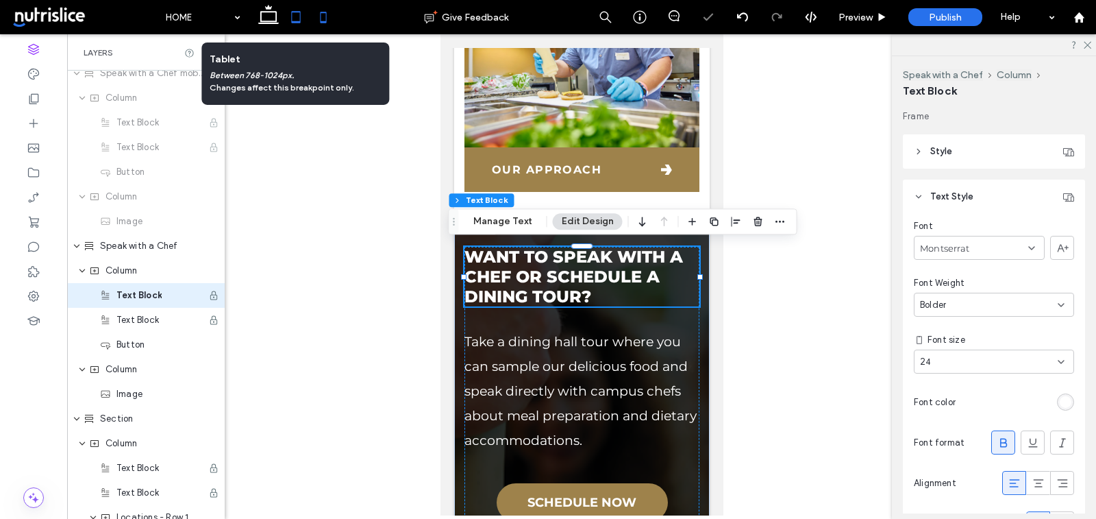
click at [294, 18] on icon at bounding box center [295, 16] width 27 height 27
type input "**"
type input "****"
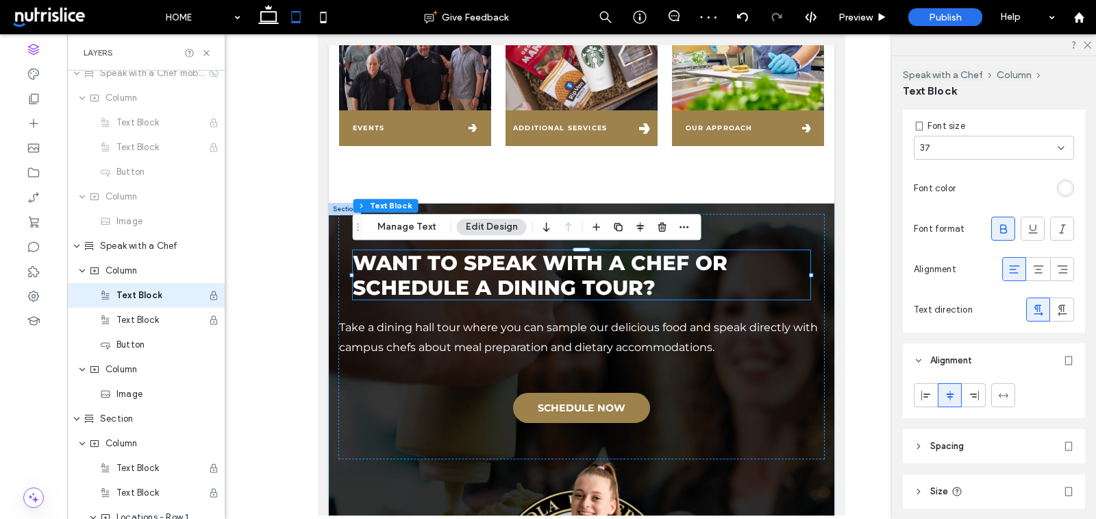
scroll to position [310, 0]
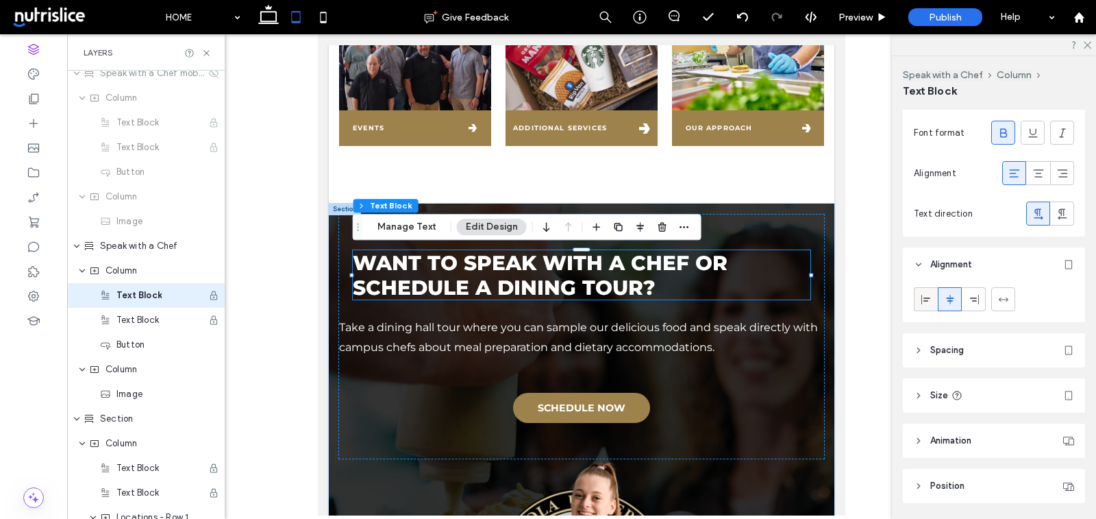
click at [922, 306] on span at bounding box center [926, 299] width 11 height 23
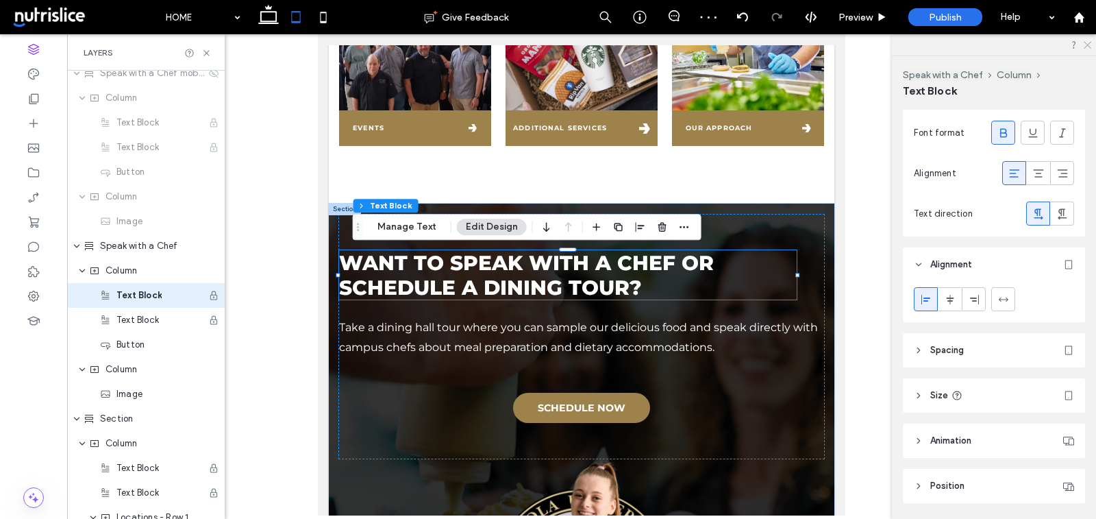
click at [1089, 45] on icon at bounding box center [1087, 44] width 9 height 9
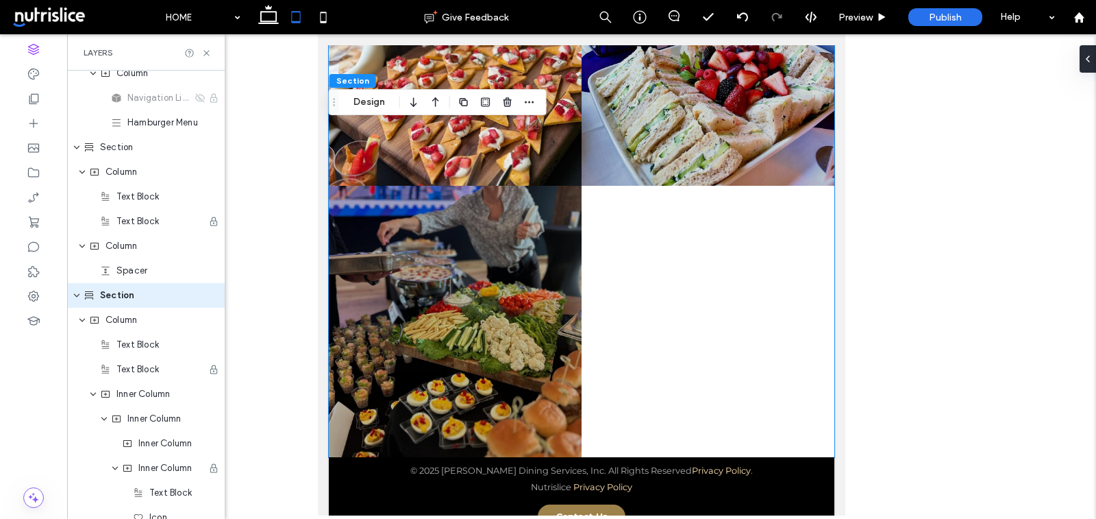
scroll to position [2537, 0]
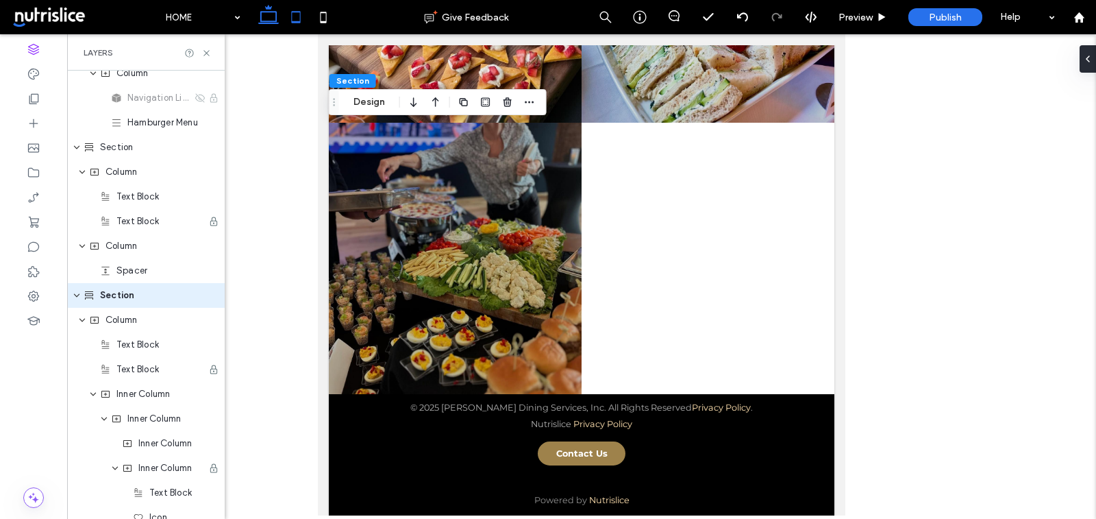
click at [268, 21] on icon at bounding box center [268, 16] width 27 height 27
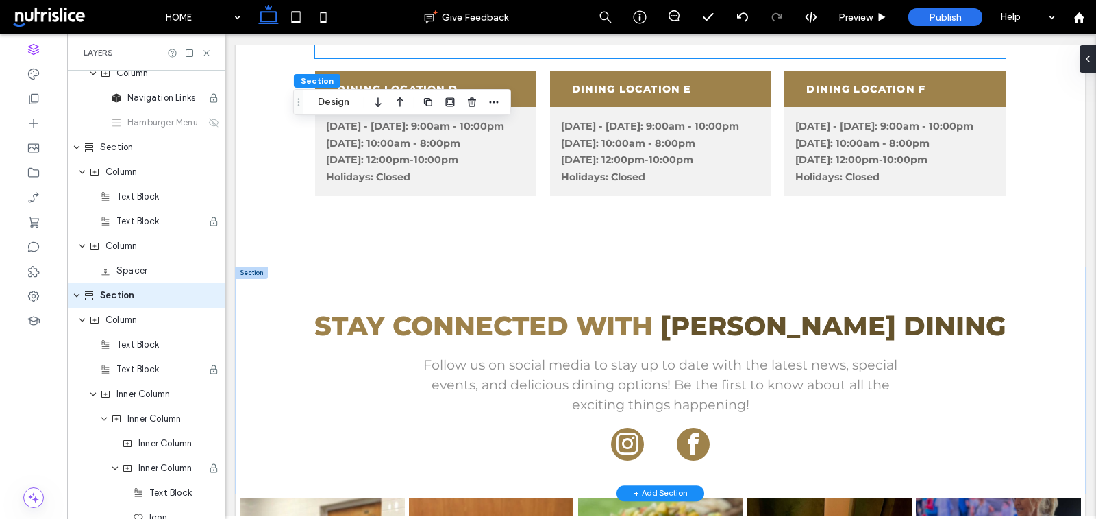
scroll to position [1794, 0]
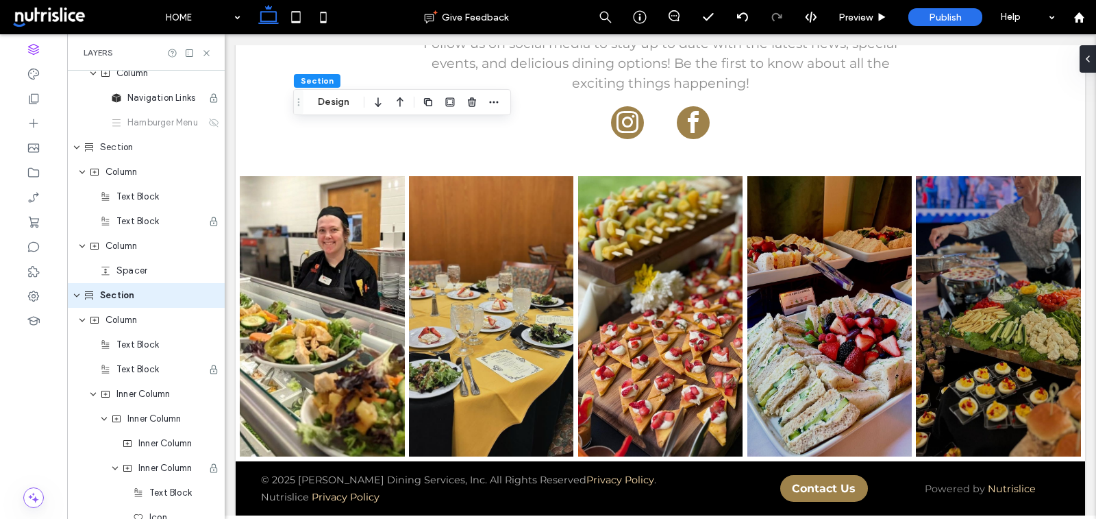
click at [207, 46] on div "Layers" at bounding box center [146, 52] width 158 height 36
click at [205, 53] on use at bounding box center [205, 52] width 5 height 5
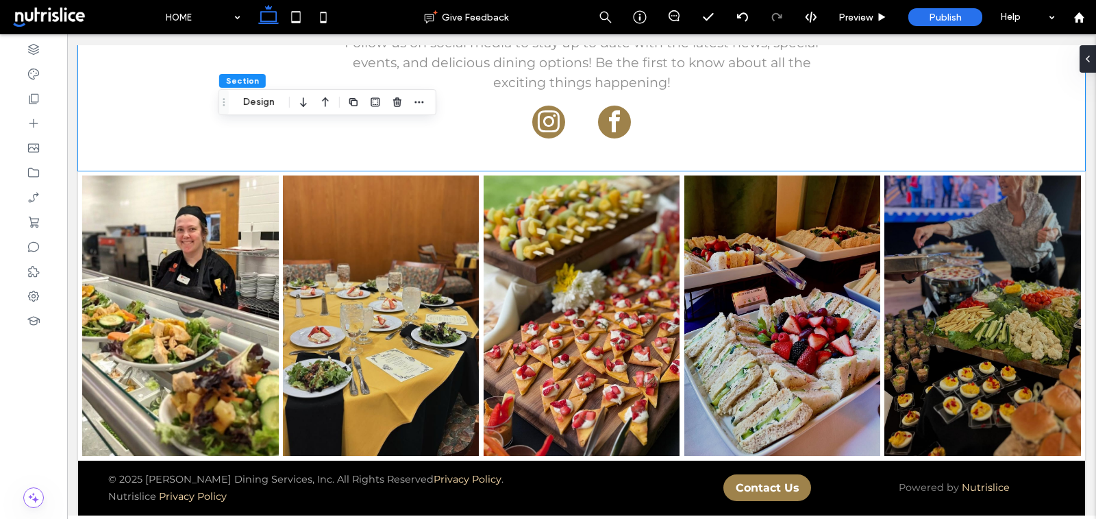
scroll to position [1812, 0]
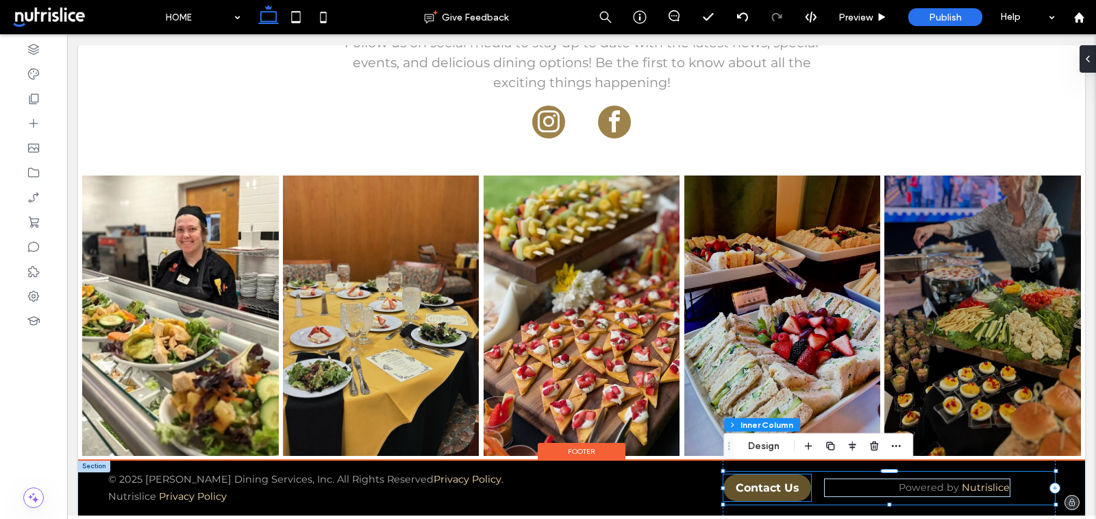
click at [769, 491] on span "Contact Us" at bounding box center [768, 487] width 64 height 13
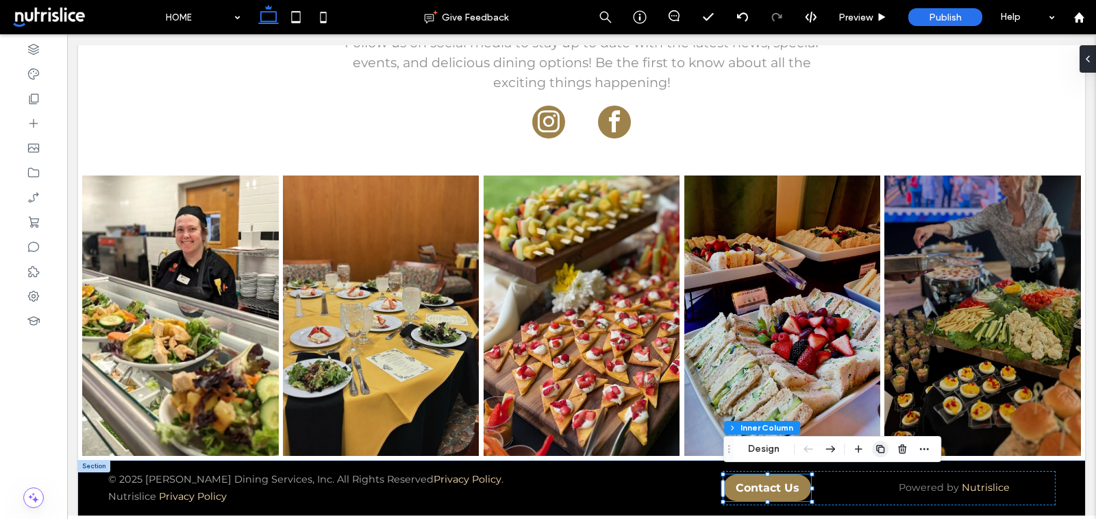
click at [883, 447] on use "button" at bounding box center [880, 449] width 8 height 8
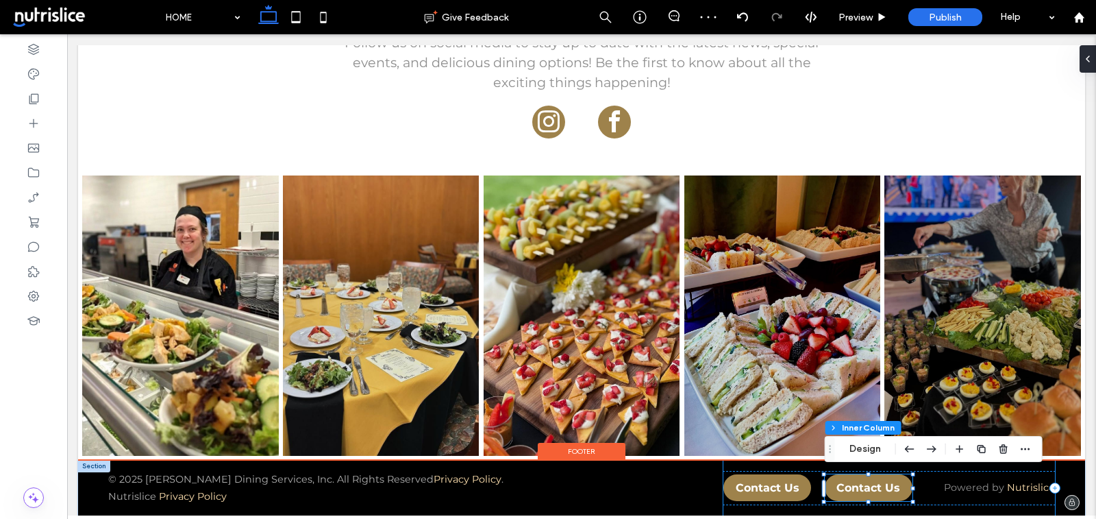
click at [725, 509] on div "Contact Us Contact Us Powered by Nutrislice" at bounding box center [890, 487] width 332 height 55
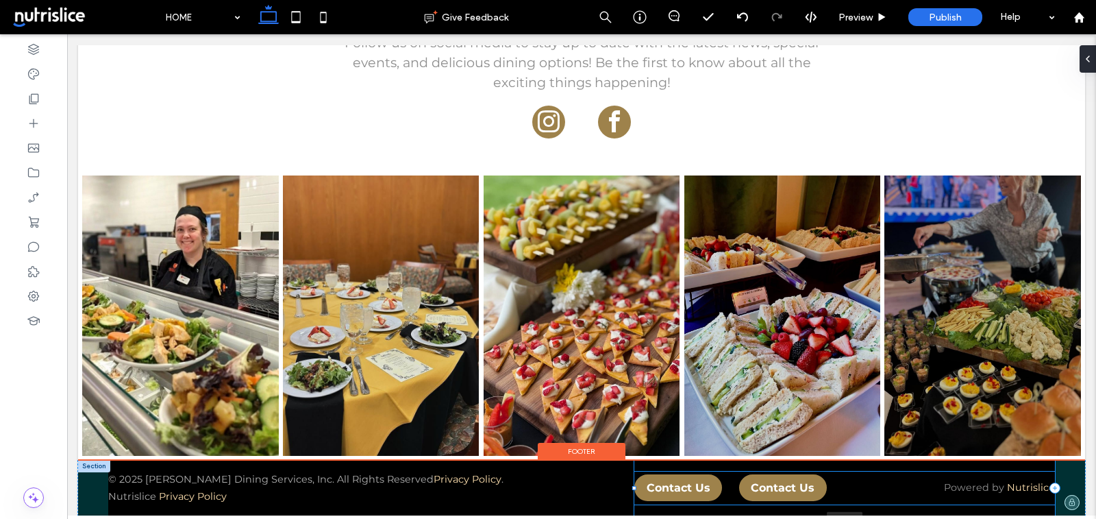
drag, startPoint x: 724, startPoint y: 484, endPoint x: 530, endPoint y: 481, distance: 193.9
click at [530, 481] on div "© 2025 Parkhurst Dining Services, Inc. All Rights Reserved Privacy Policy . Nut…" at bounding box center [581, 487] width 1007 height 55
type input "**"
type input "*****"
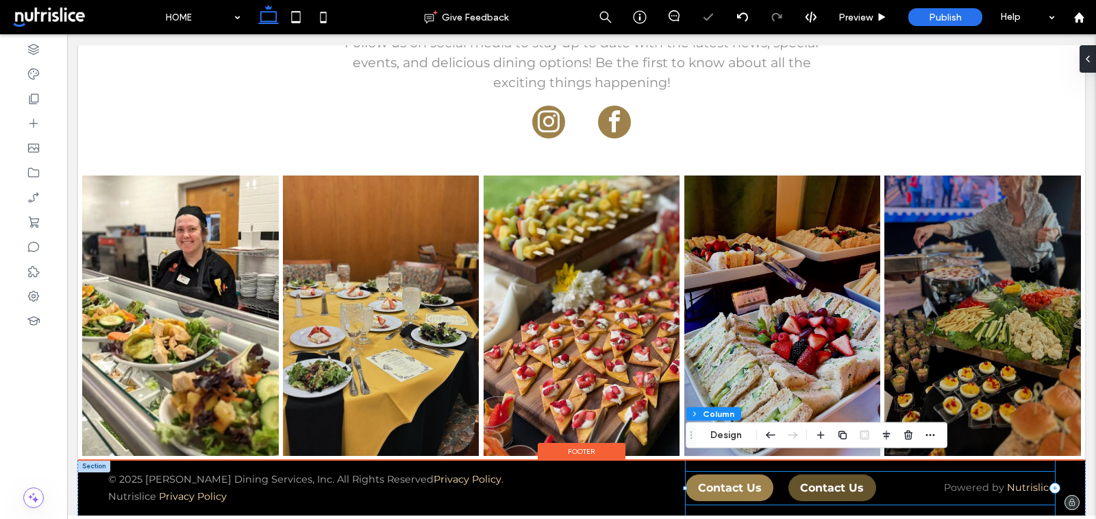
click at [823, 484] on span "Contact Us" at bounding box center [832, 487] width 64 height 13
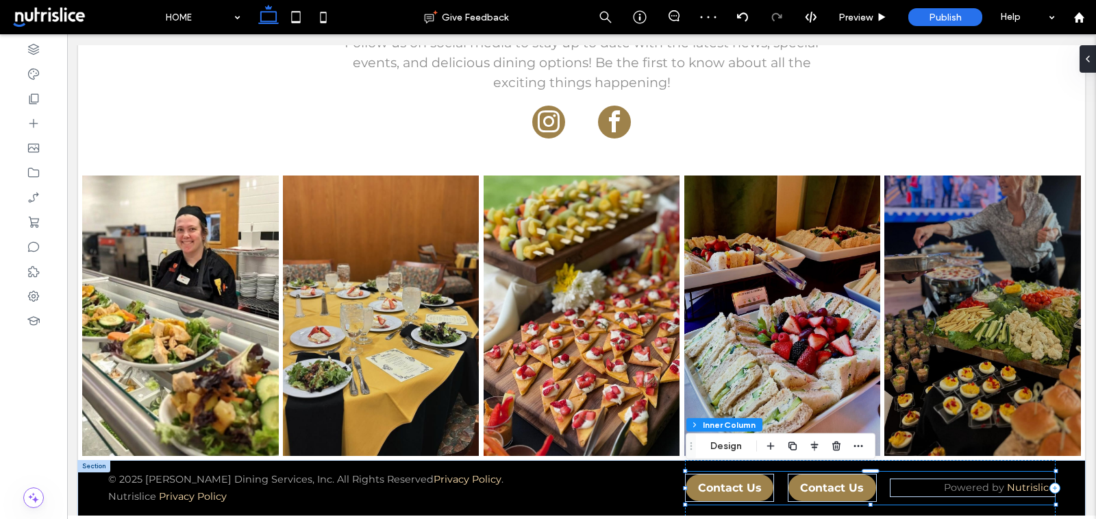
click at [724, 436] on div "Footer Section Column Inner Column Design" at bounding box center [781, 446] width 190 height 26
click at [723, 443] on button "Design" at bounding box center [726, 446] width 49 height 16
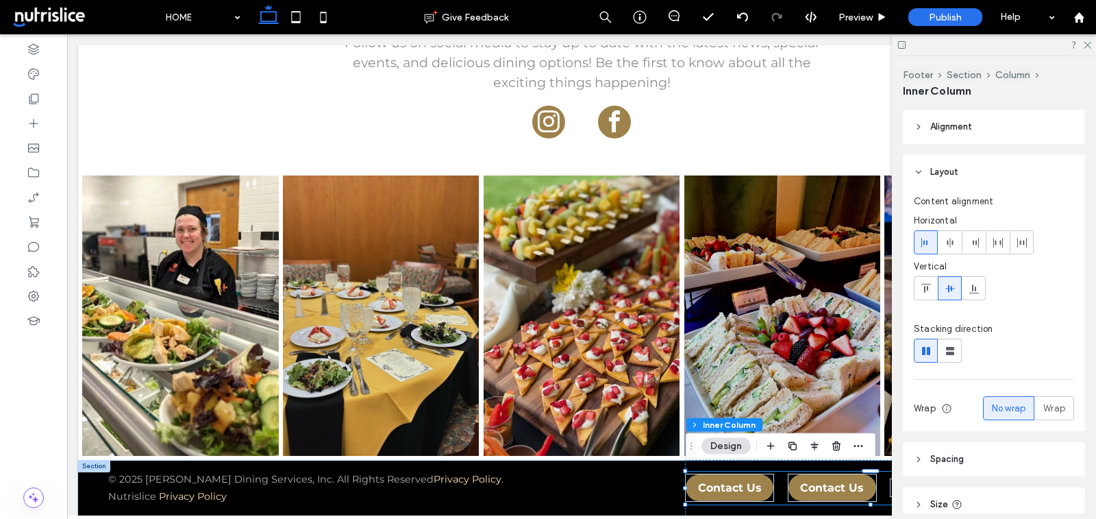
scroll to position [152, 0]
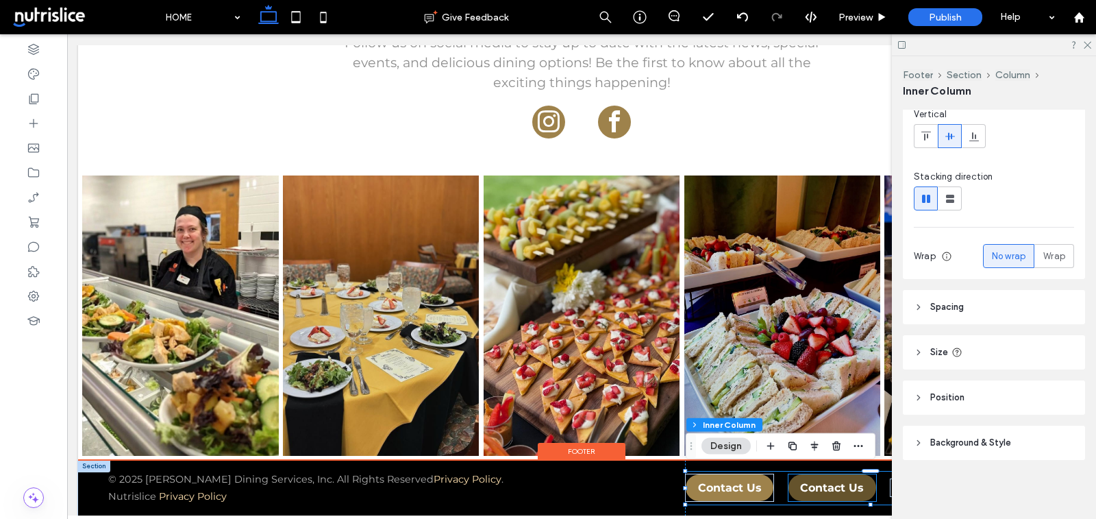
click at [830, 491] on span "Contact Us" at bounding box center [832, 487] width 64 height 13
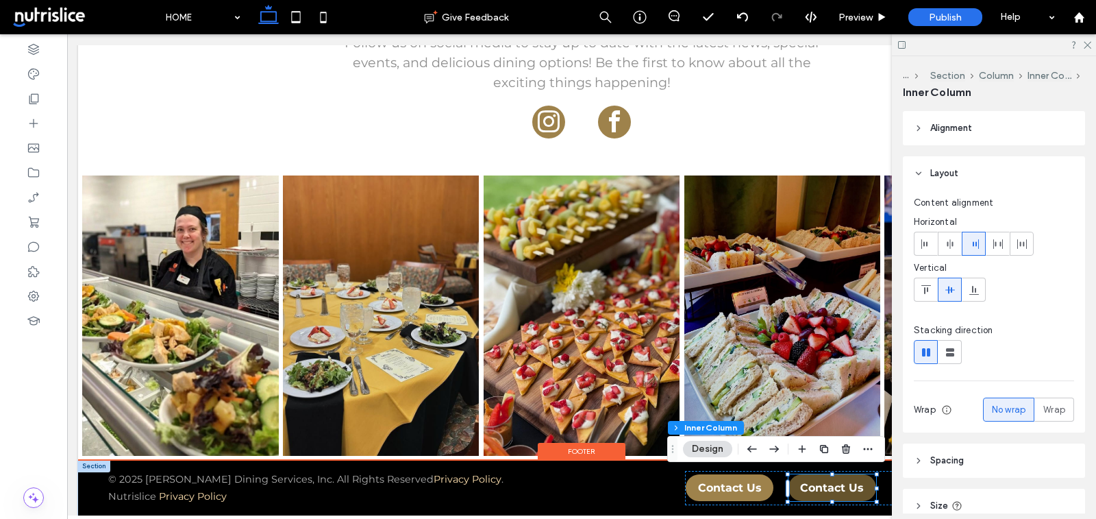
click at [830, 491] on span "Contact Us" at bounding box center [832, 487] width 64 height 13
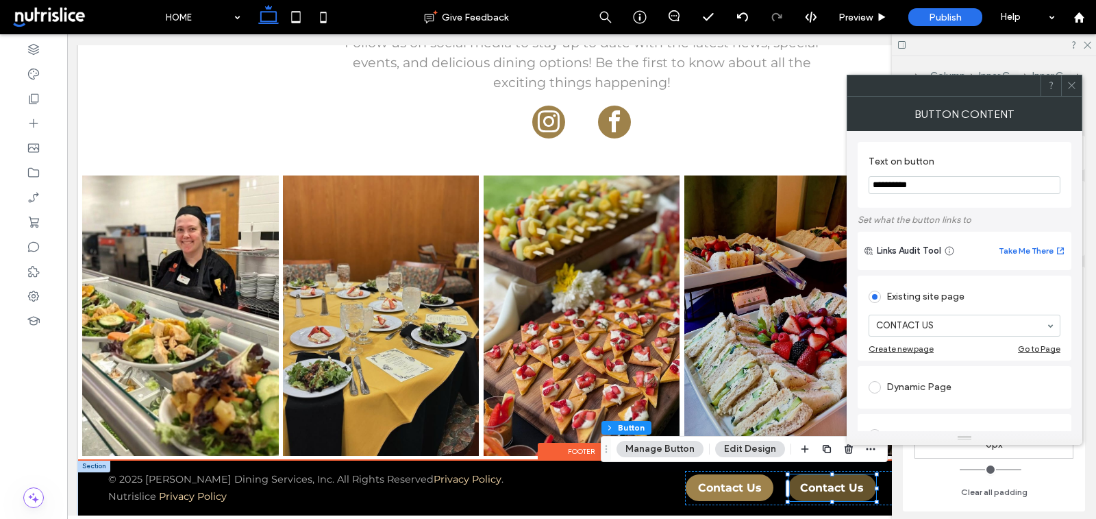
type input "**"
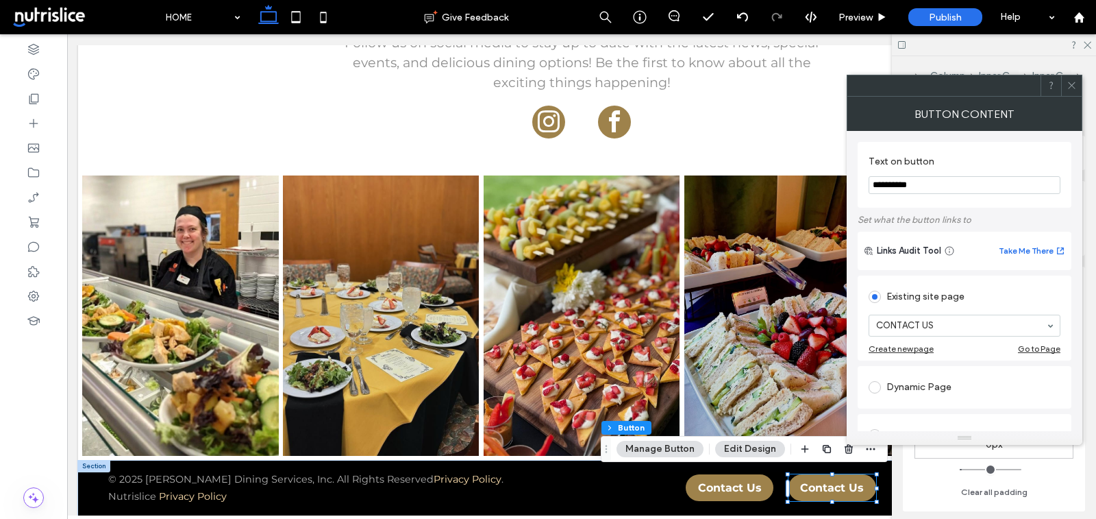
click at [917, 186] on input "**********" at bounding box center [965, 185] width 192 height 18
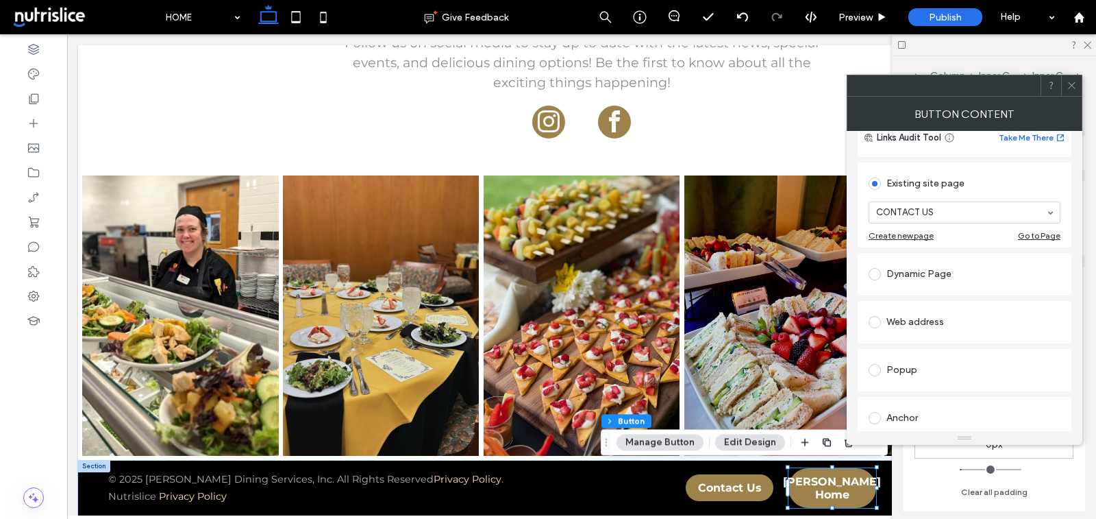
scroll to position [360, 0]
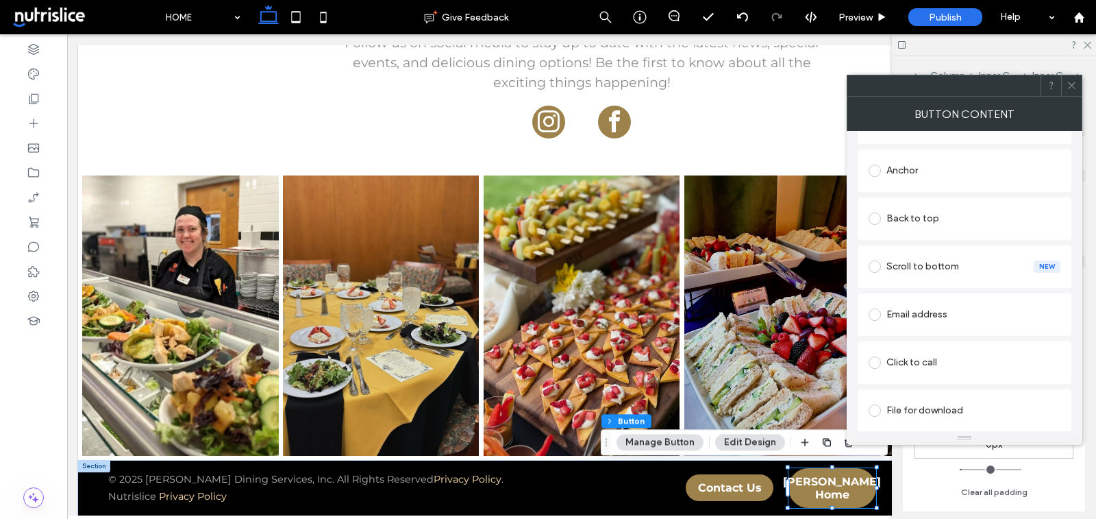
type input "**********"
click at [1073, 86] on use at bounding box center [1071, 85] width 7 height 7
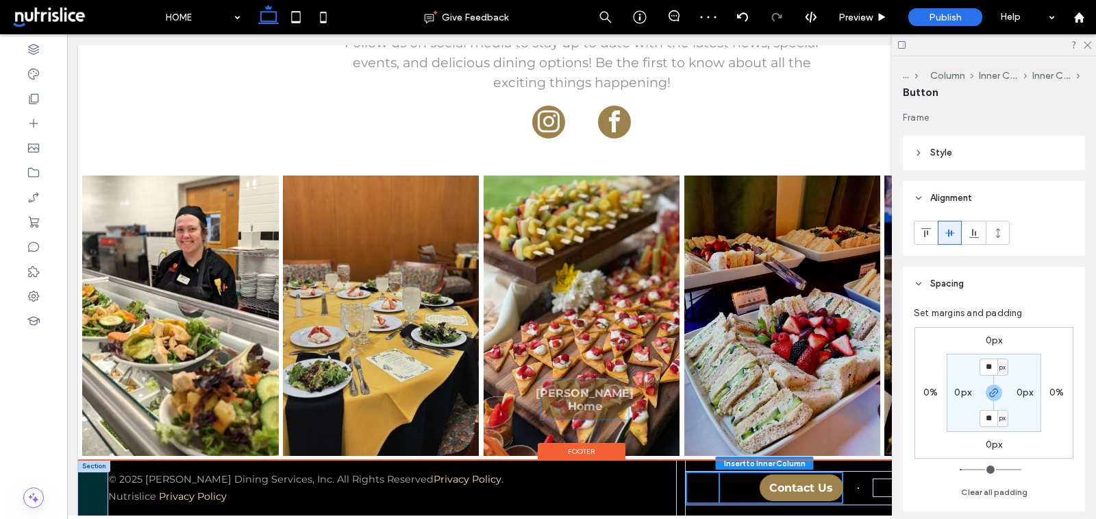
drag, startPoint x: 835, startPoint y: 490, endPoint x: 709, endPoint y: 488, distance: 125.4
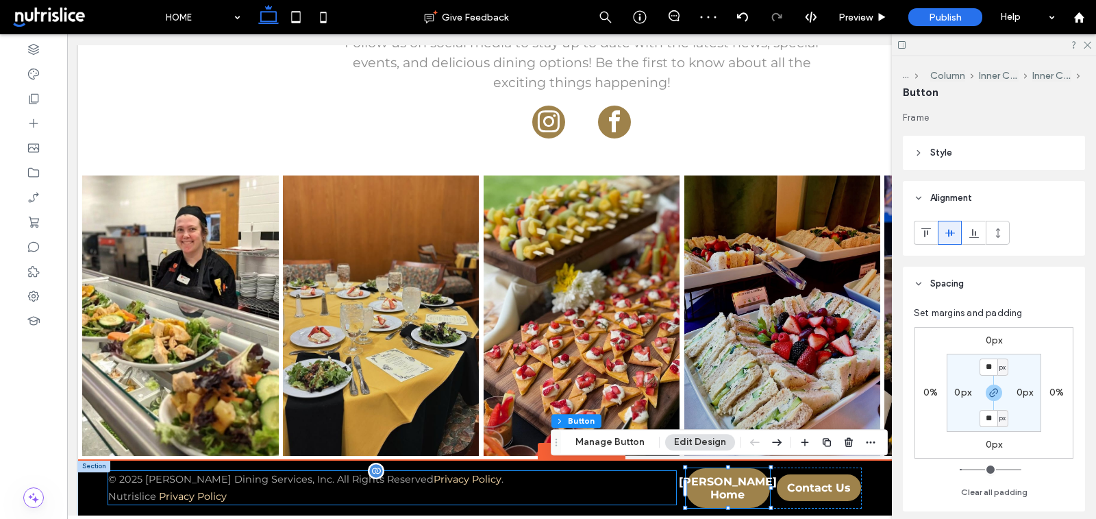
click at [672, 496] on p "Nutrislice Privacy Policy" at bounding box center [392, 496] width 568 height 16
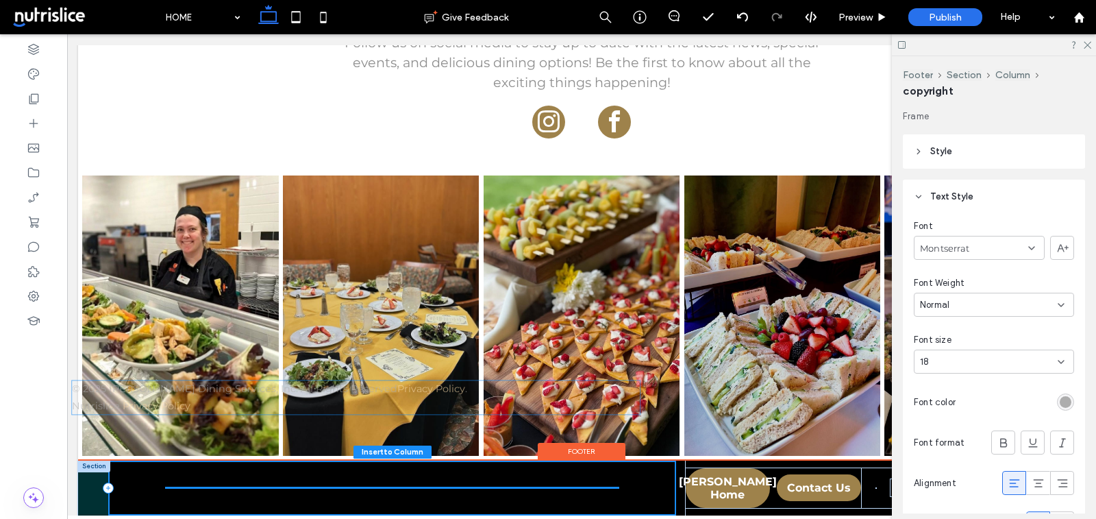
drag, startPoint x: 674, startPoint y: 484, endPoint x: 639, endPoint y: 482, distance: 35.0
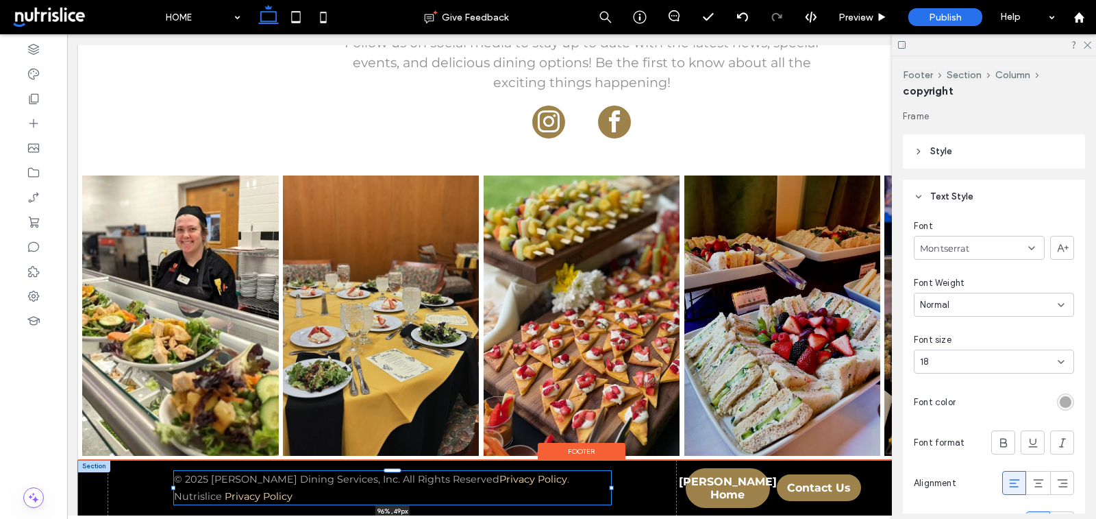
drag, startPoint x: 674, startPoint y: 486, endPoint x: 666, endPoint y: 478, distance: 11.2
click at [666, 478] on div "© 2025 Parkhurst Dining Services, Inc. All Rights Reserved Privacy Policy . Nut…" at bounding box center [581, 487] width 1007 height 55
type input "**"
type input "****"
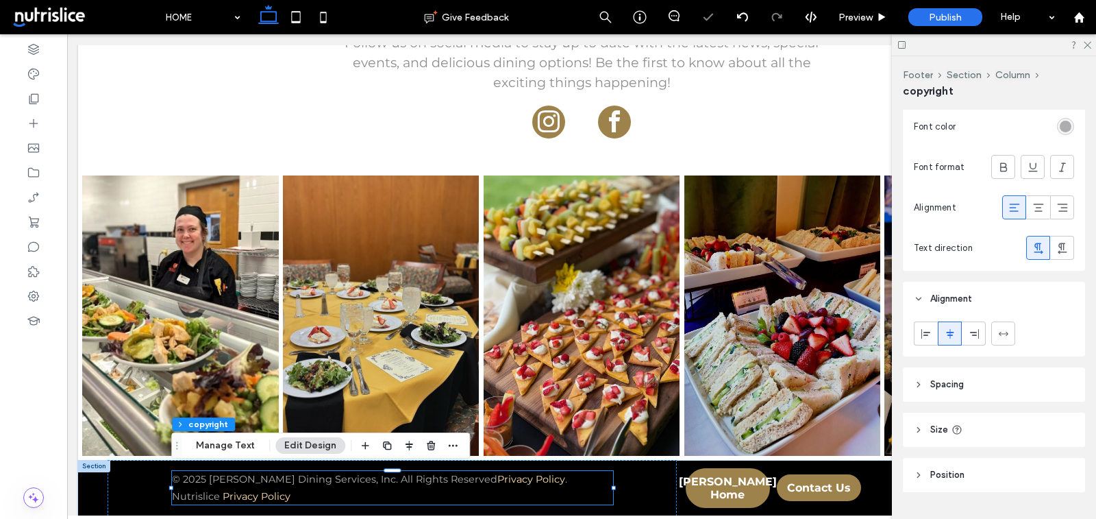
scroll to position [308, 0]
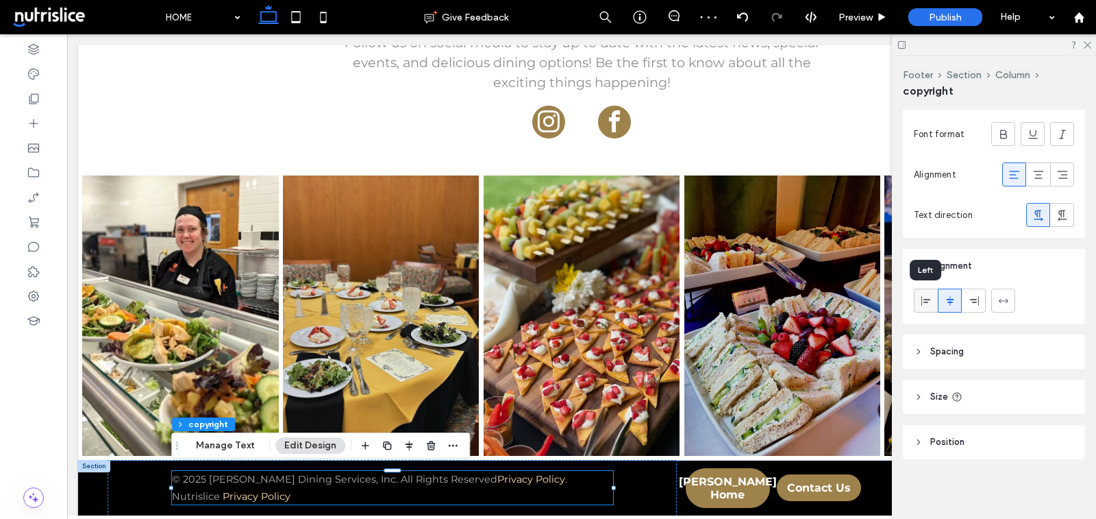
click at [921, 295] on icon at bounding box center [926, 300] width 11 height 11
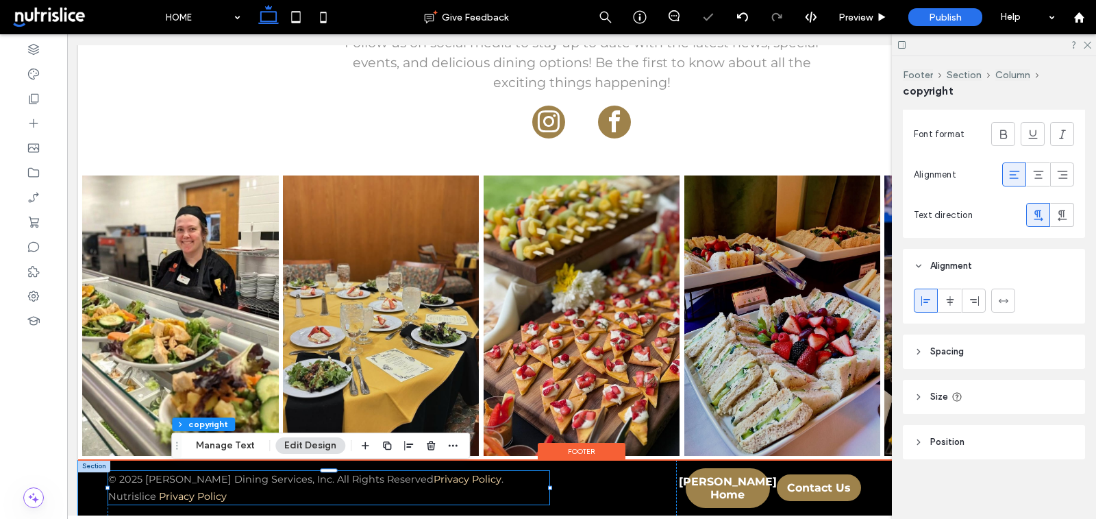
click at [681, 494] on div "© 2025 Parkhurst Dining Services, Inc. All Rights Reserved Privacy Policy . Nut…" at bounding box center [581, 487] width 1007 height 55
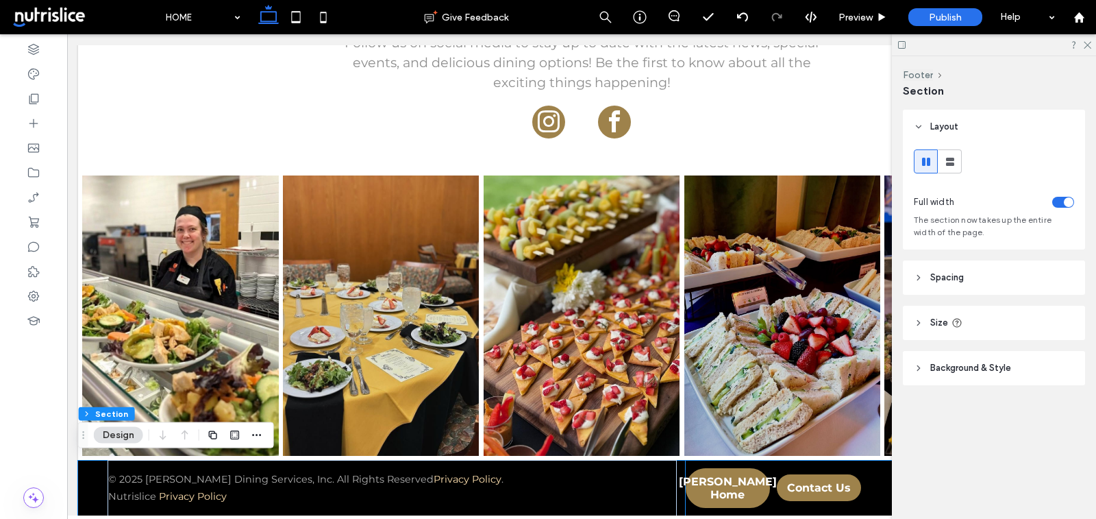
click at [688, 509] on div "Parkhurst Home Contact Us Powered by Nutrislice" at bounding box center [870, 487] width 369 height 55
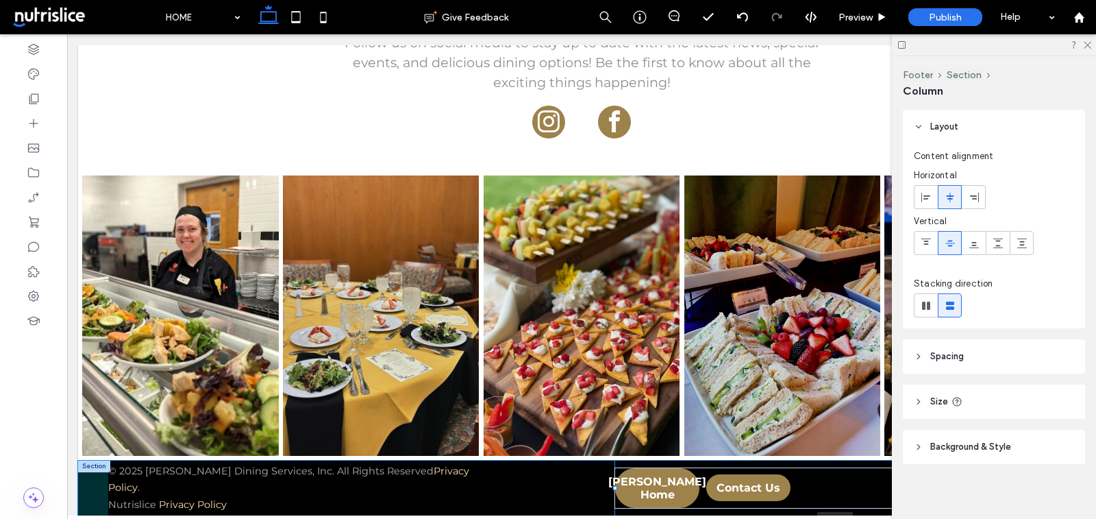
drag, startPoint x: 684, startPoint y: 486, endPoint x: 506, endPoint y: 484, distance: 178.2
click at [506, 484] on div "© 2025 Parkhurst Dining Services, Inc. All Rights Reserved Privacy Policy . Nut…" at bounding box center [581, 487] width 1007 height 55
type input "**"
type input "***"
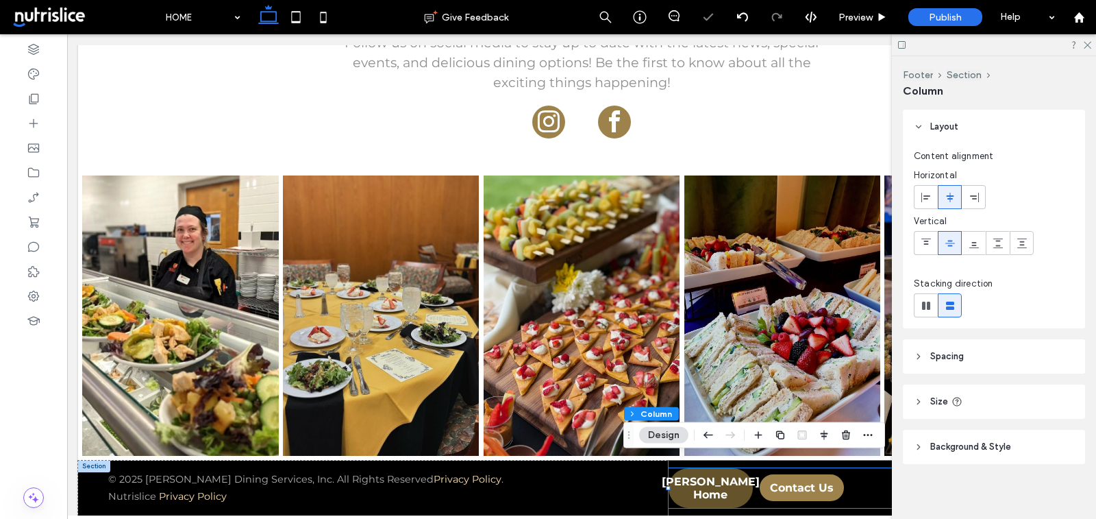
click at [690, 483] on span "Parkhurst Home" at bounding box center [711, 488] width 98 height 26
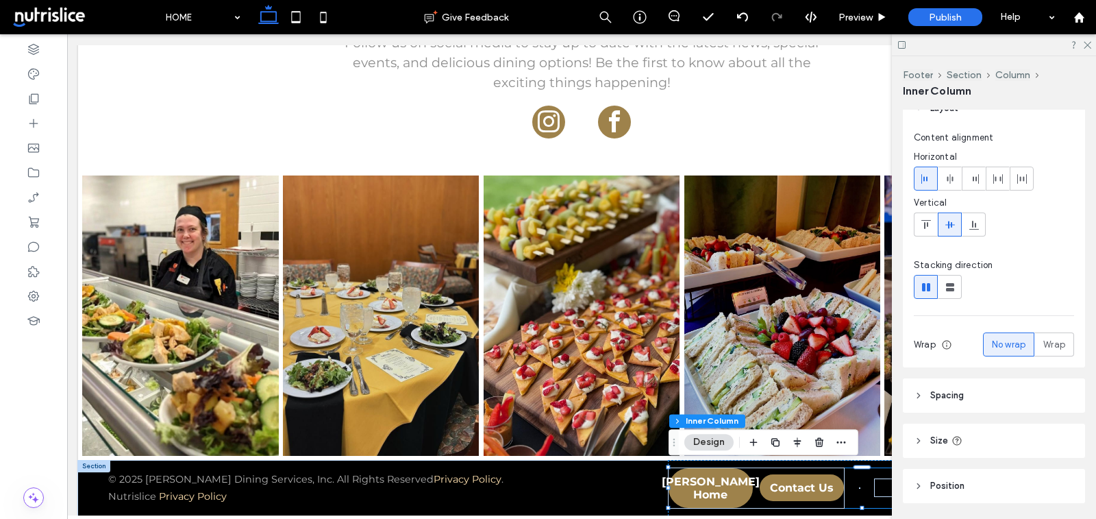
scroll to position [152, 0]
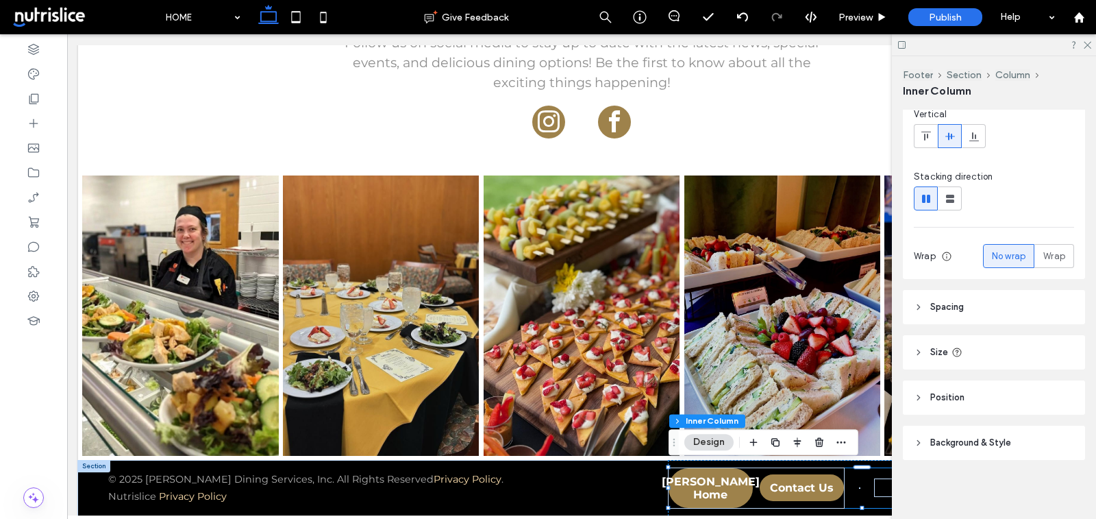
click at [939, 308] on span "Spacing" at bounding box center [947, 307] width 34 height 14
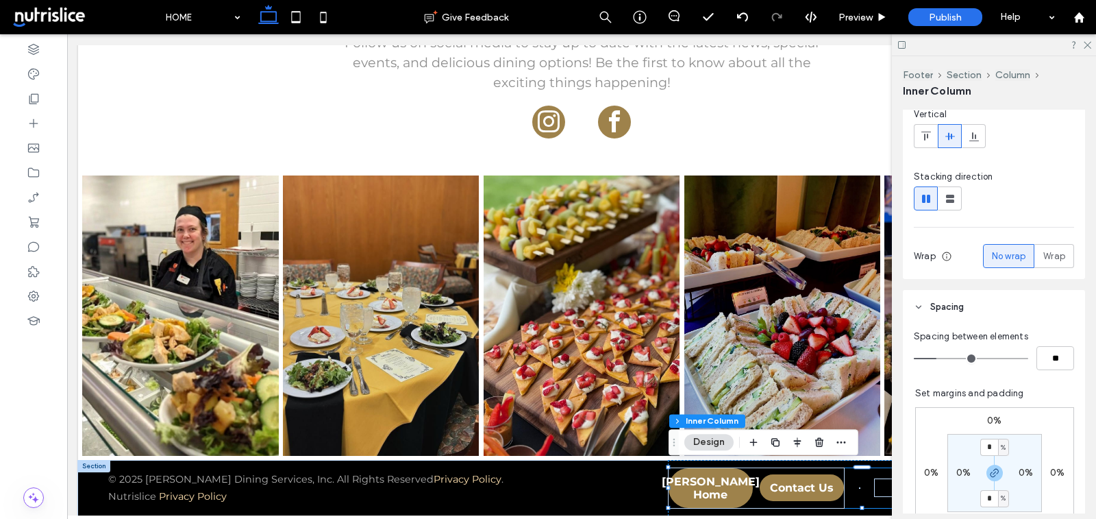
click at [939, 308] on span "Spacing" at bounding box center [947, 307] width 34 height 14
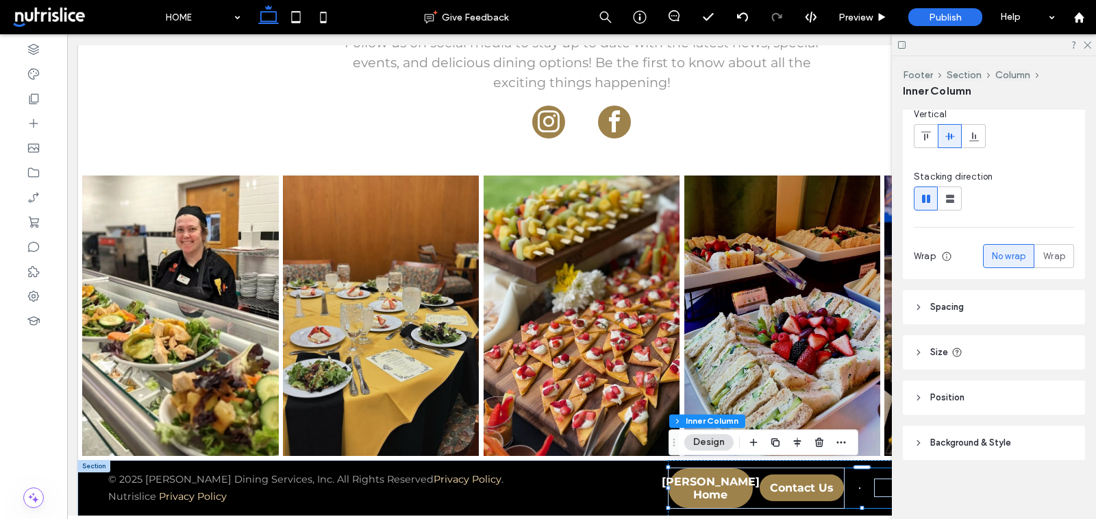
click at [954, 450] on header "Background & Style" at bounding box center [994, 442] width 182 height 34
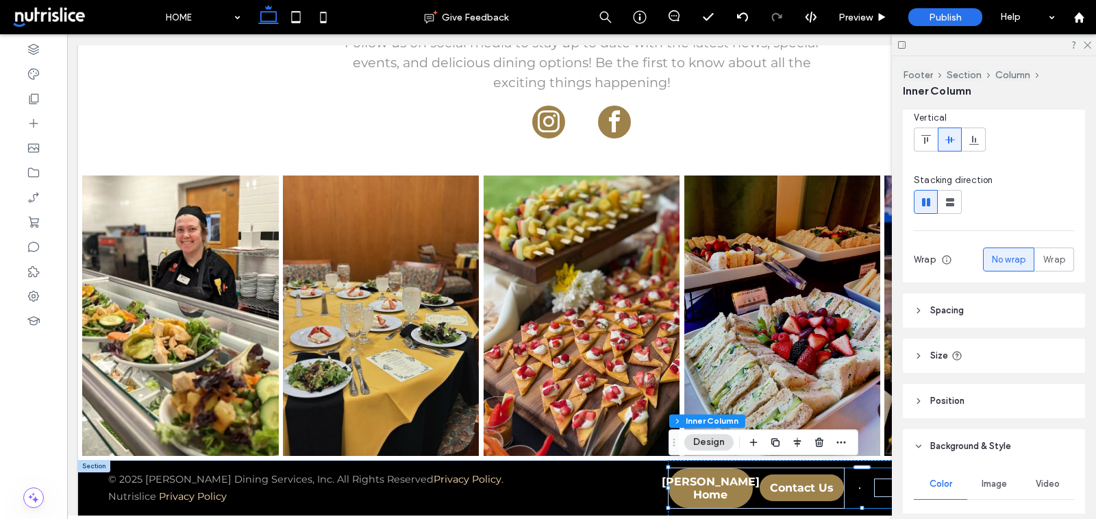
scroll to position [0, 0]
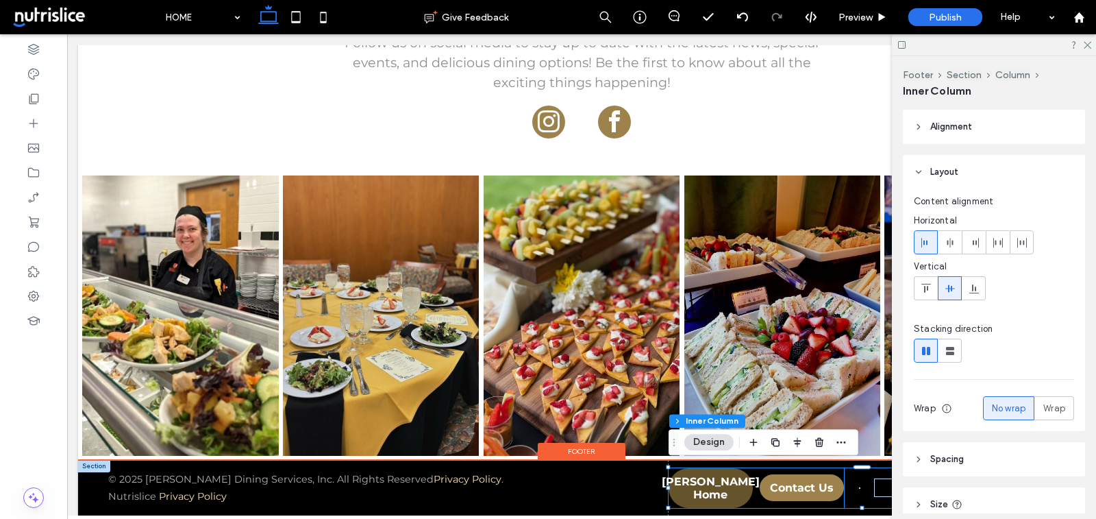
click at [707, 492] on span "Parkhurst Home" at bounding box center [711, 488] width 98 height 26
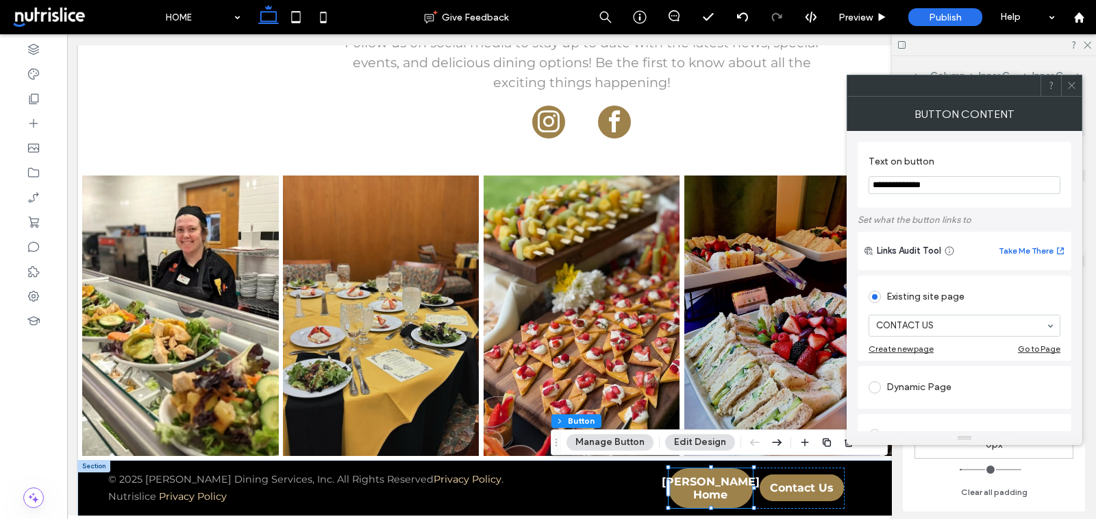
click at [1070, 82] on icon at bounding box center [1072, 85] width 10 height 10
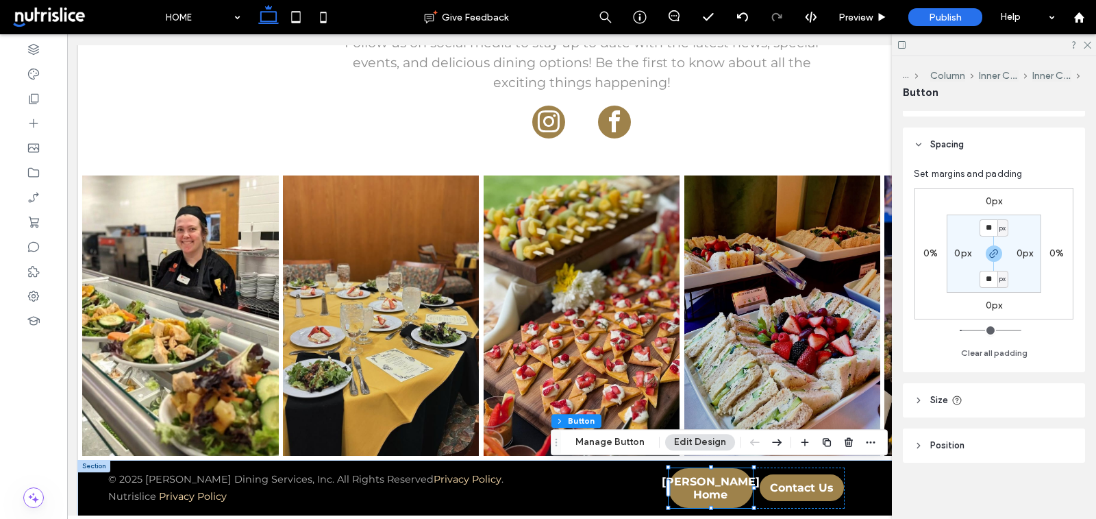
scroll to position [143, 0]
click at [937, 404] on header "Size" at bounding box center [994, 397] width 182 height 34
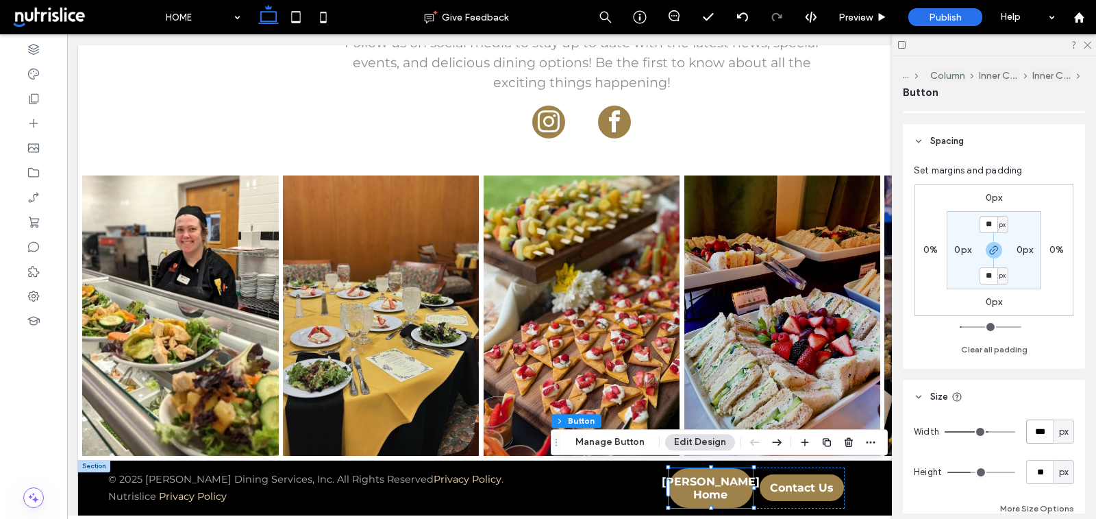
click at [1039, 426] on input "***" at bounding box center [1039, 431] width 27 height 24
type input "***"
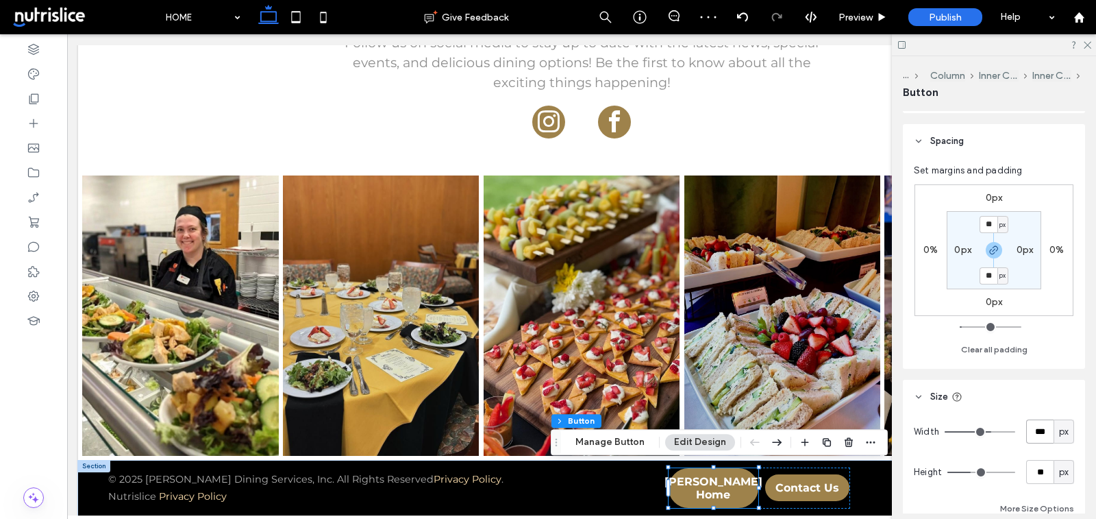
type input "***"
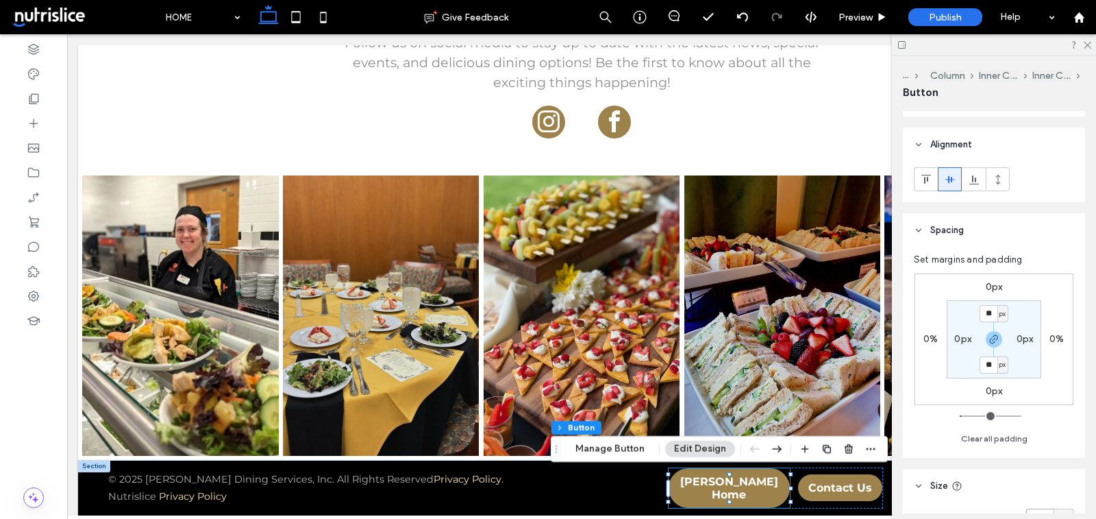
scroll to position [0, 0]
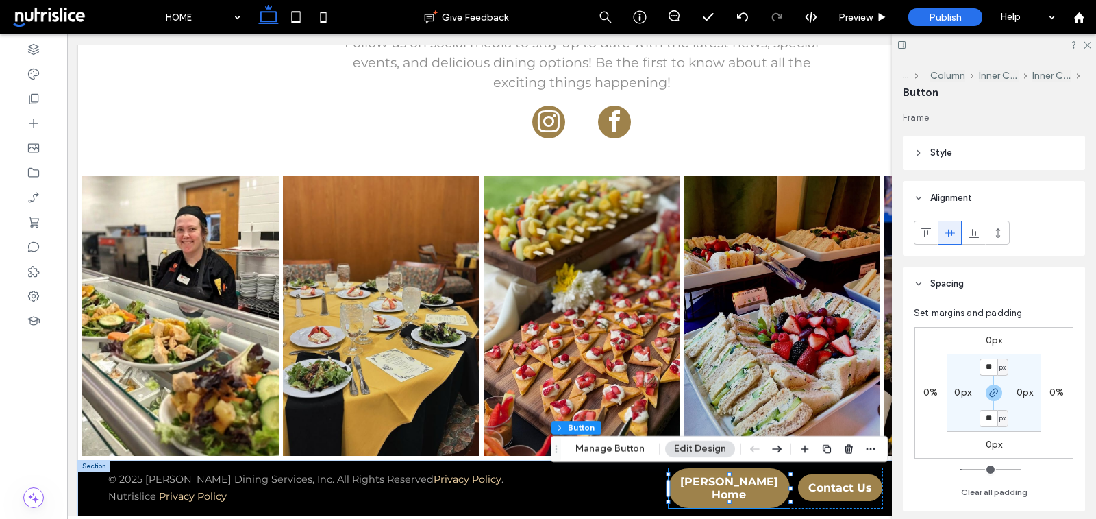
click at [954, 140] on header "Style" at bounding box center [994, 153] width 182 height 34
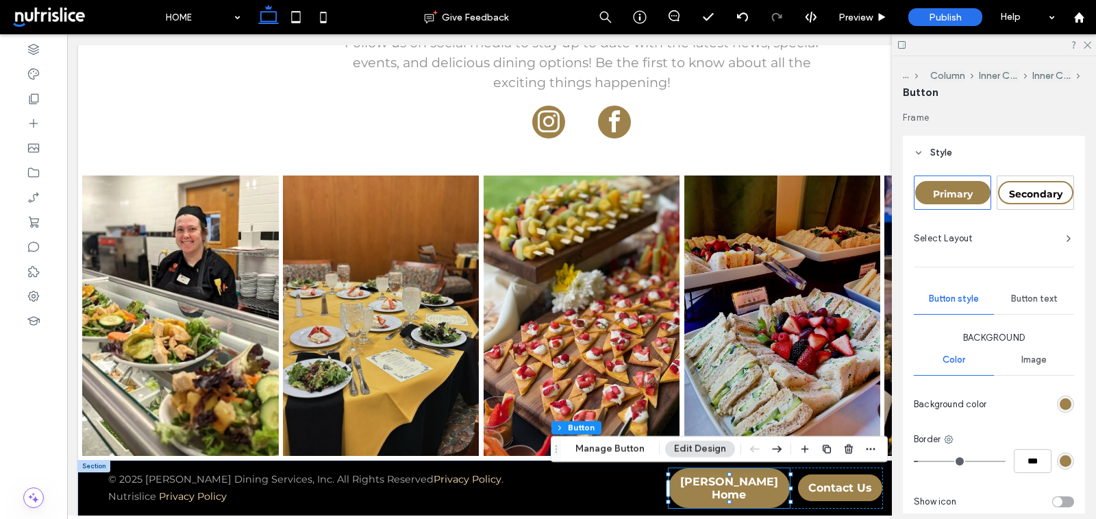
click at [1033, 201] on div "Secondary" at bounding box center [1035, 192] width 75 height 23
type input "*"
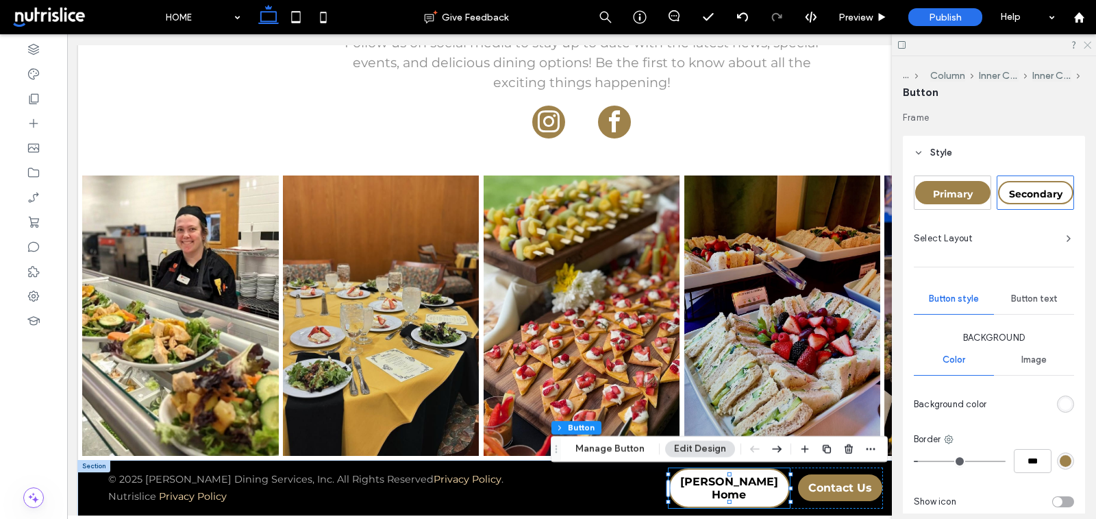
click at [1085, 46] on icon at bounding box center [1087, 44] width 9 height 9
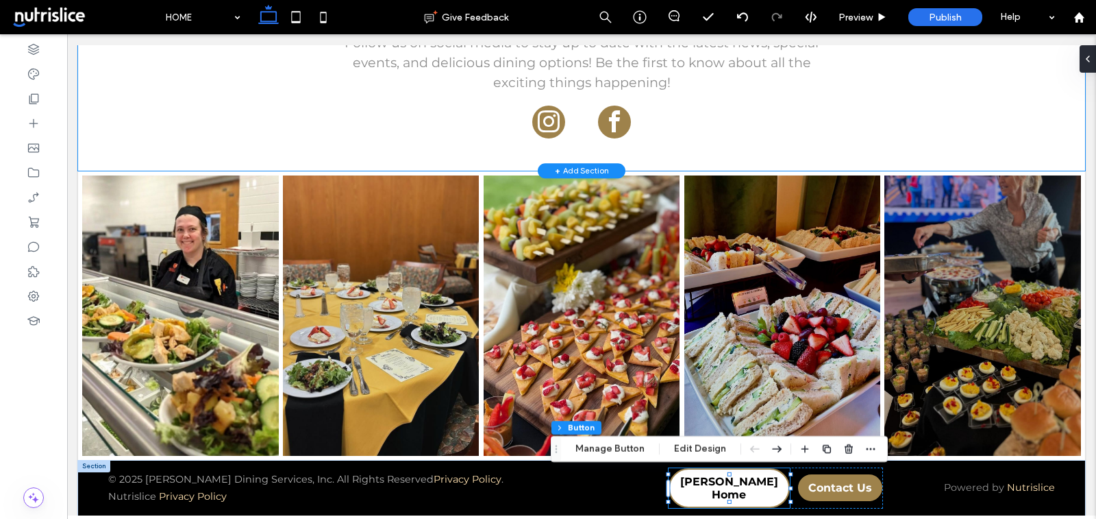
click at [891, 156] on div "STAY CONNECTED WITH Parkhurst DINING Follow us on social media to stay up to da…" at bounding box center [581, 54] width 735 height 232
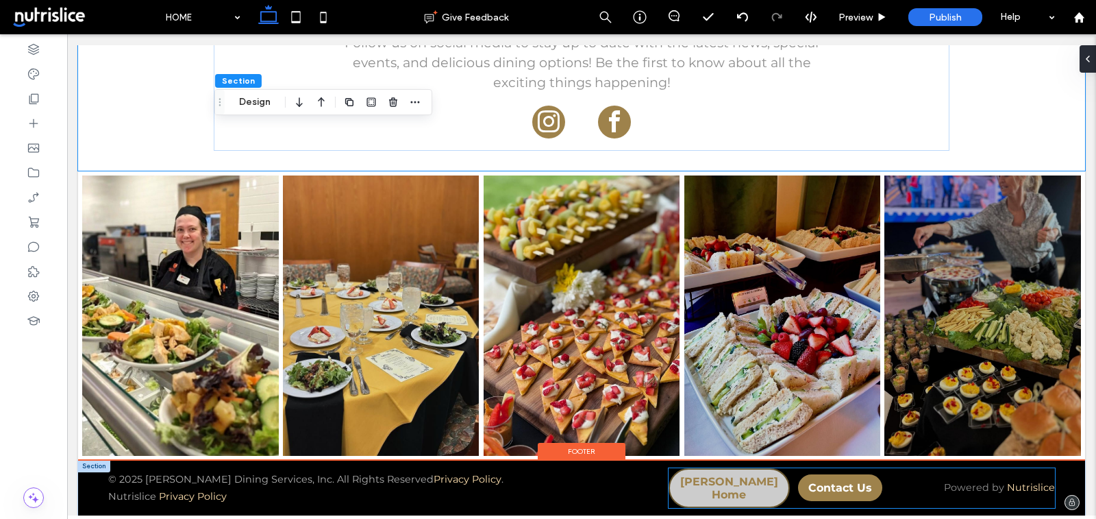
click at [693, 485] on span "Parkhurst Home" at bounding box center [729, 488] width 119 height 26
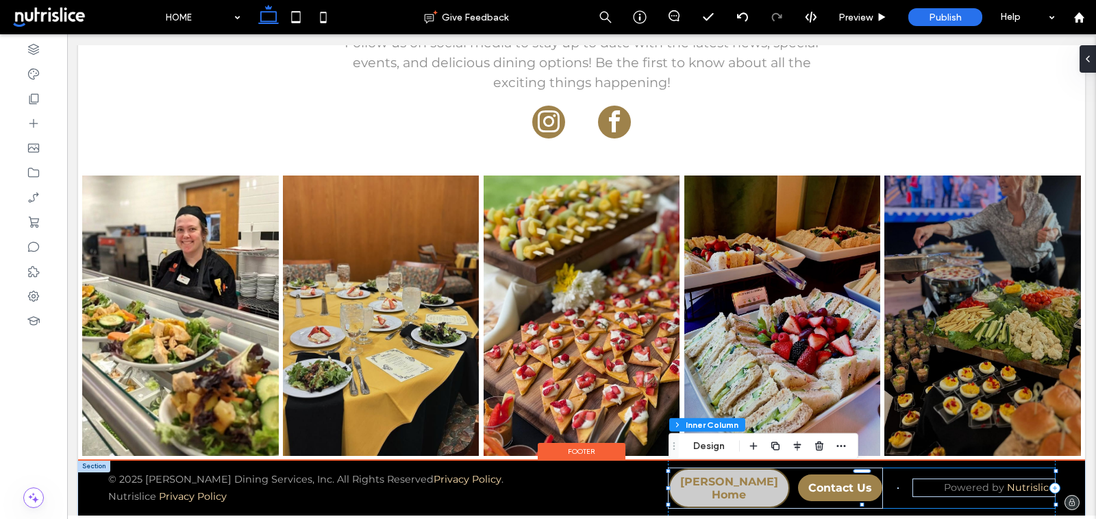
click at [693, 485] on span "Parkhurst Home" at bounding box center [729, 488] width 119 height 26
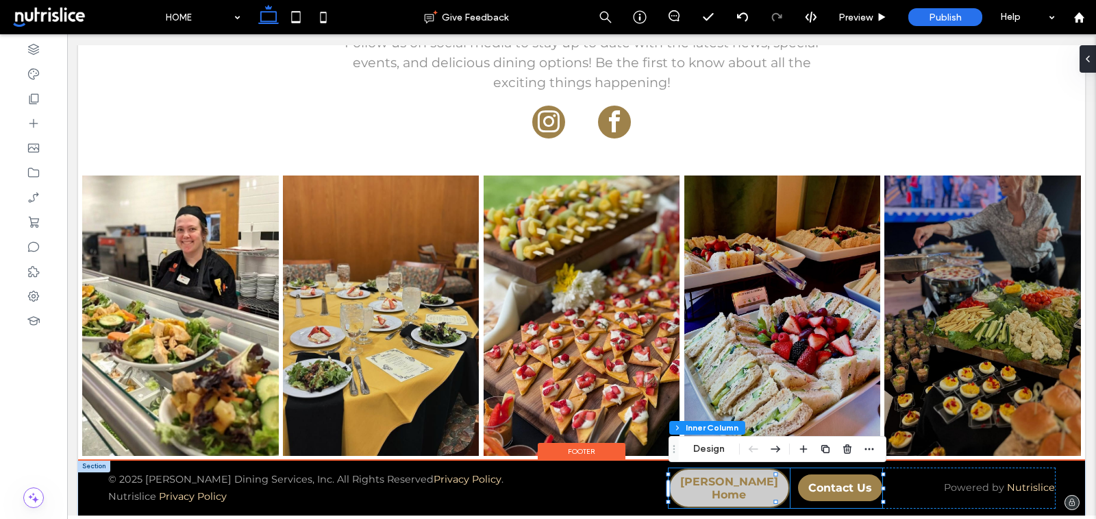
click at [699, 484] on span "Parkhurst Home" at bounding box center [729, 488] width 119 height 26
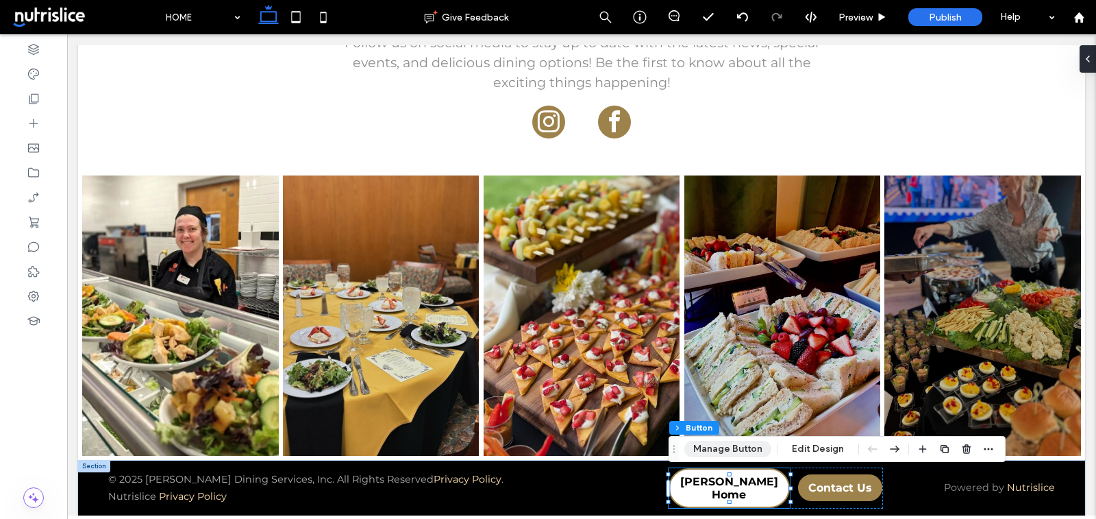
click at [747, 451] on button "Manage Button" at bounding box center [727, 449] width 87 height 16
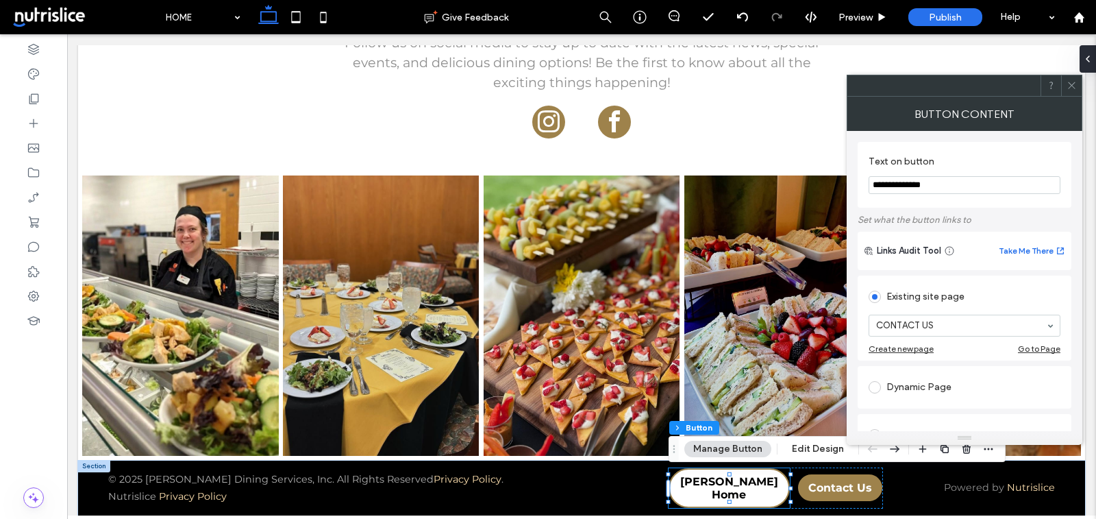
click at [1069, 87] on icon at bounding box center [1072, 85] width 10 height 10
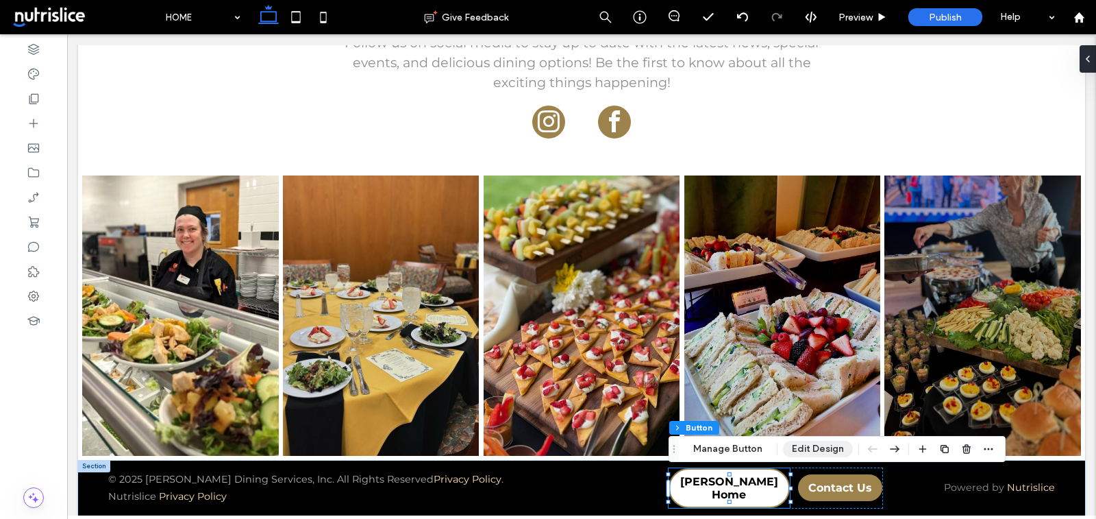
click at [811, 454] on button "Edit Design" at bounding box center [818, 449] width 70 height 16
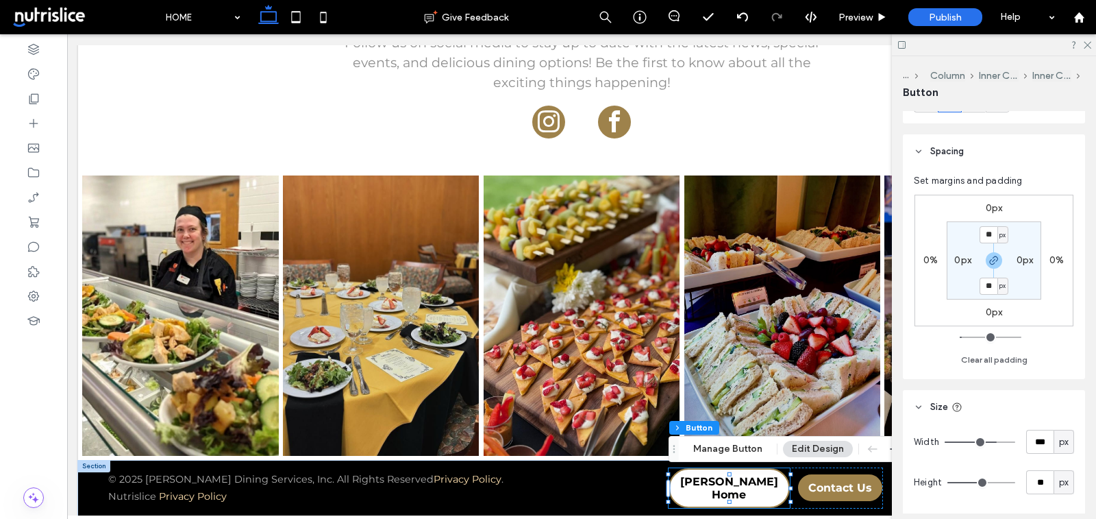
scroll to position [692, 0]
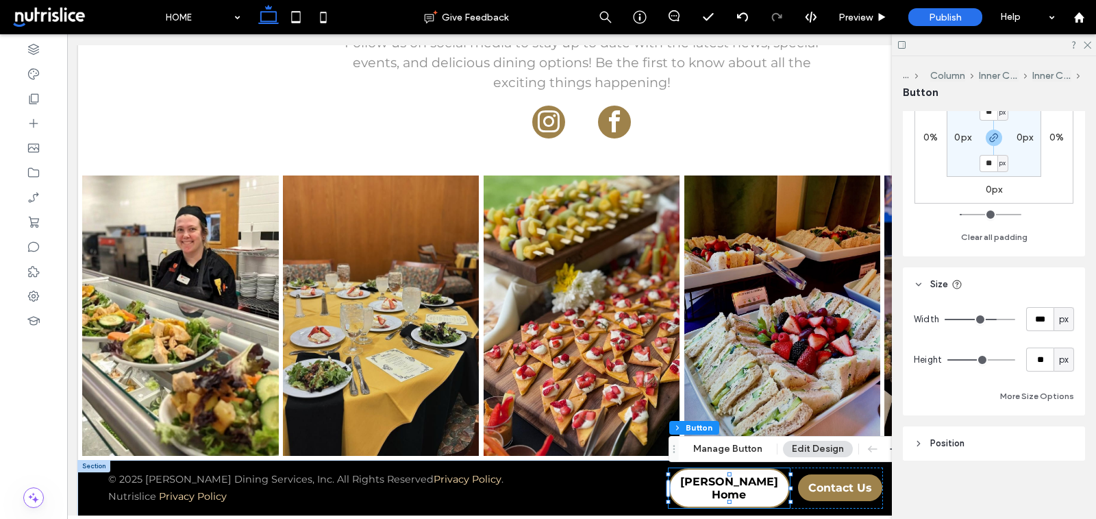
click at [954, 443] on span "Position" at bounding box center [947, 443] width 34 height 14
click at [955, 442] on span "Position" at bounding box center [947, 443] width 34 height 14
click at [1092, 49] on div at bounding box center [994, 44] width 204 height 21
click at [1089, 46] on icon at bounding box center [1087, 44] width 9 height 9
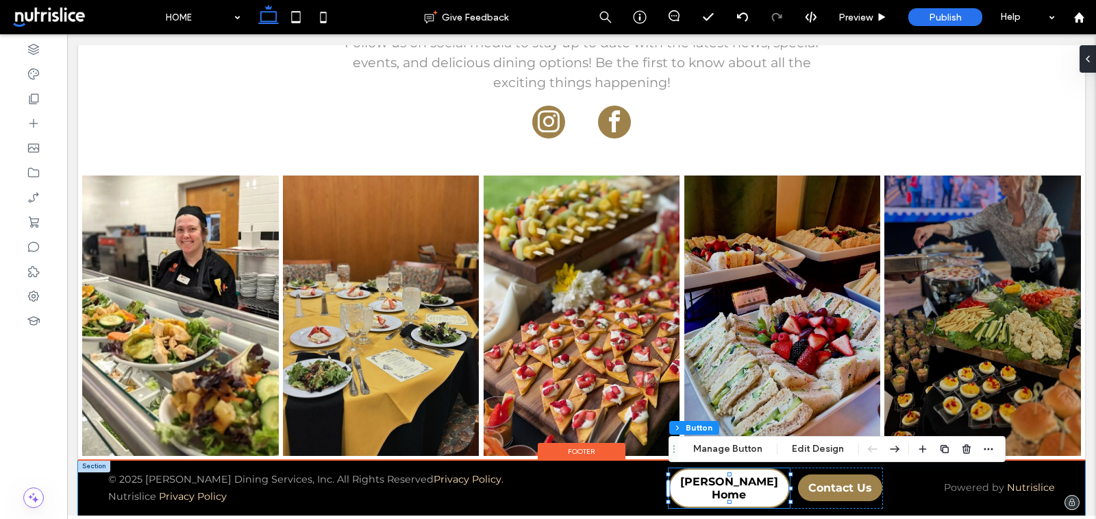
click at [93, 471] on div "© 2025 Parkhurst Dining Services, Inc. All Rights Reserved Privacy Policy . Nut…" at bounding box center [581, 487] width 1007 height 55
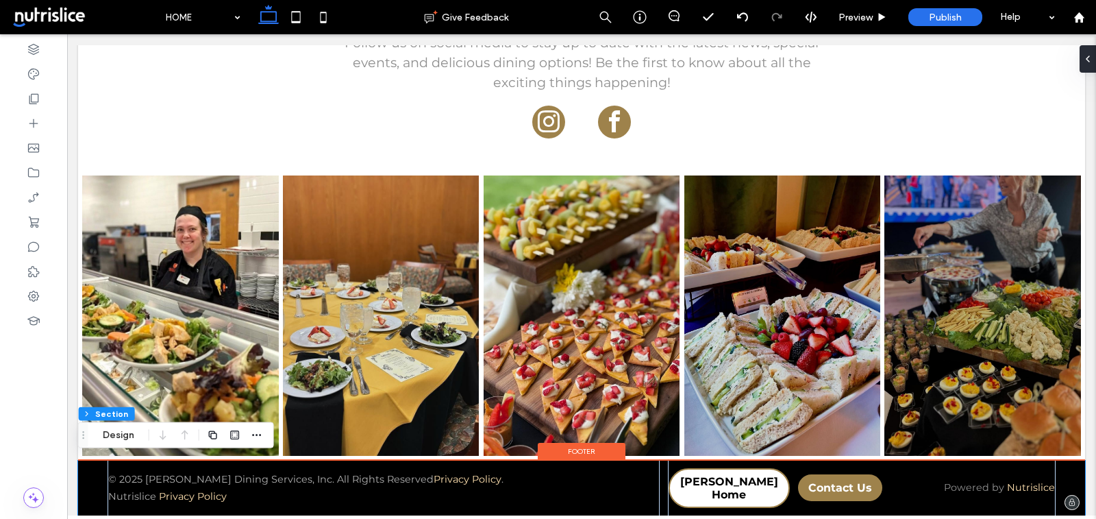
click at [87, 473] on div "© 2025 Parkhurst Dining Services, Inc. All Rights Reserved Privacy Policy . Nut…" at bounding box center [581, 487] width 1007 height 55
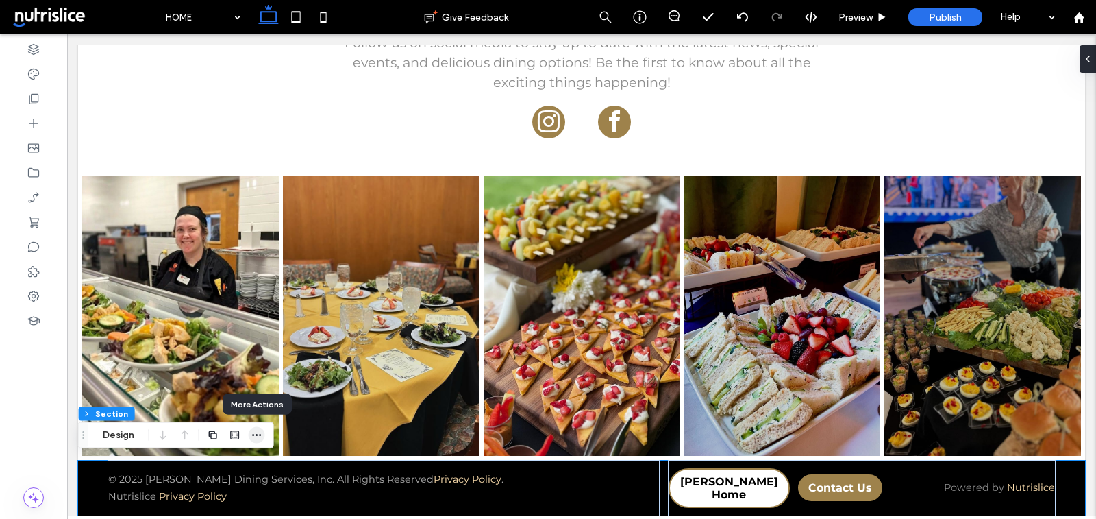
click at [254, 431] on icon "button" at bounding box center [256, 435] width 11 height 11
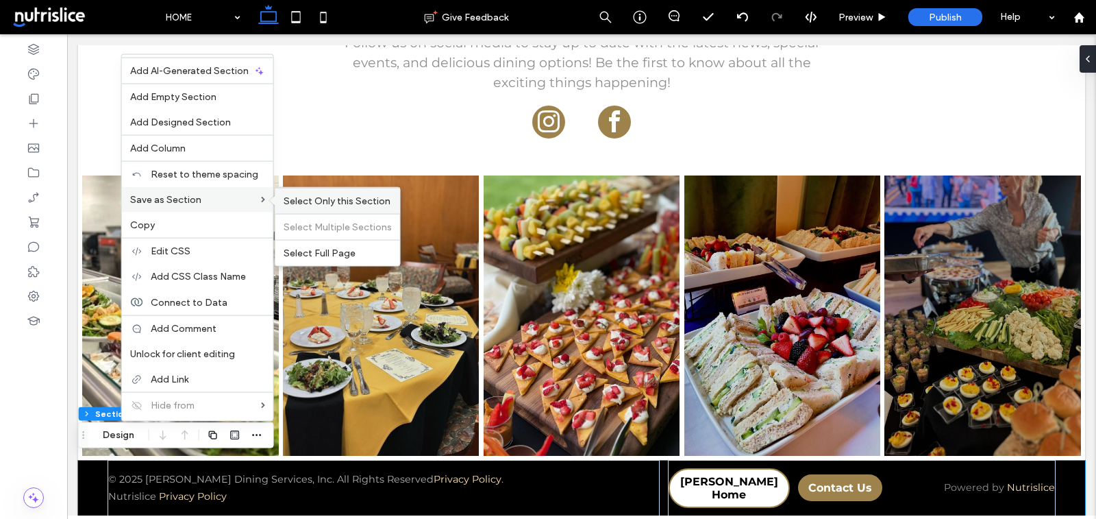
click at [302, 195] on span "Select Only this Section" at bounding box center [337, 201] width 107 height 12
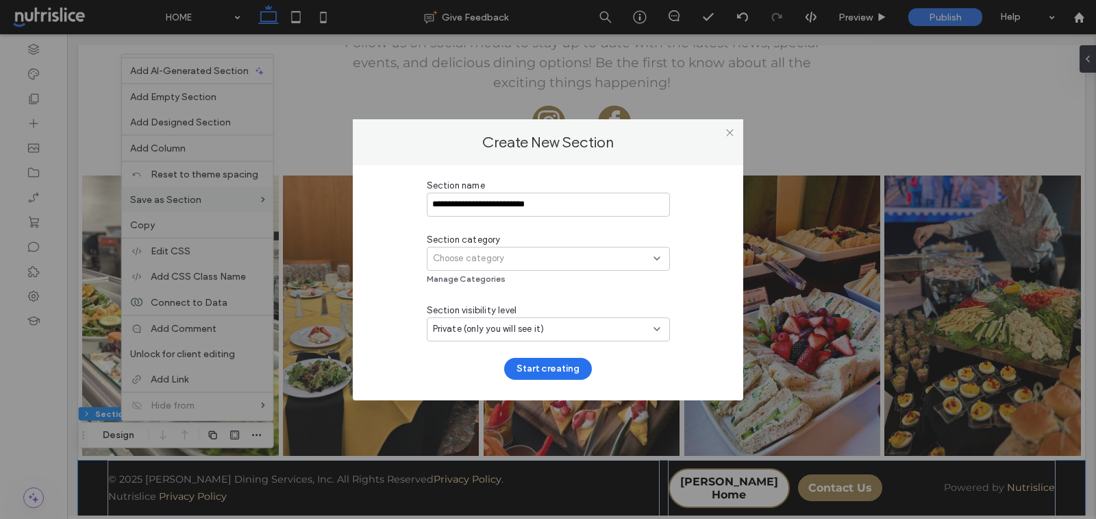
type input "**********"
click at [471, 254] on span "Choose category" at bounding box center [469, 258] width 72 height 14
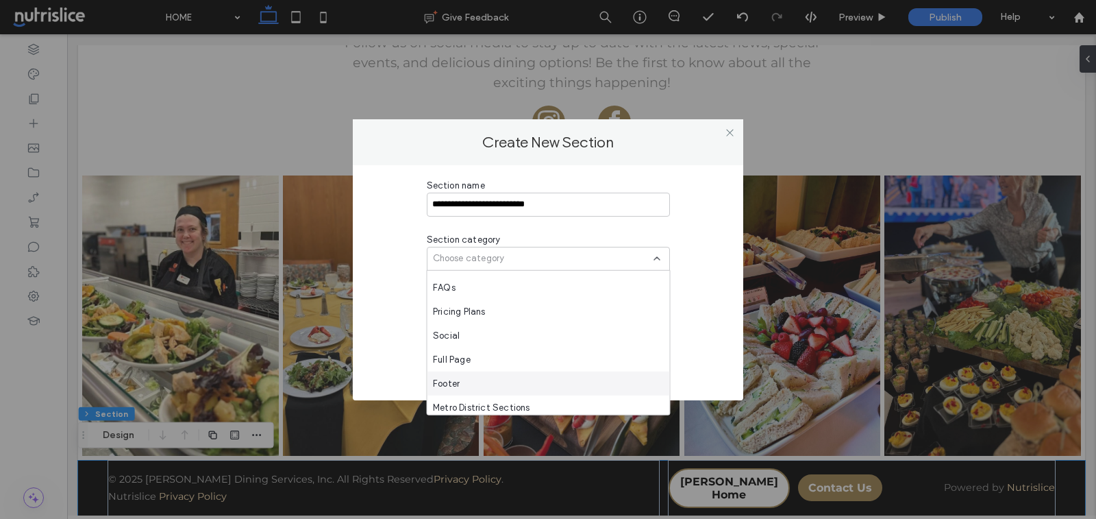
scroll to position [624, 0]
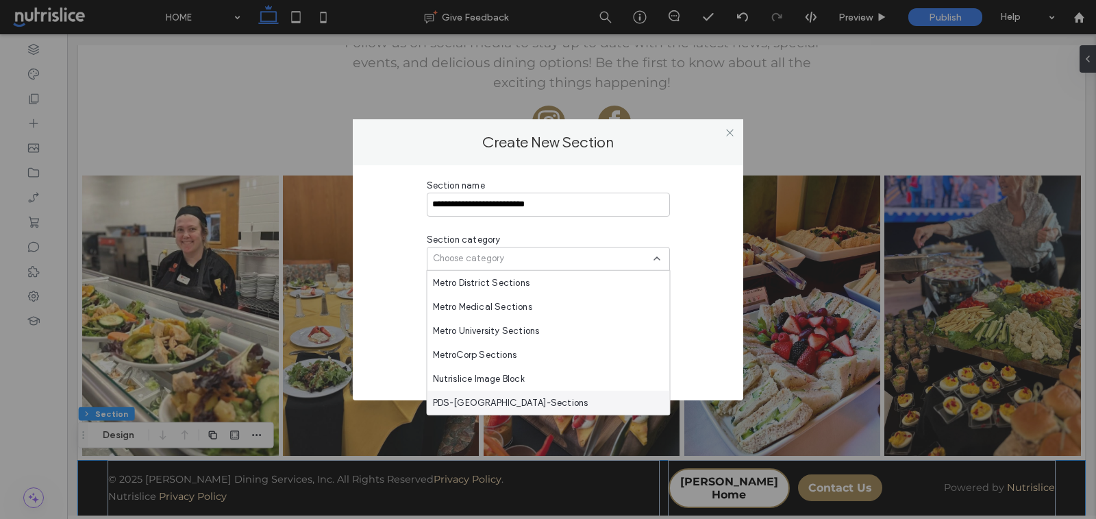
click at [499, 408] on span "PDS-Parkhurst-Sections" at bounding box center [511, 402] width 156 height 14
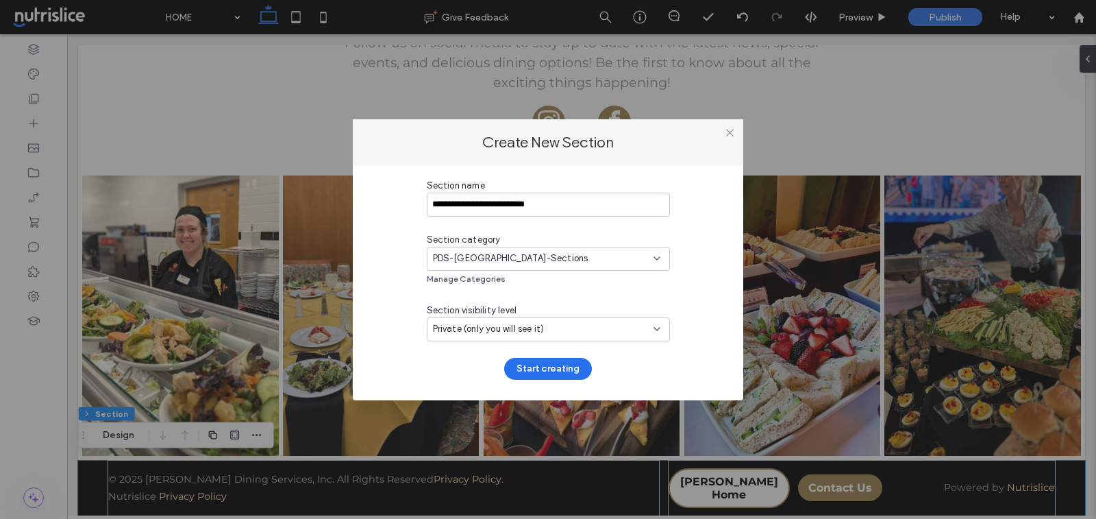
click at [488, 329] on span "Private (only you will see it)" at bounding box center [489, 329] width 112 height 14
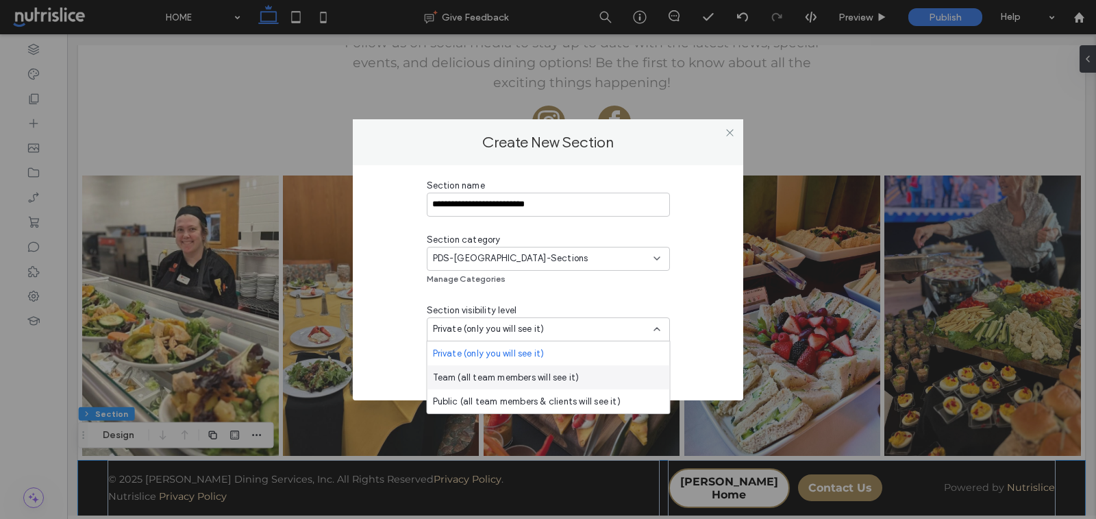
click at [480, 369] on div "Team (all team members will see it)" at bounding box center [549, 377] width 243 height 24
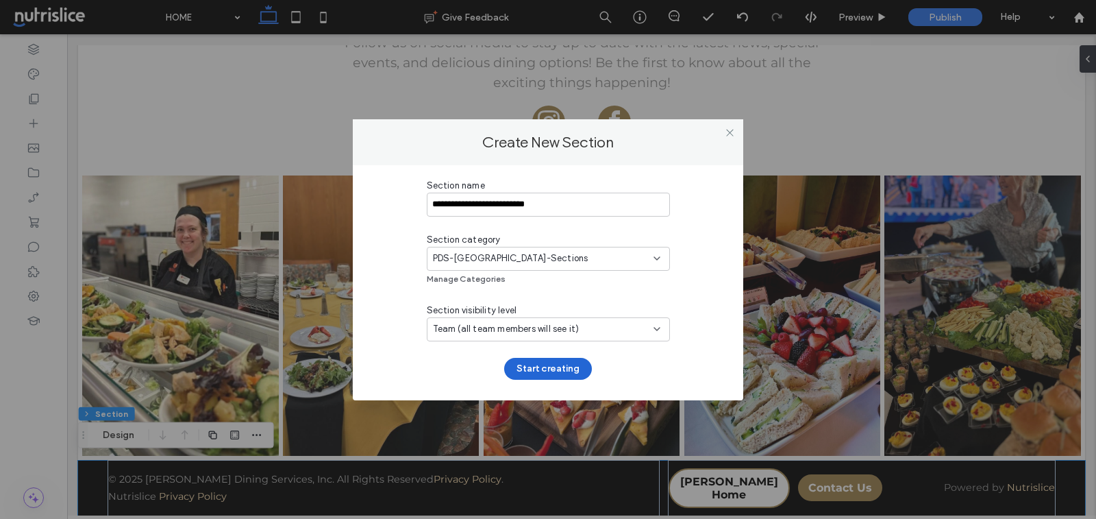
click at [548, 367] on button "Start creating" at bounding box center [548, 369] width 88 height 22
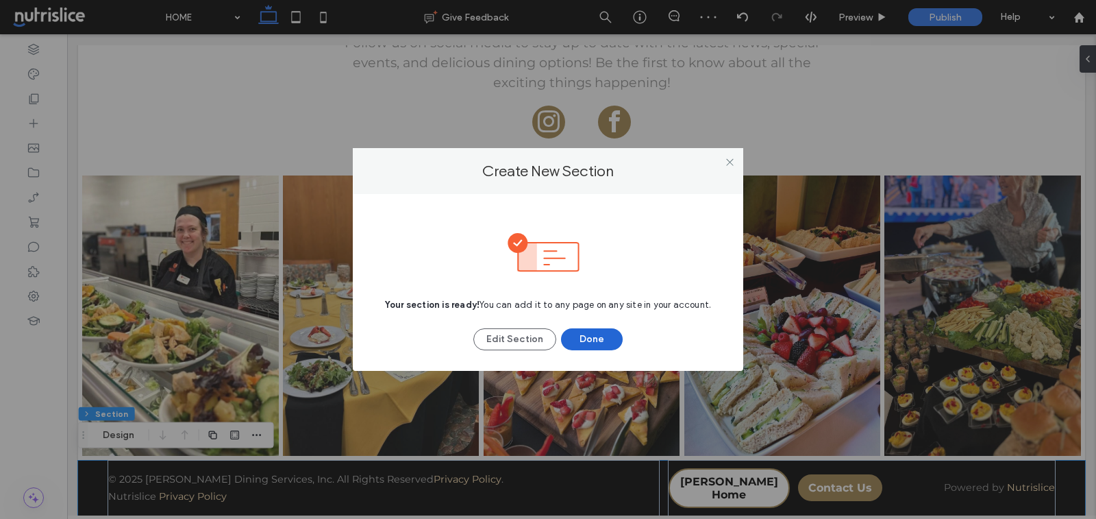
click at [580, 340] on button "Done" at bounding box center [592, 339] width 62 height 22
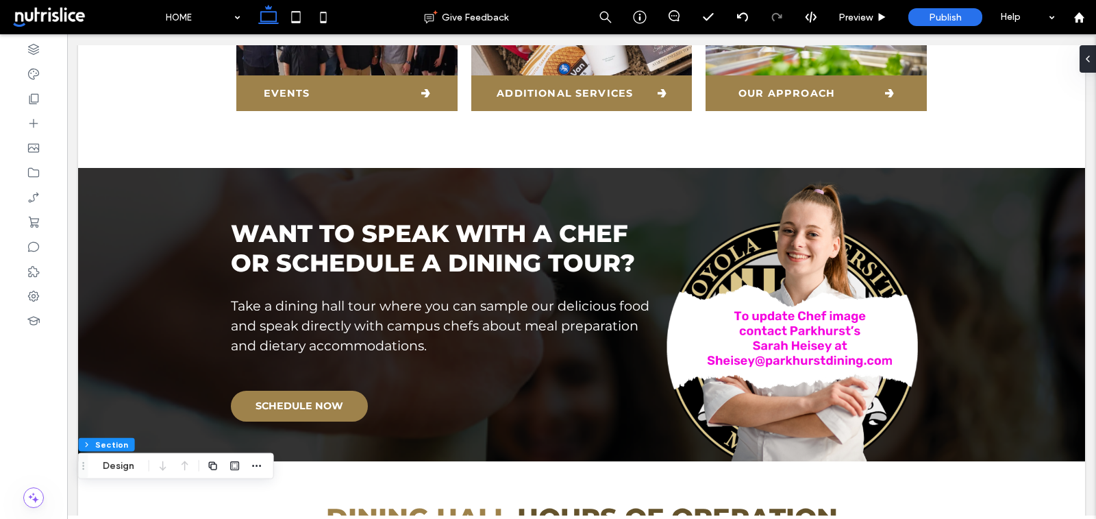
scroll to position [849, 0]
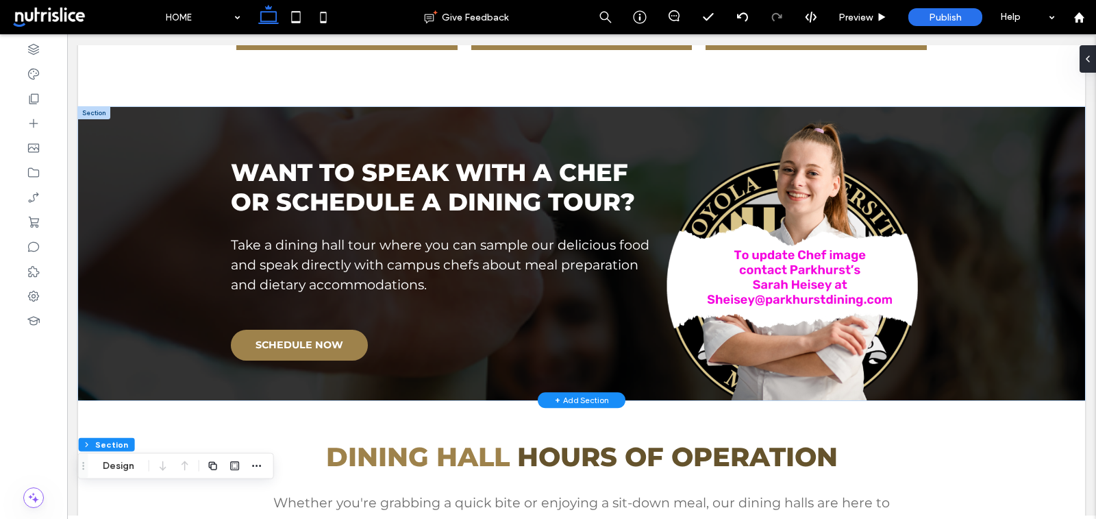
click at [92, 109] on div at bounding box center [94, 113] width 32 height 12
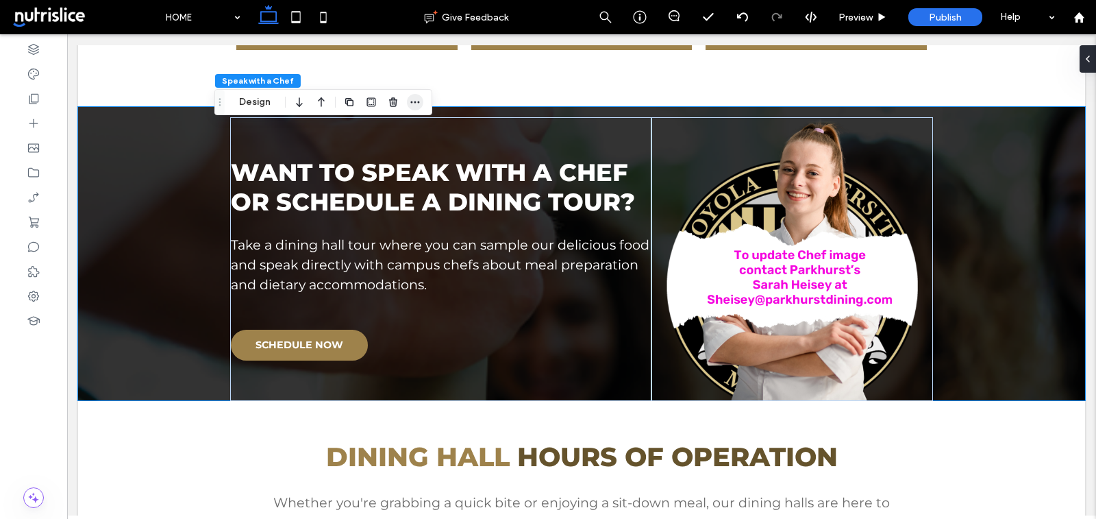
click at [412, 100] on icon "button" at bounding box center [415, 102] width 11 height 11
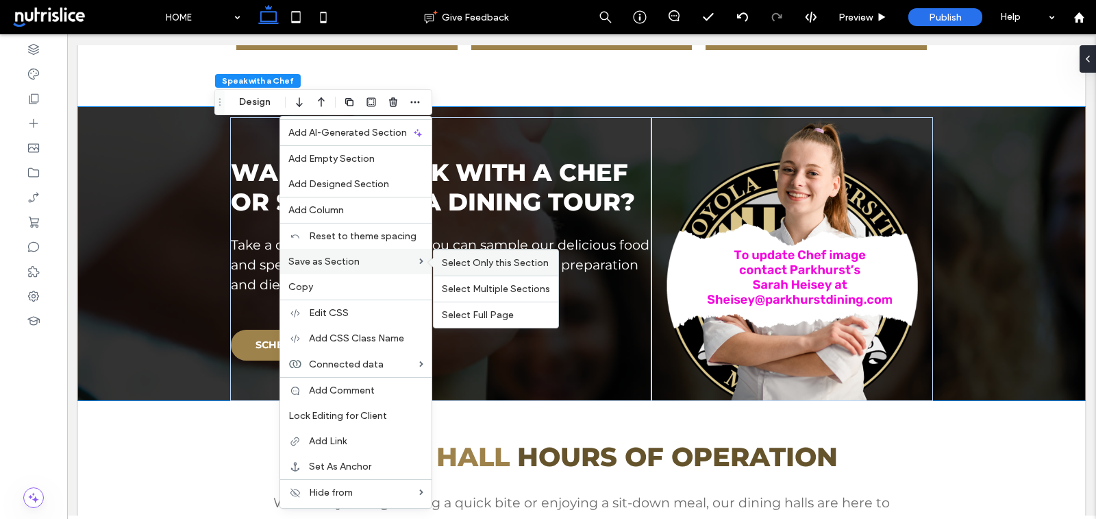
click at [449, 262] on span "Select Only this Section" at bounding box center [495, 263] width 107 height 12
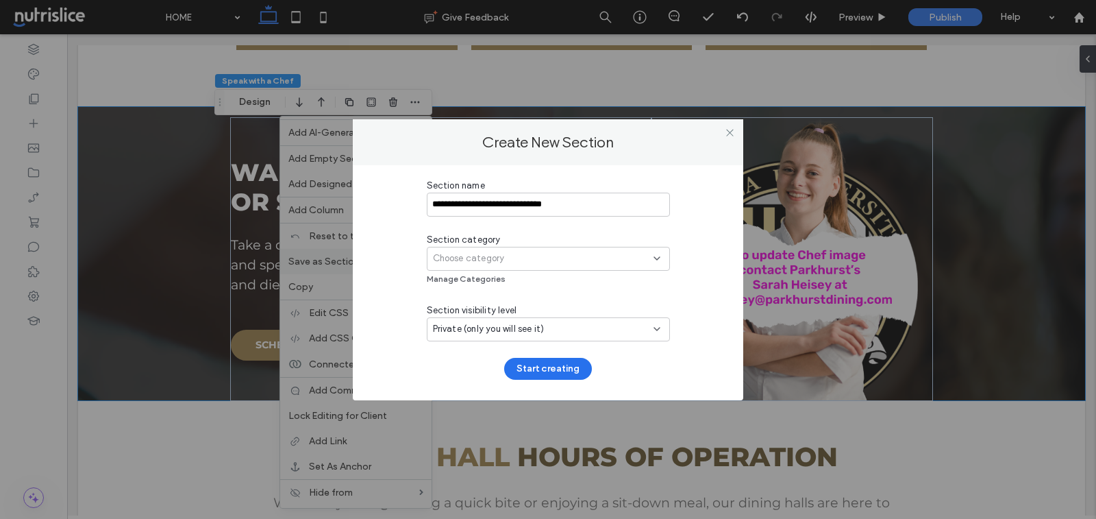
type input "**********"
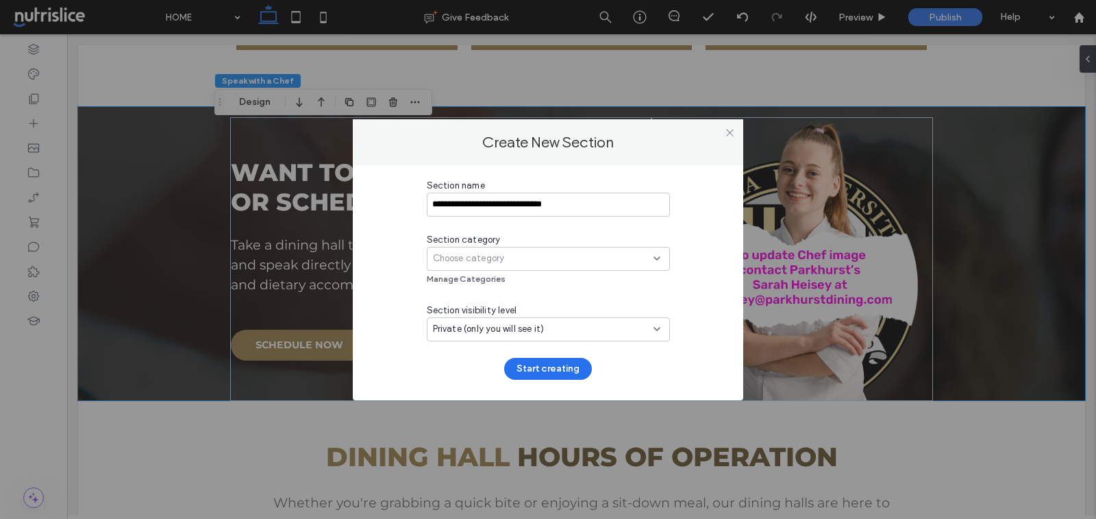
click at [550, 260] on div "Choose category" at bounding box center [543, 258] width 221 height 14
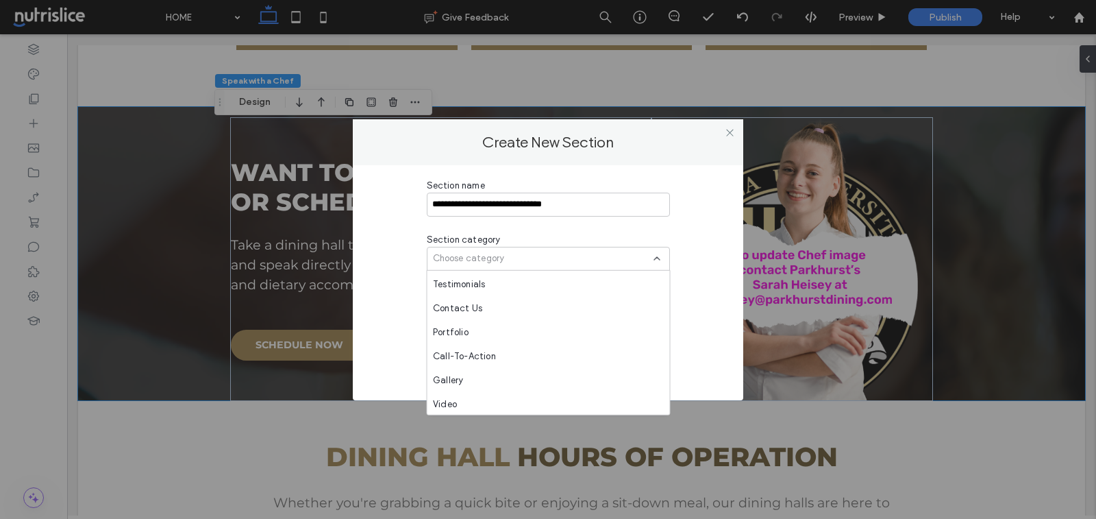
scroll to position [624, 0]
click at [508, 405] on span "PDS-Parkhurst-Sections" at bounding box center [511, 402] width 156 height 14
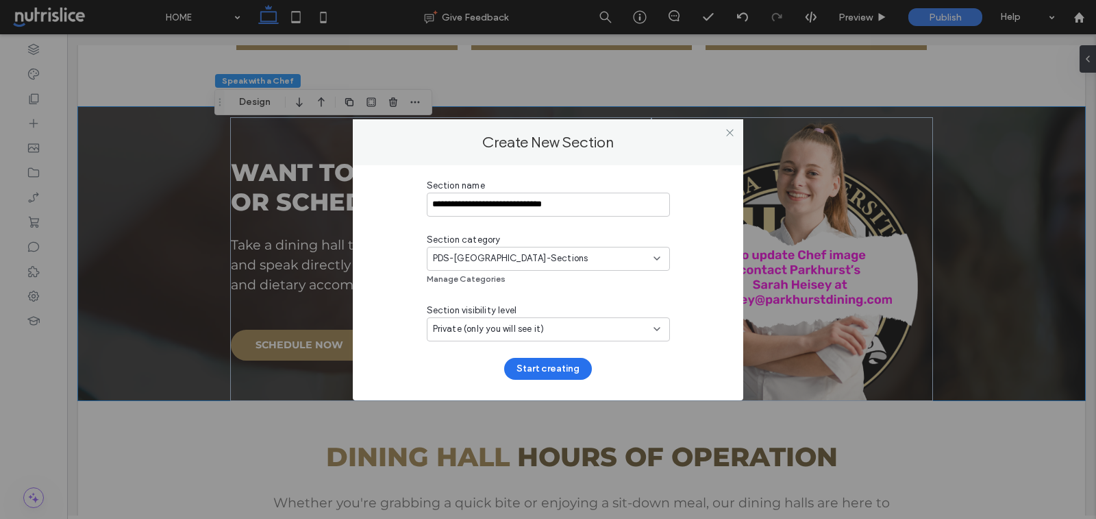
click at [489, 332] on span "Private (only you will see it)" at bounding box center [489, 329] width 112 height 14
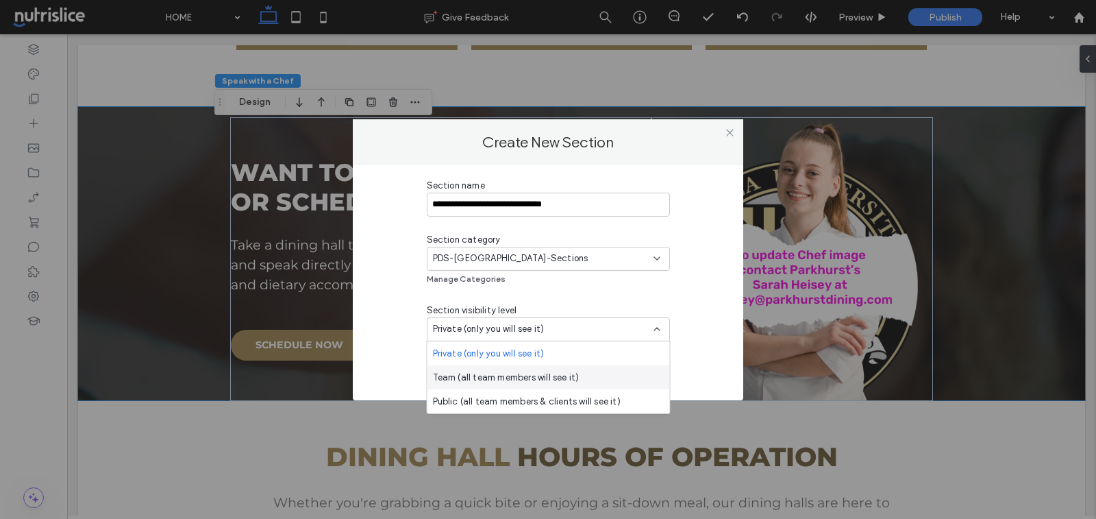
click at [489, 373] on span "Team (all team members will see it)" at bounding box center [506, 377] width 147 height 14
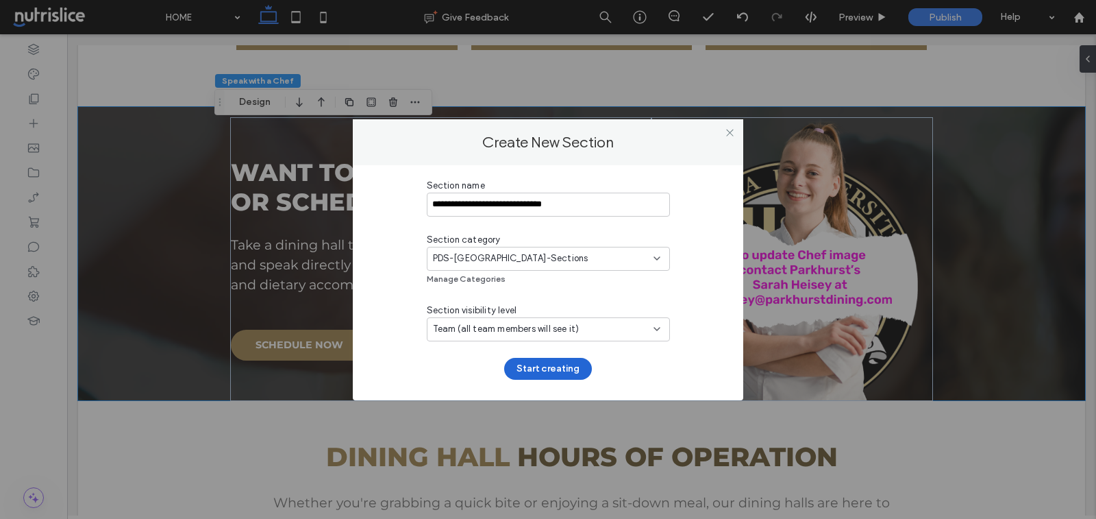
click at [529, 363] on button "Start creating" at bounding box center [548, 369] width 88 height 22
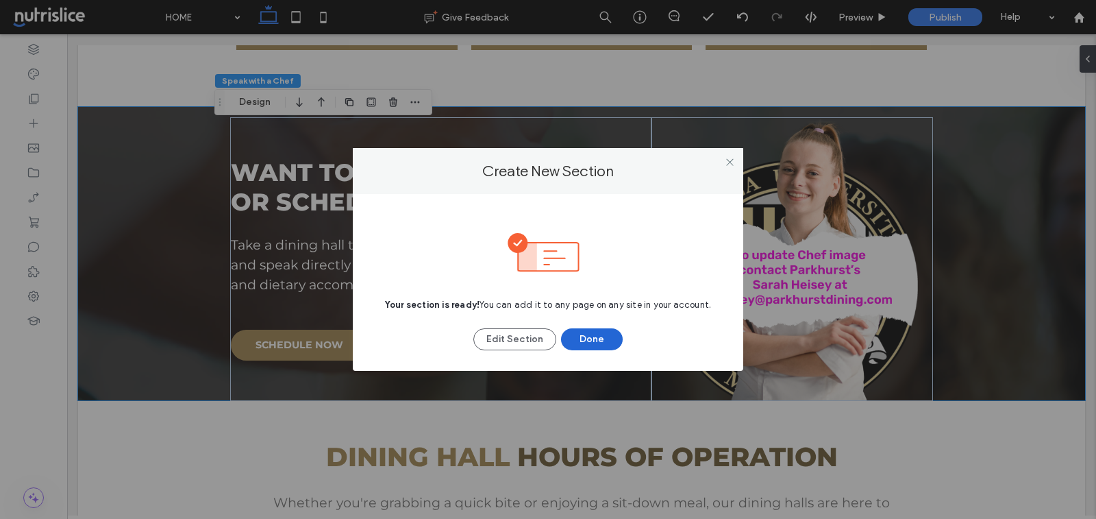
click at [590, 338] on button "Done" at bounding box center [592, 339] width 62 height 22
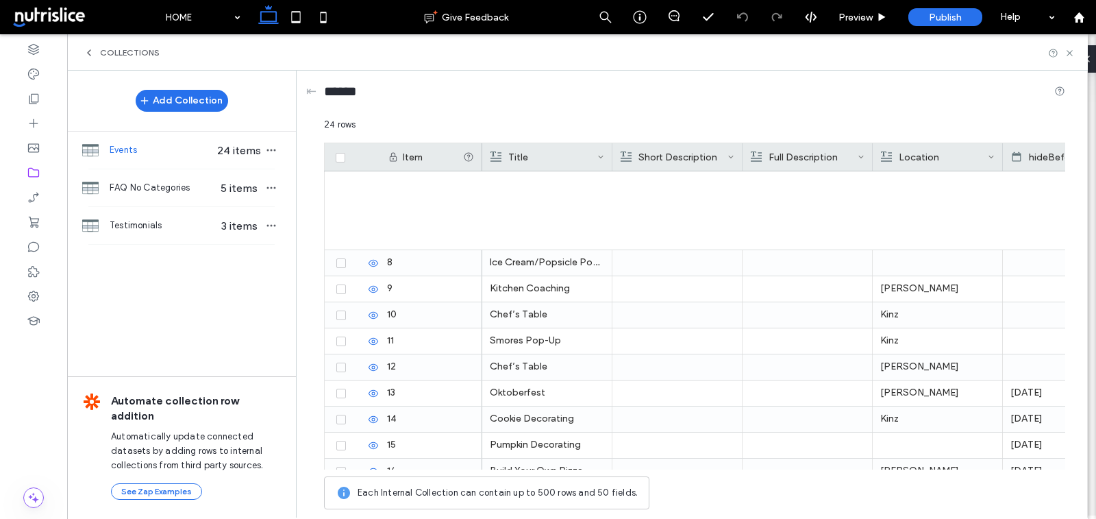
scroll to position [351, 0]
